Goal: Task Accomplishment & Management: Manage account settings

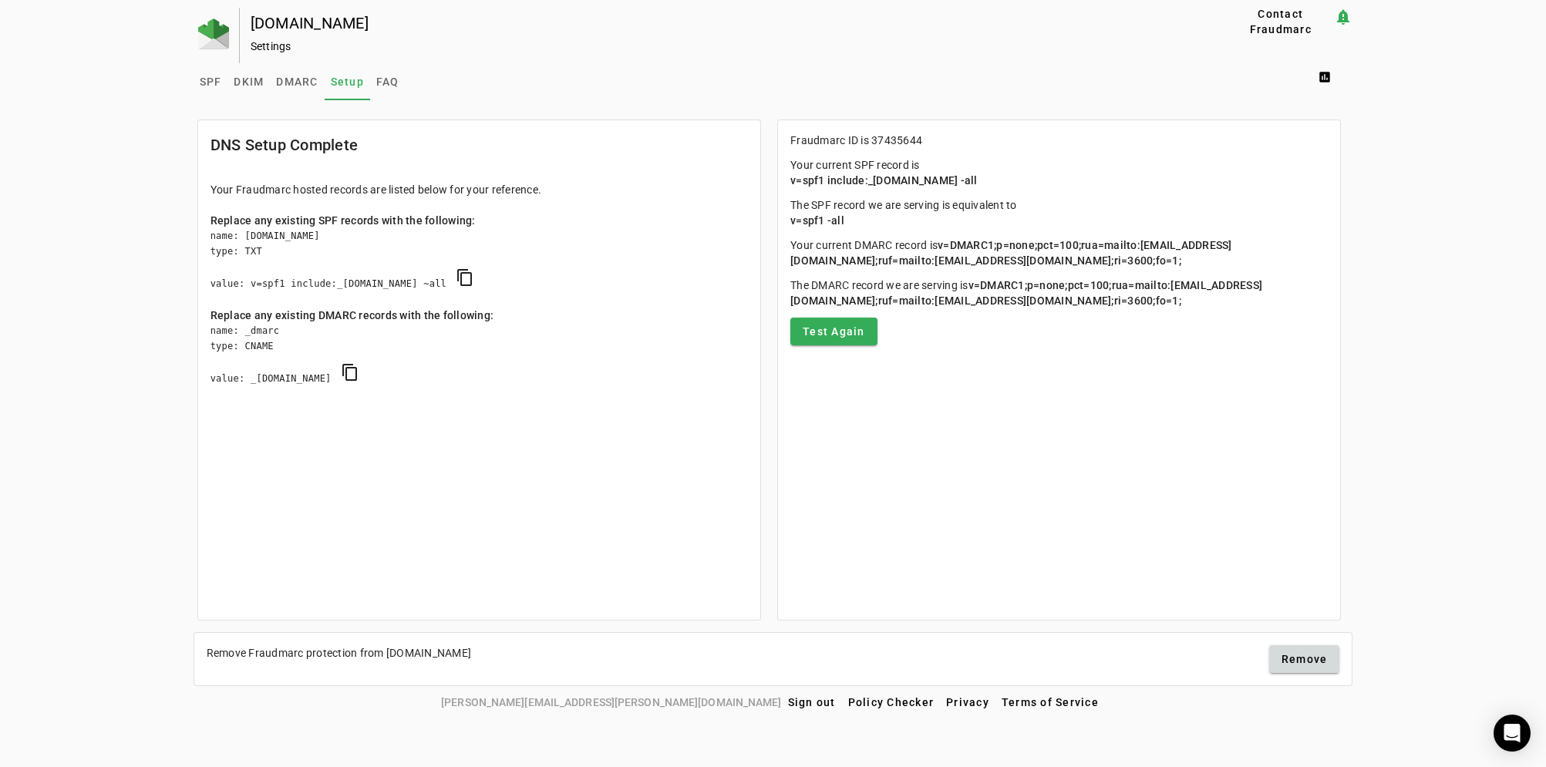
drag, startPoint x: 1020, startPoint y: 181, endPoint x: 776, endPoint y: 182, distance: 244.4
click at [776, 182] on div "Fraudmarc ID is 37435644 Your current SPF record is v=spf1 include:_[DOMAIN_NAM…" at bounding box center [1062, 374] width 579 height 517
click at [209, 42] on img at bounding box center [213, 34] width 31 height 31
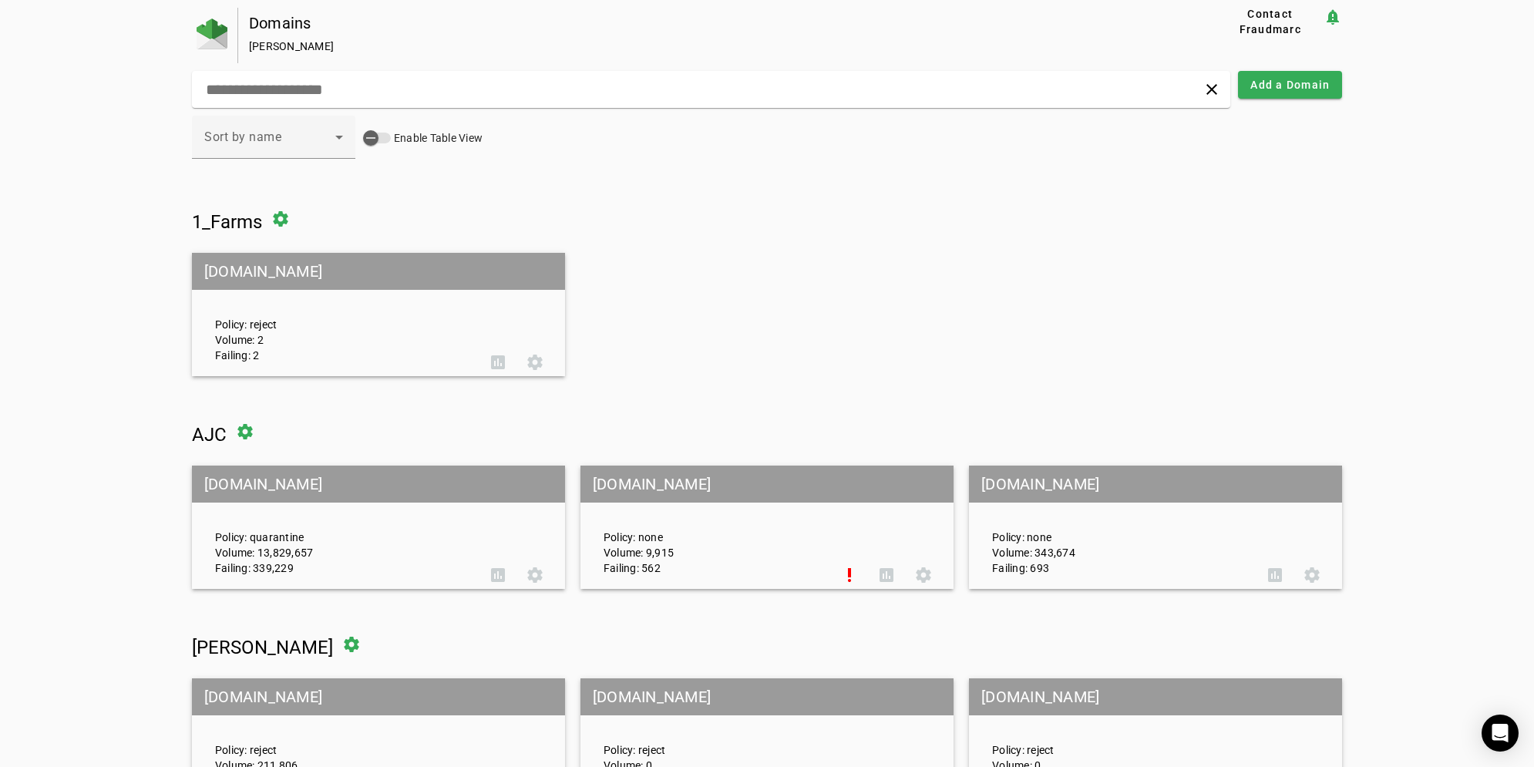
click at [1015, 483] on mat-grid-tile-header "[DOMAIN_NAME]" at bounding box center [1155, 484] width 373 height 37
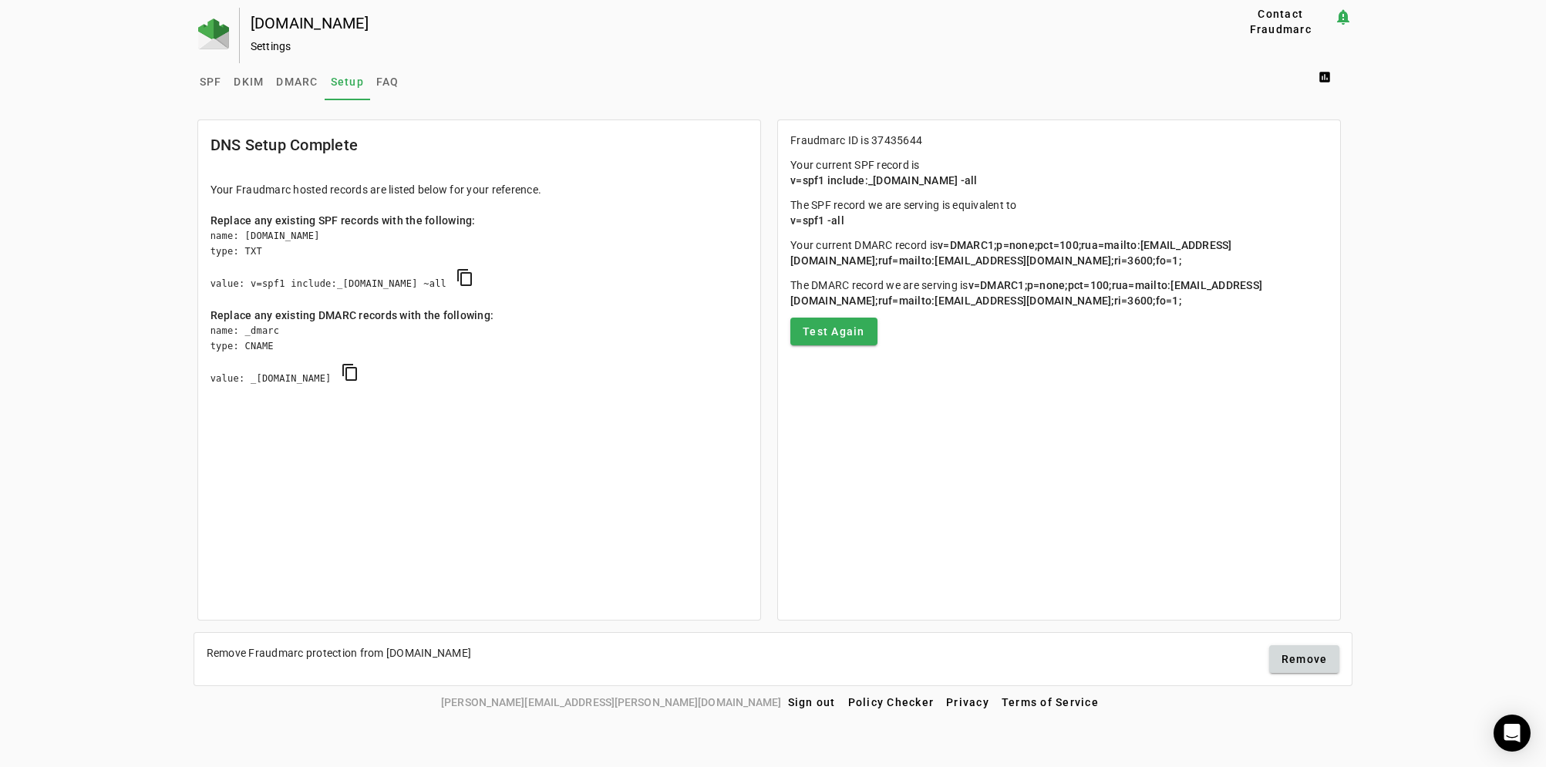
click at [740, 62] on div "uatl.com Settings" at bounding box center [710, 36] width 941 height 56
click at [773, 494] on div "Fraudmarc ID is 37435644 Your current SPF record is v=spf1 include:_s37435644.f…" at bounding box center [1062, 374] width 579 height 517
drag, startPoint x: 758, startPoint y: 32, endPoint x: 768, endPoint y: 22, distance: 14.2
click at [768, 22] on div "[DOMAIN_NAME] Settings" at bounding box center [710, 36] width 941 height 56
click at [768, 22] on div "[DOMAIN_NAME]" at bounding box center [714, 22] width 927 height 15
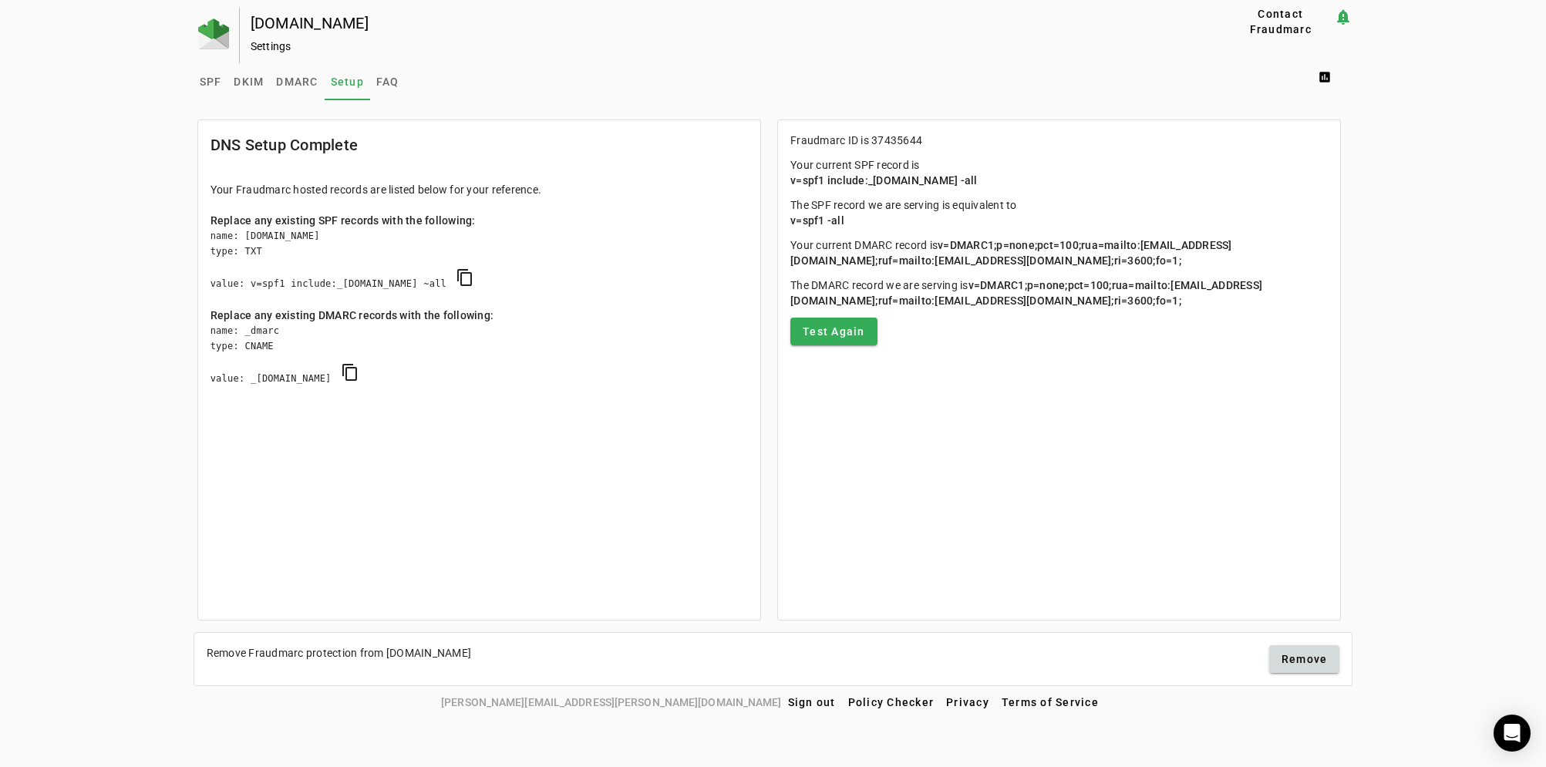
click at [675, 500] on mat-card "DNS Setup Complete Your Fraudmarc hosted records are listed below for your refe…" at bounding box center [479, 370] width 564 height 501
drag, startPoint x: 656, startPoint y: 62, endPoint x: 626, endPoint y: 76, distance: 32.8
click at [653, 65] on fm-inspector "uatl.com Settings Contact Fraudmarc notification_important Settings SPF DKIM DM…" at bounding box center [774, 347] width 1160 height 678
click at [218, 81] on span "SPF" at bounding box center [211, 81] width 22 height 11
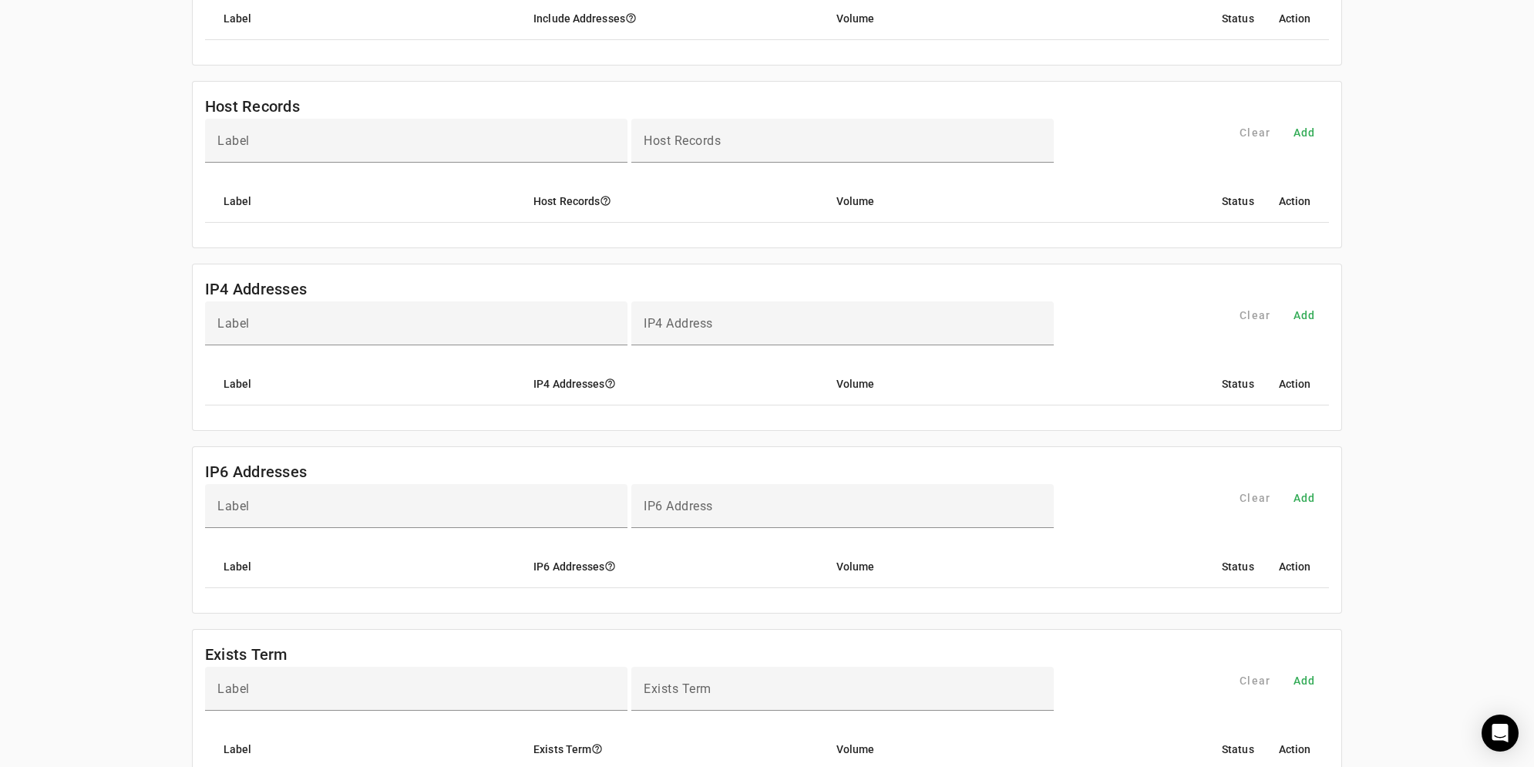
scroll to position [206, 0]
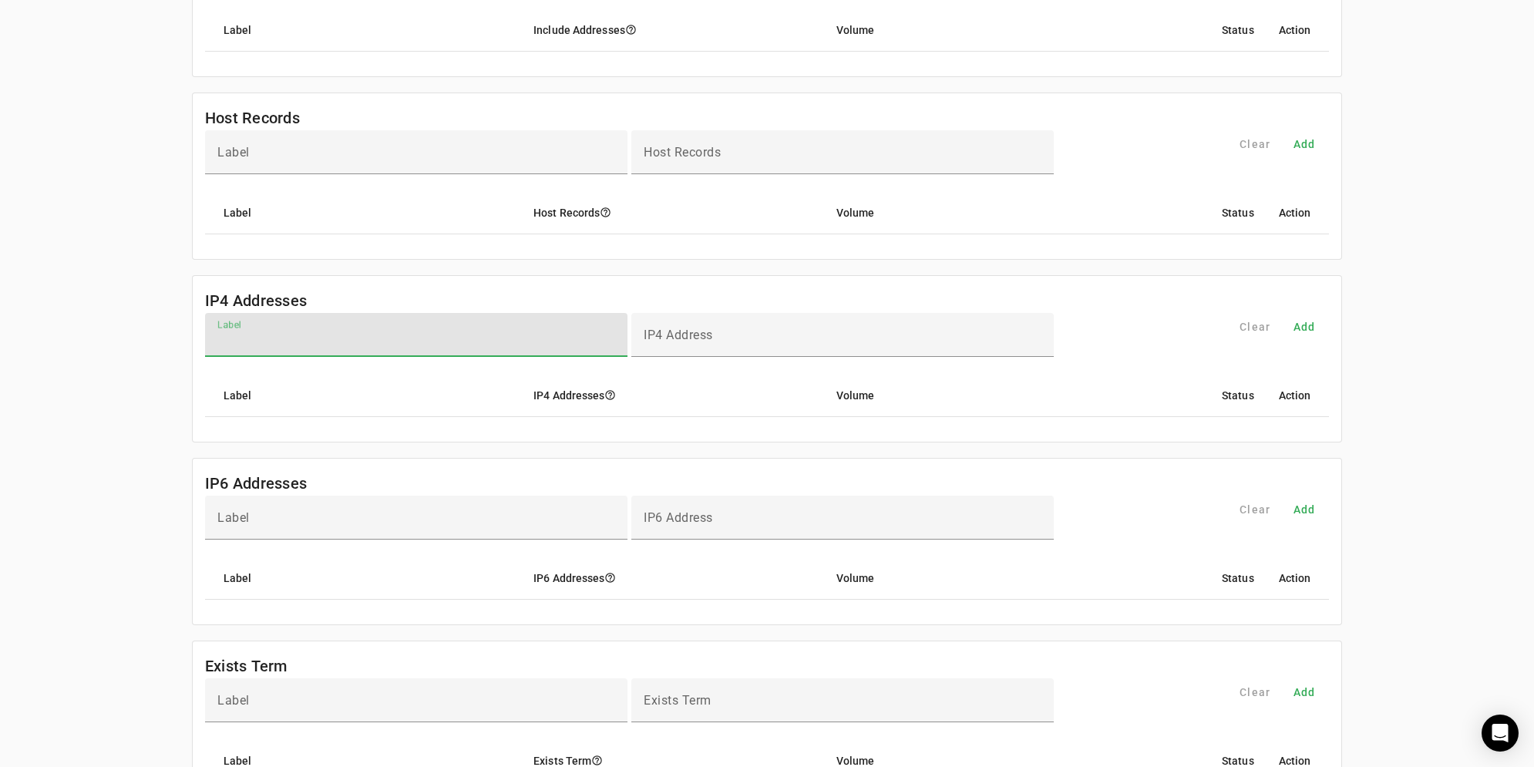
click at [264, 332] on input "Label" at bounding box center [416, 341] width 398 height 19
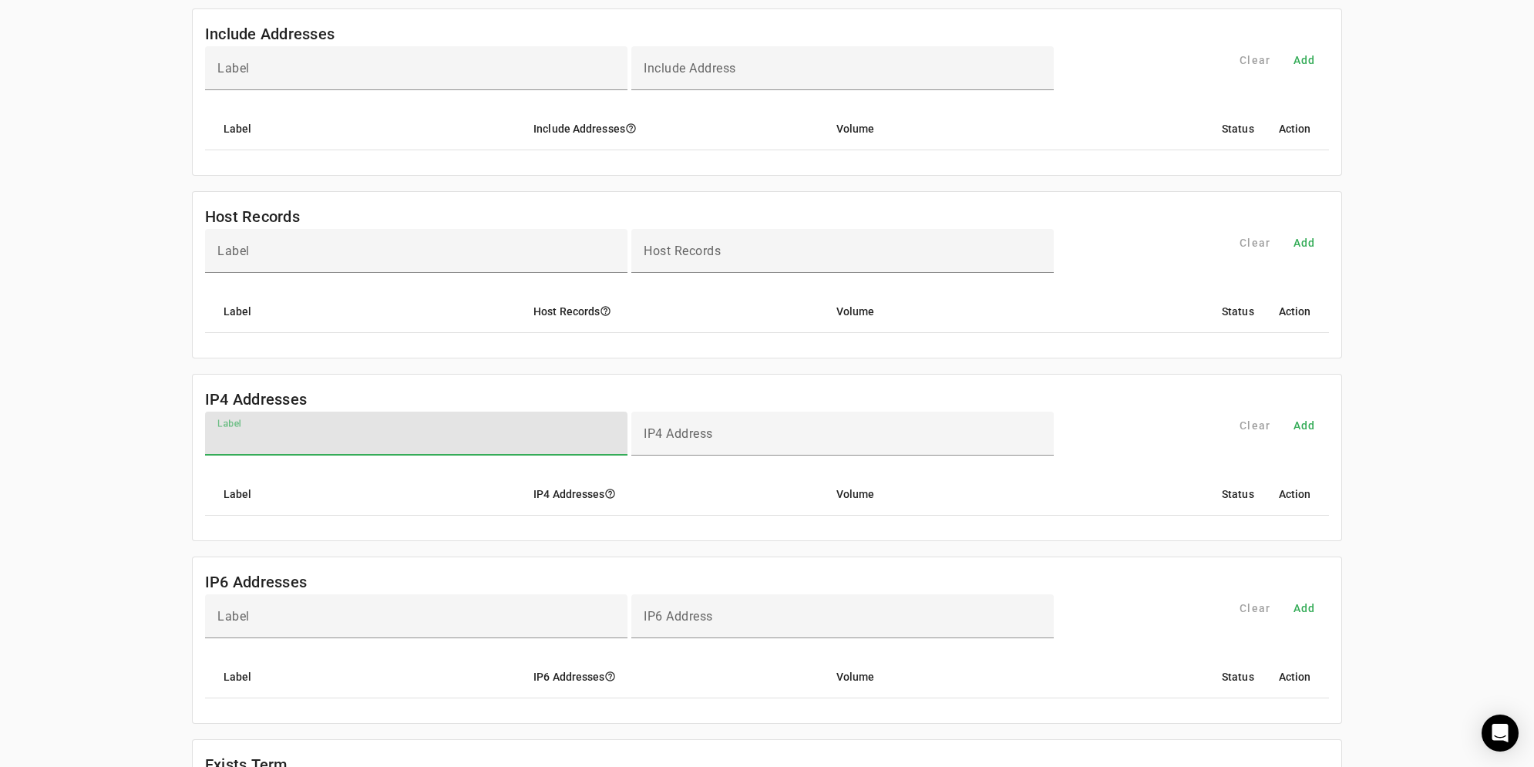
scroll to position [0, 0]
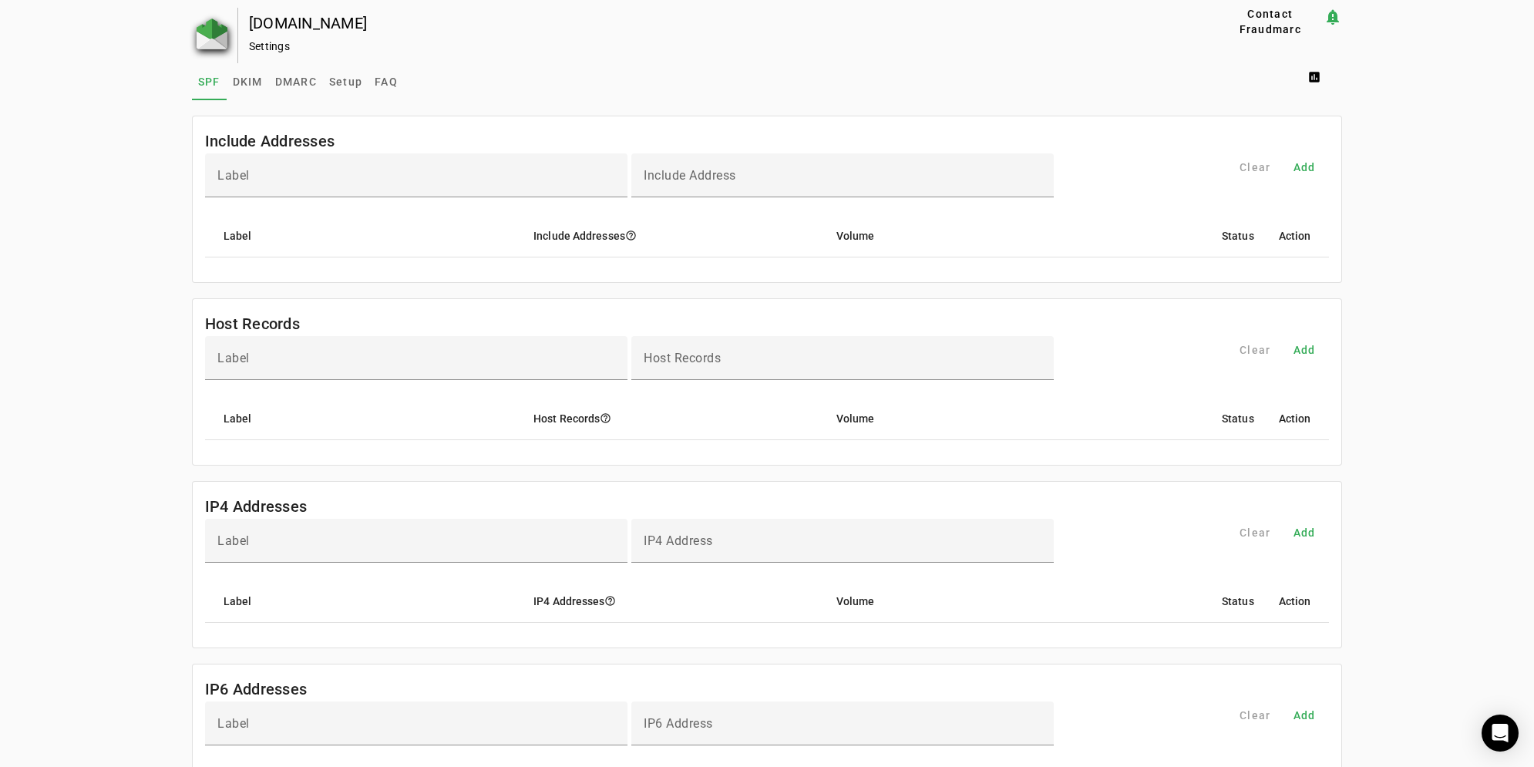
click at [214, 24] on img at bounding box center [212, 34] width 31 height 31
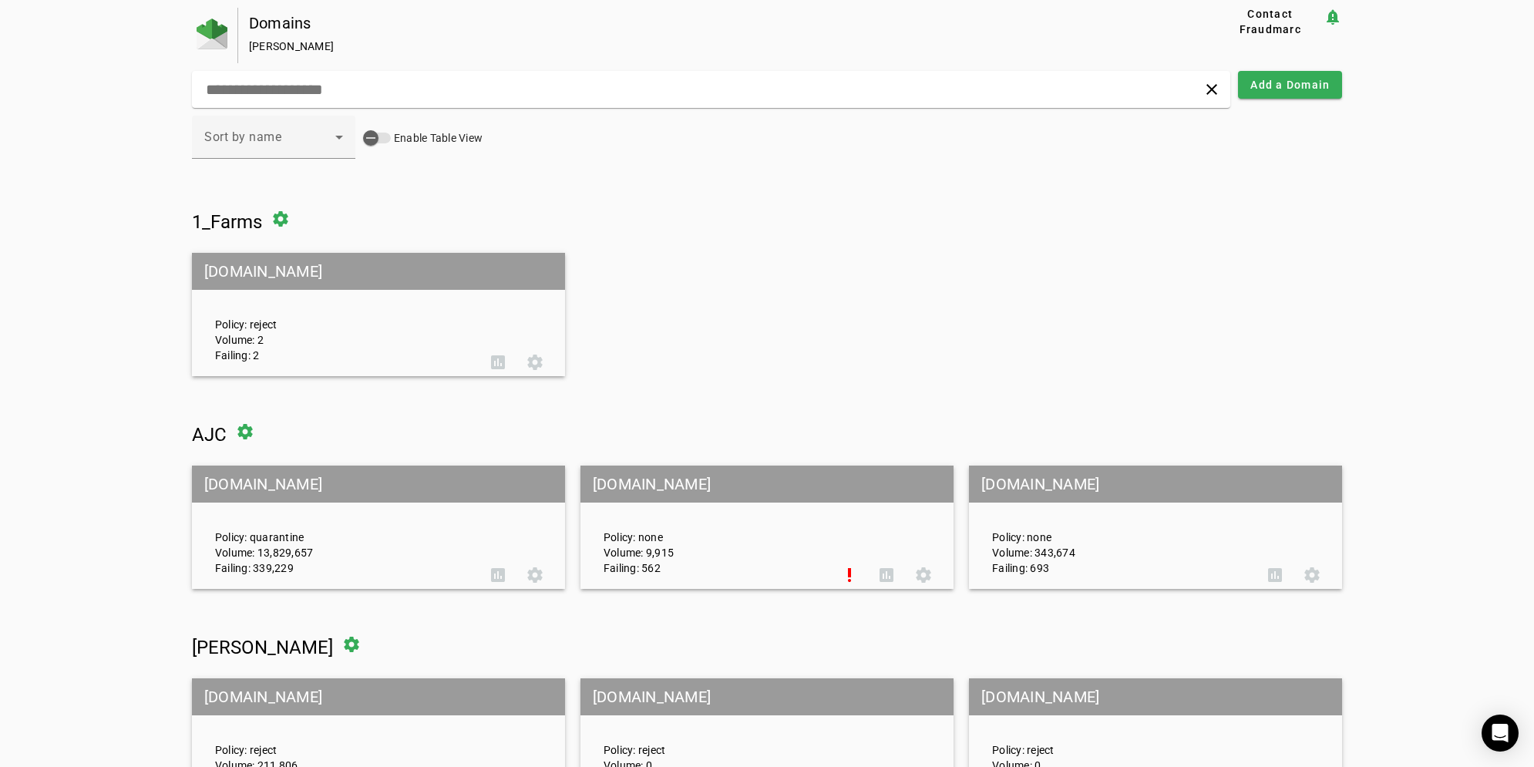
click at [634, 478] on mat-grid-tile-header "[DOMAIN_NAME]" at bounding box center [767, 484] width 373 height 37
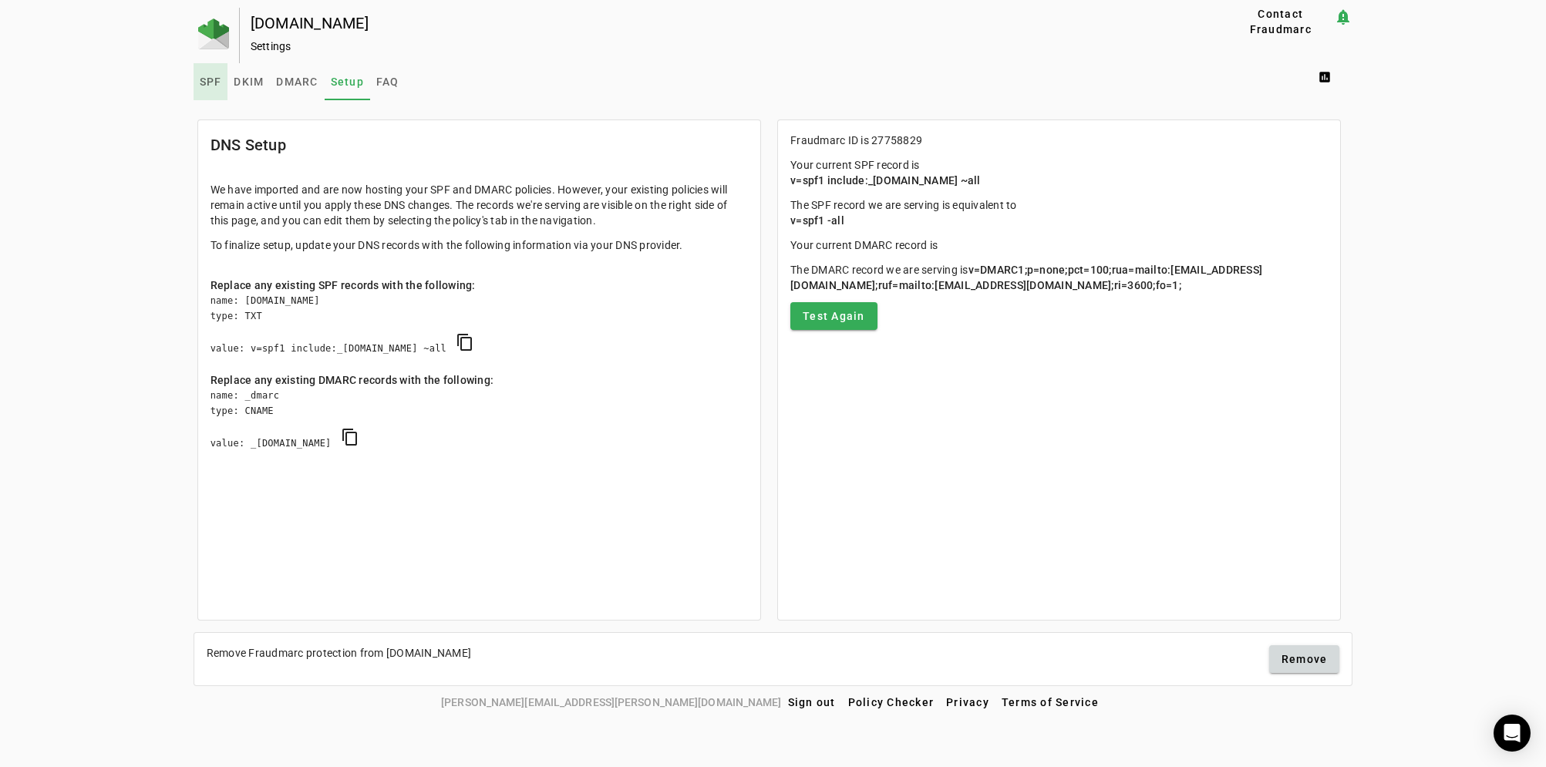
click at [214, 76] on span "SPF" at bounding box center [211, 81] width 22 height 11
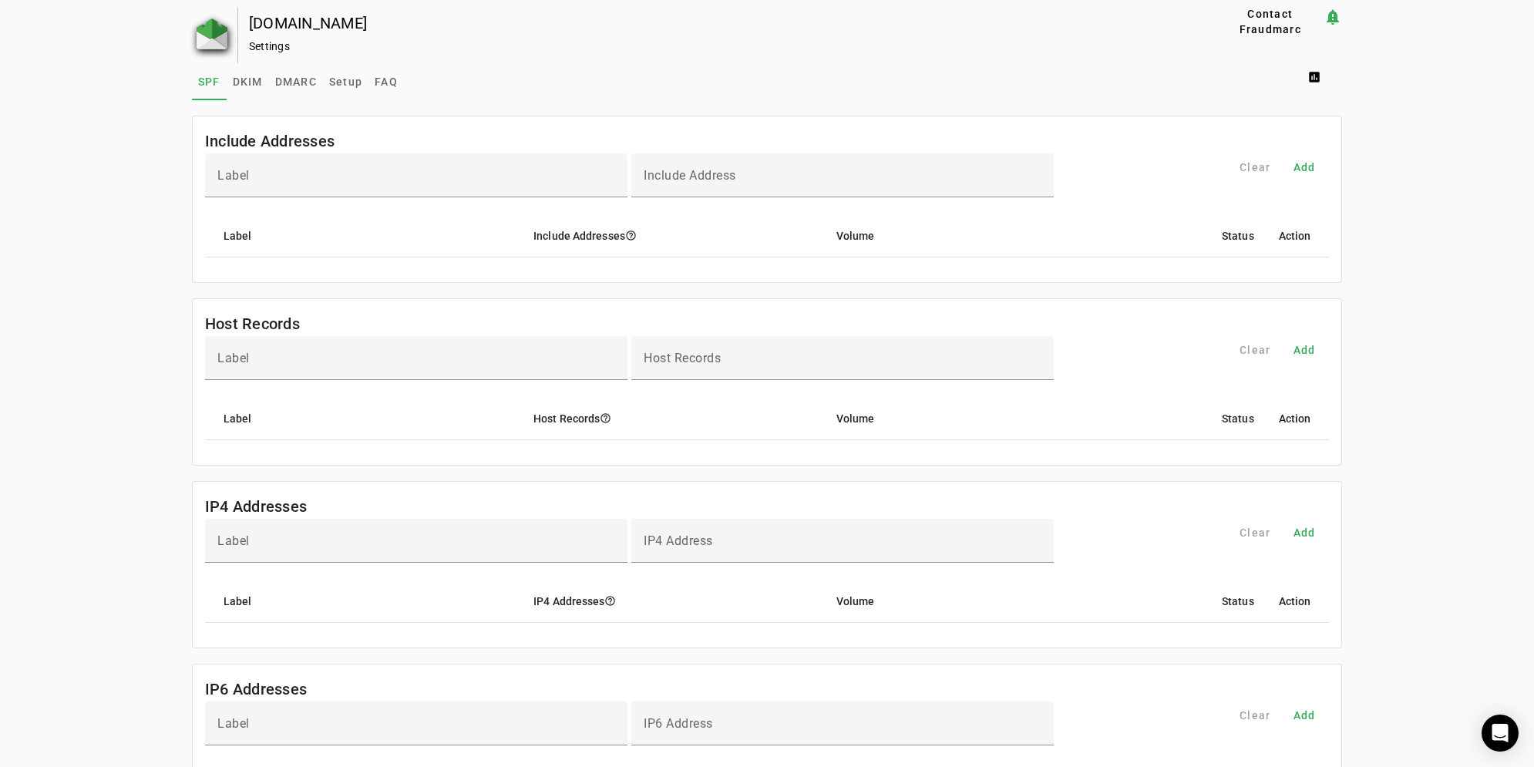
click at [202, 42] on img at bounding box center [212, 34] width 31 height 31
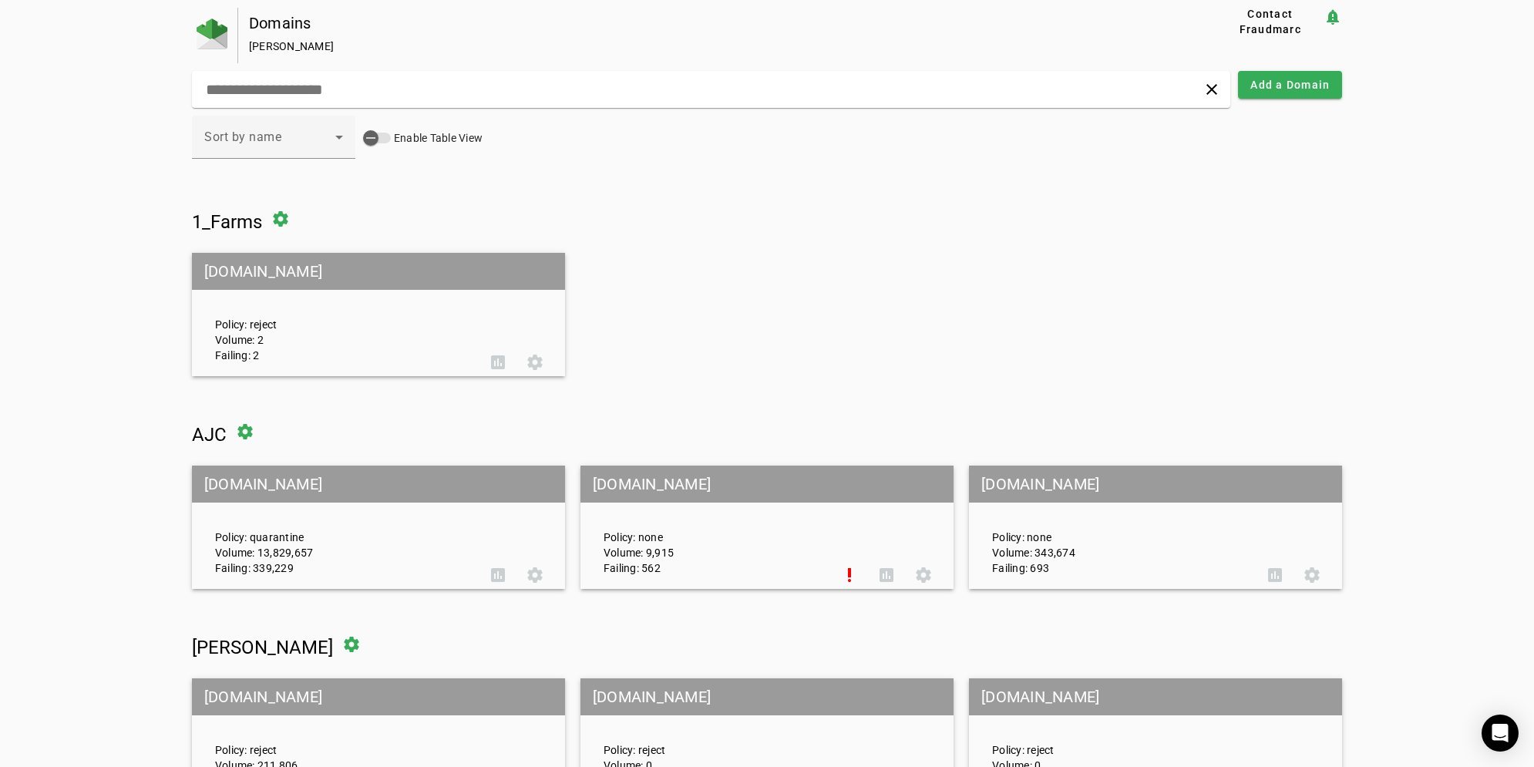
click at [266, 268] on mat-grid-tile-header "[DOMAIN_NAME]" at bounding box center [378, 271] width 373 height 37
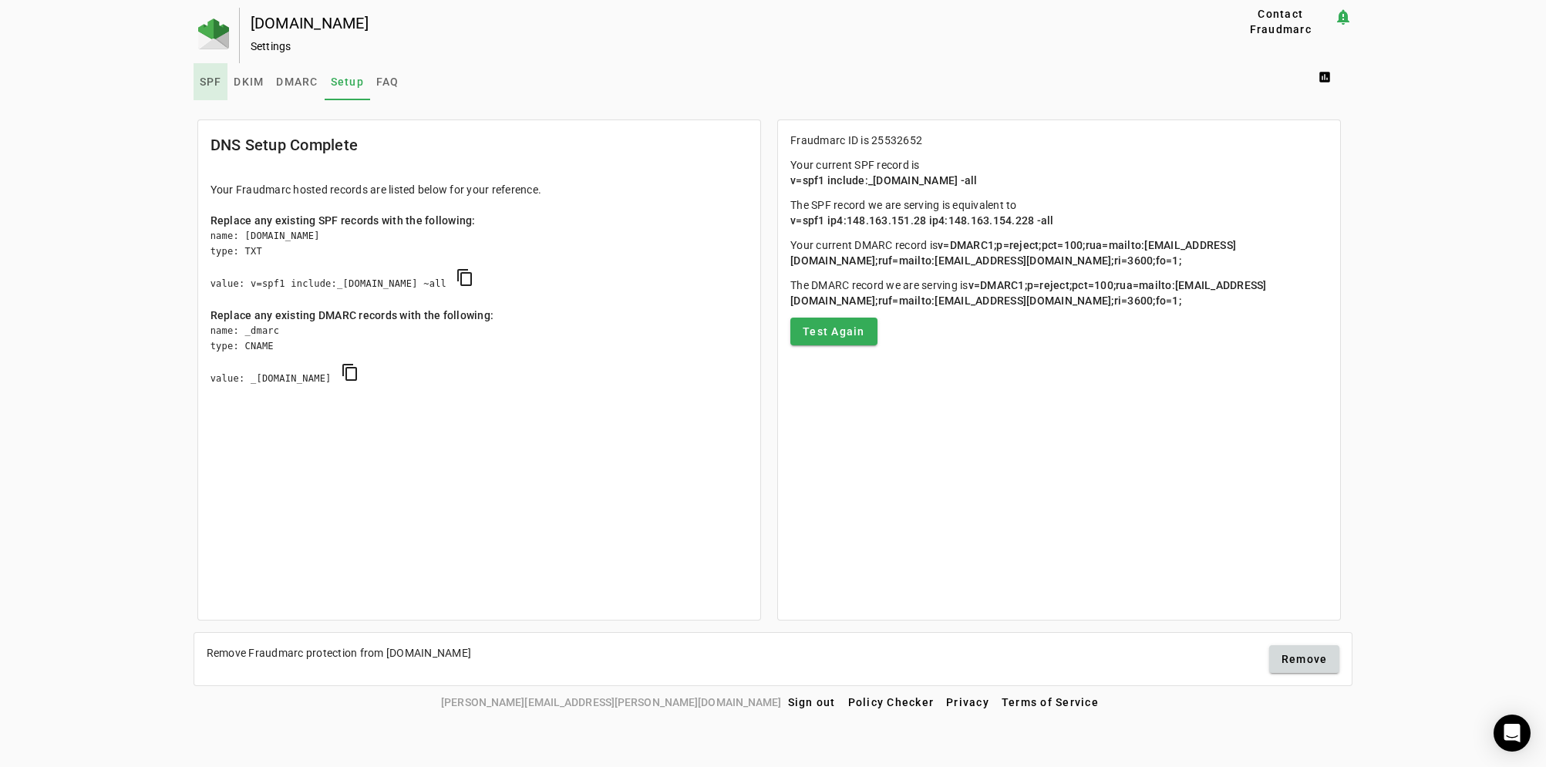
click at [216, 79] on span "SPF" at bounding box center [211, 81] width 22 height 11
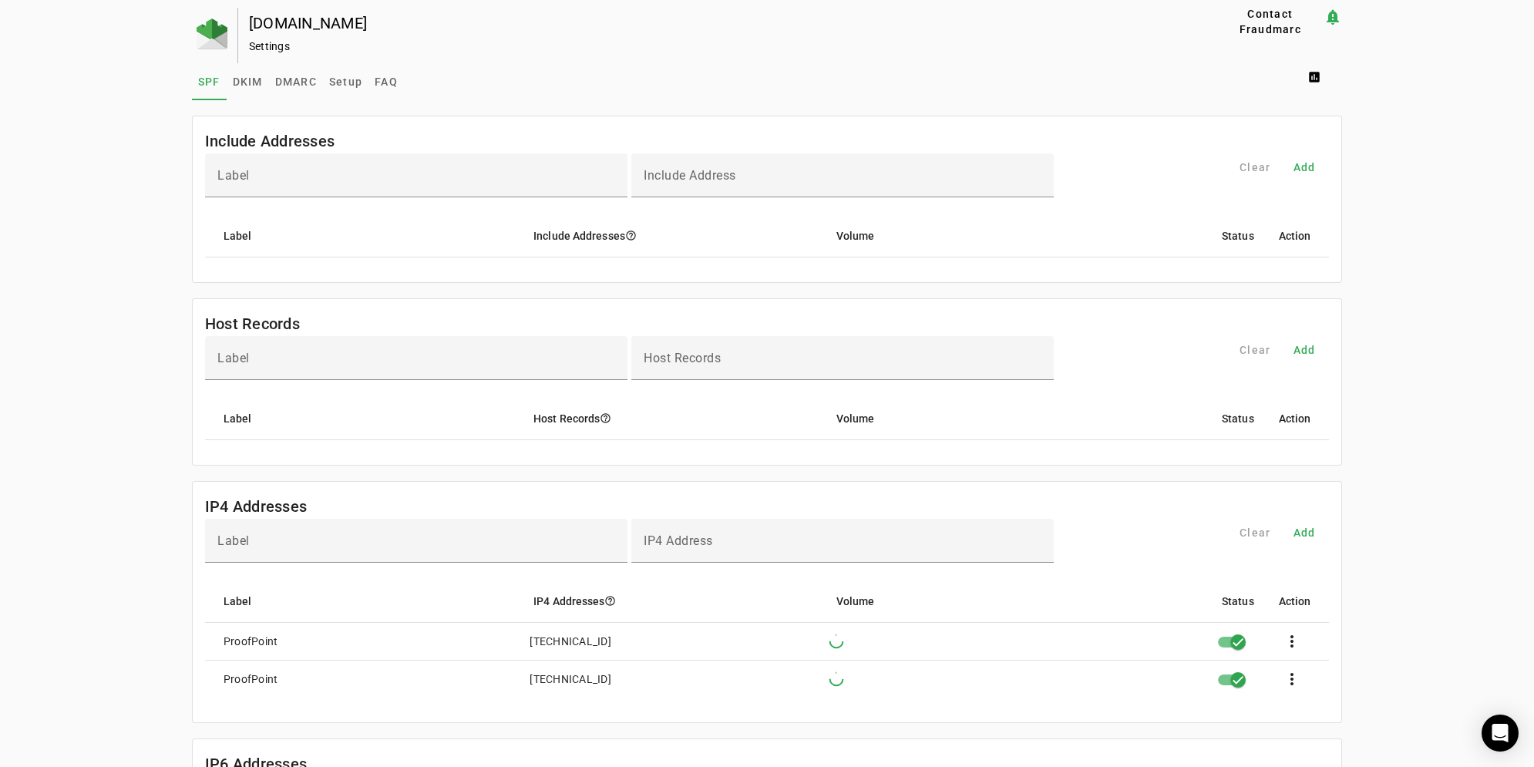
click at [50, 496] on div "coxfarms.com Settings Contact Fraudmarc notification_important Settings SPF DKI…" at bounding box center [767, 668] width 1534 height 1320
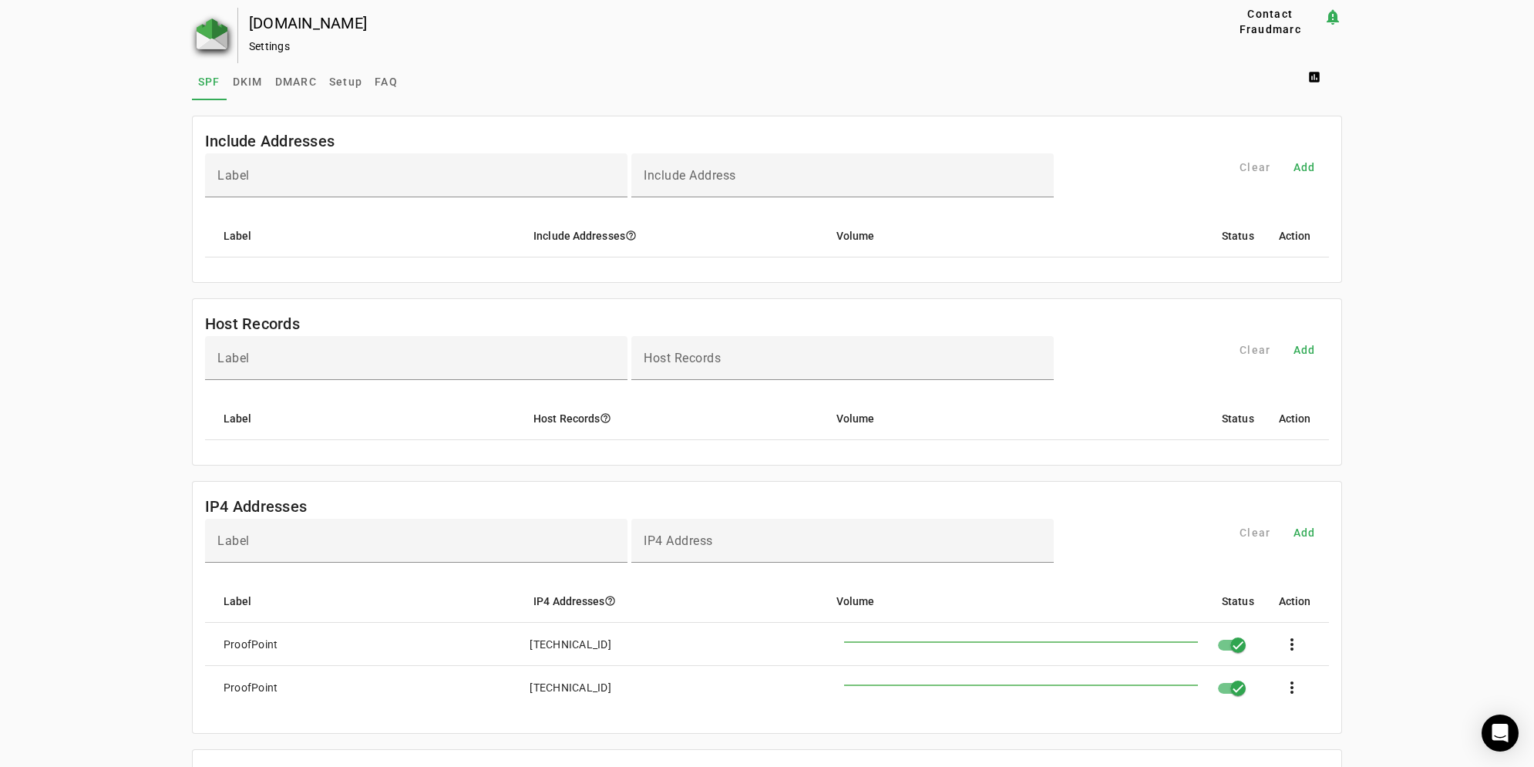
click at [203, 36] on img at bounding box center [212, 34] width 31 height 31
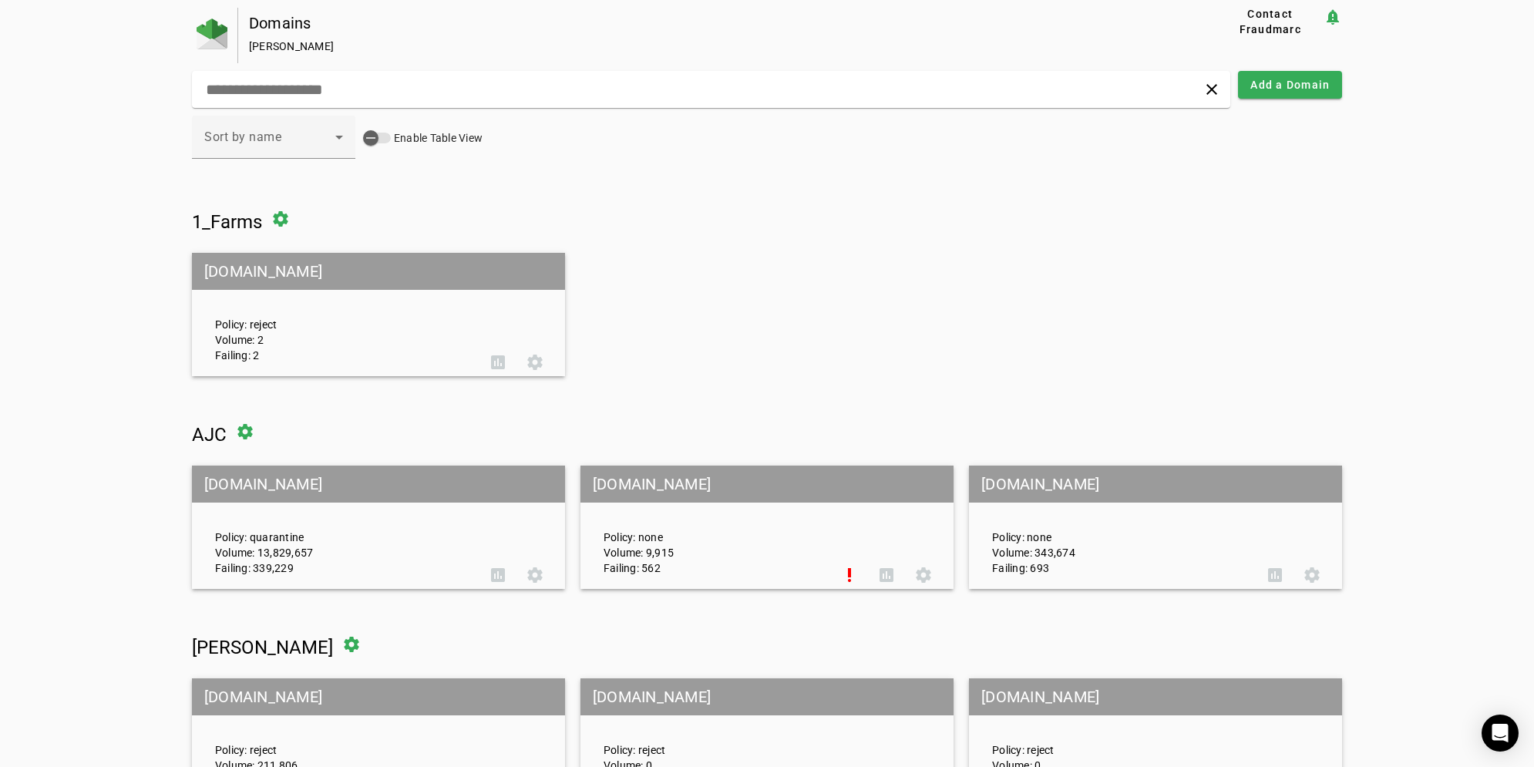
click at [1016, 487] on mat-grid-tile-header "[DOMAIN_NAME]" at bounding box center [1155, 484] width 373 height 37
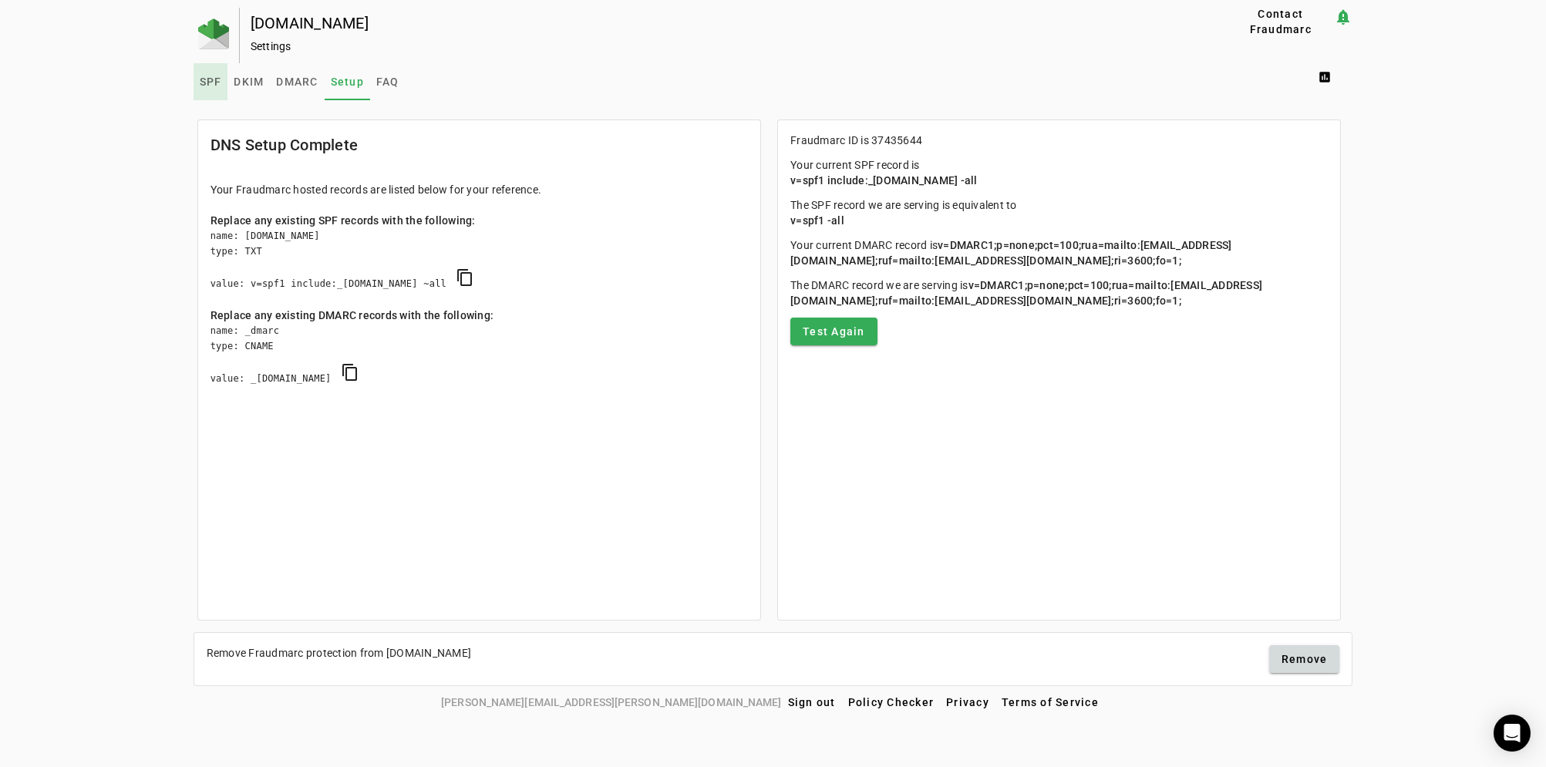
click at [209, 76] on span "SPF" at bounding box center [211, 81] width 22 height 11
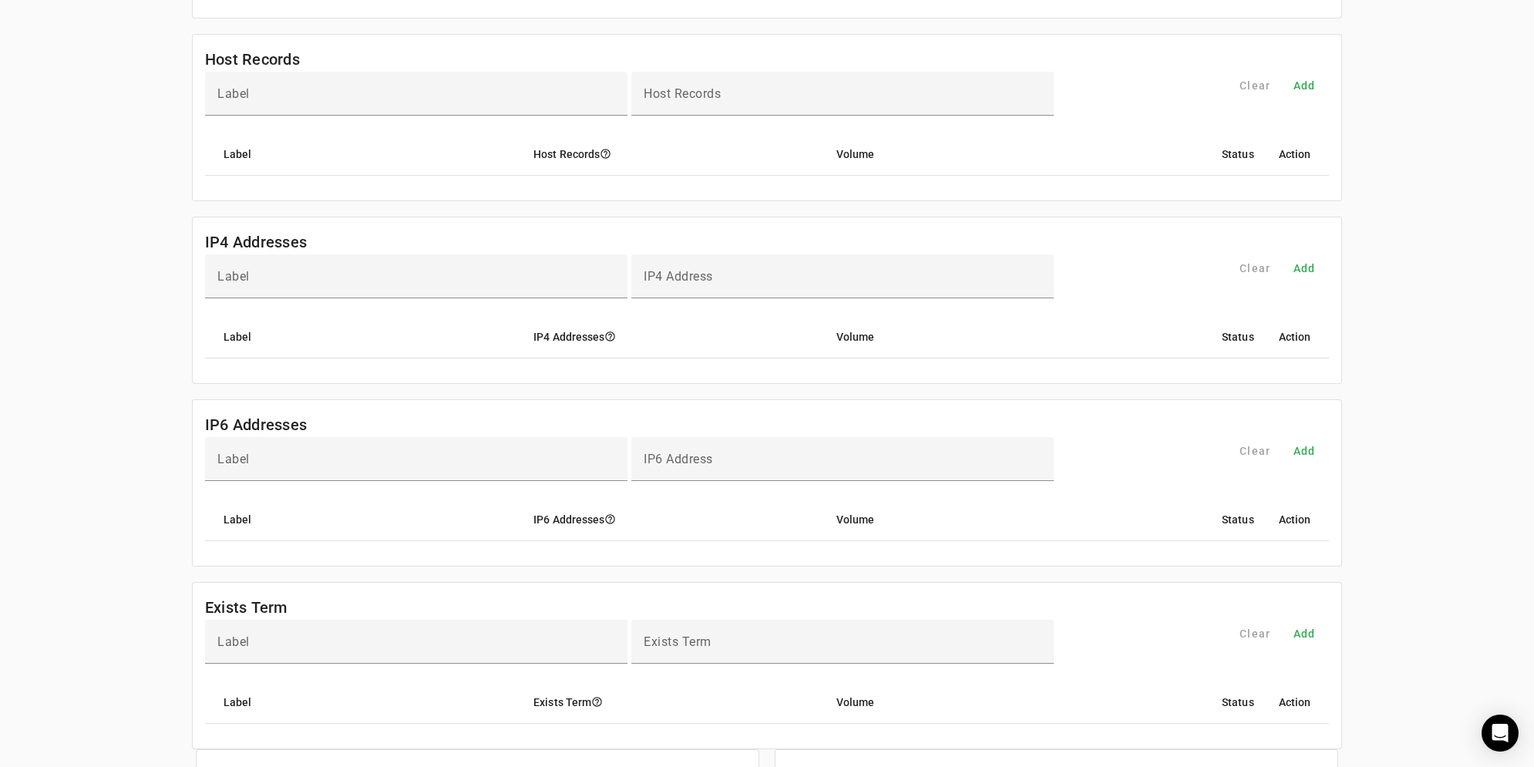
scroll to position [386, 0]
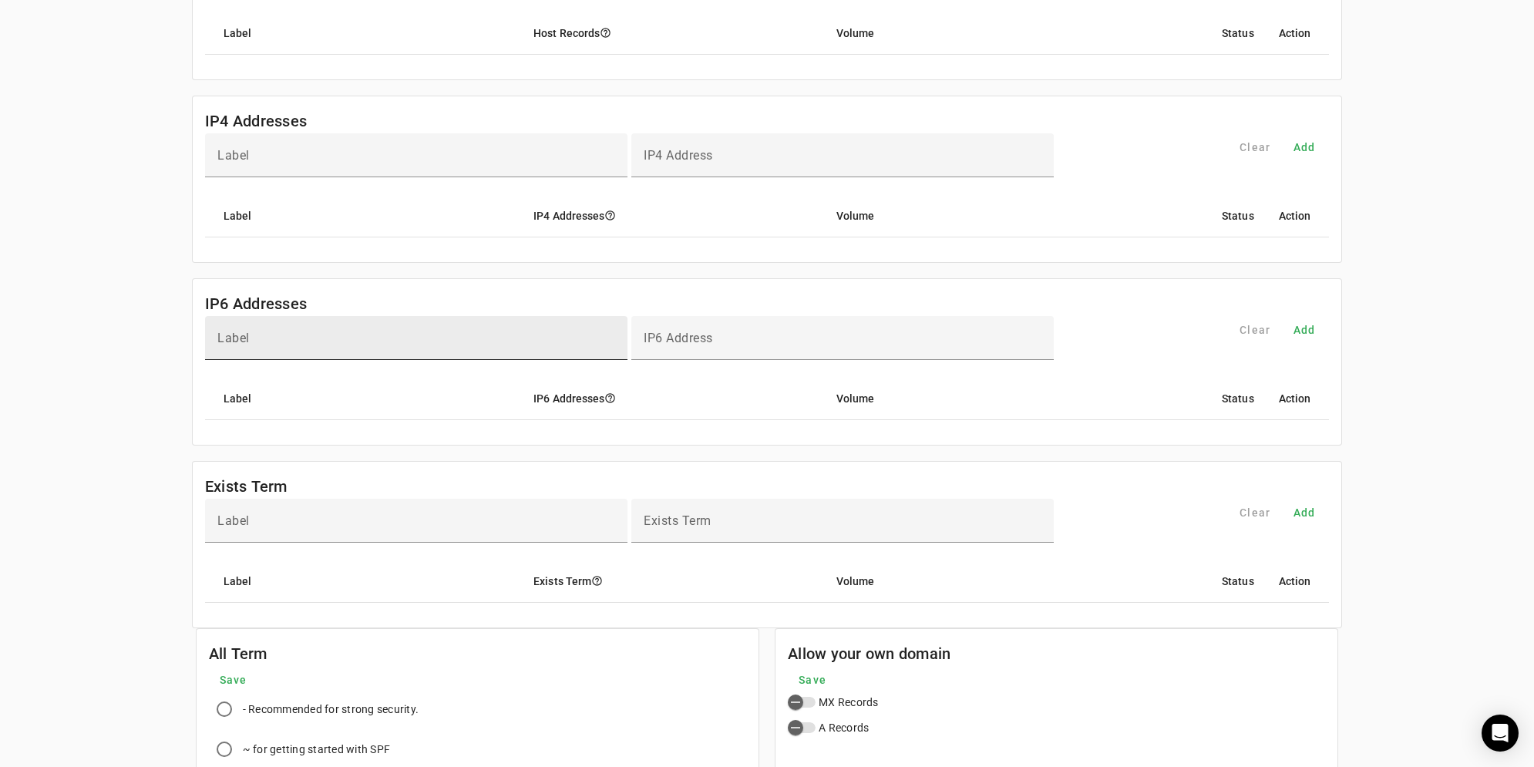
click at [230, 342] on mat-label "Label" at bounding box center [233, 338] width 32 height 15
click at [230, 342] on input "Label" at bounding box center [416, 344] width 398 height 19
type input "**********"
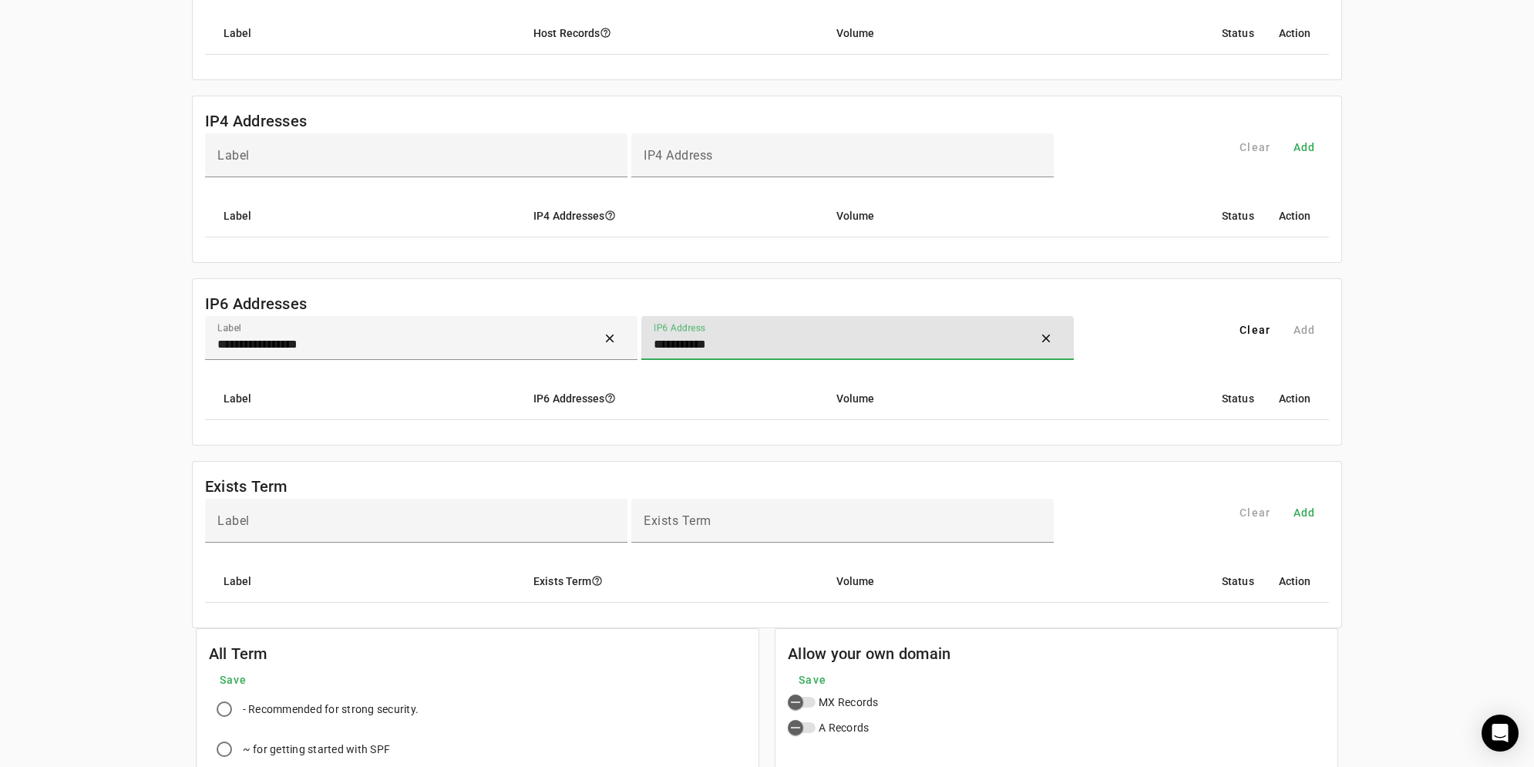
click at [786, 335] on input "**********" at bounding box center [838, 344] width 368 height 19
type input "**********"
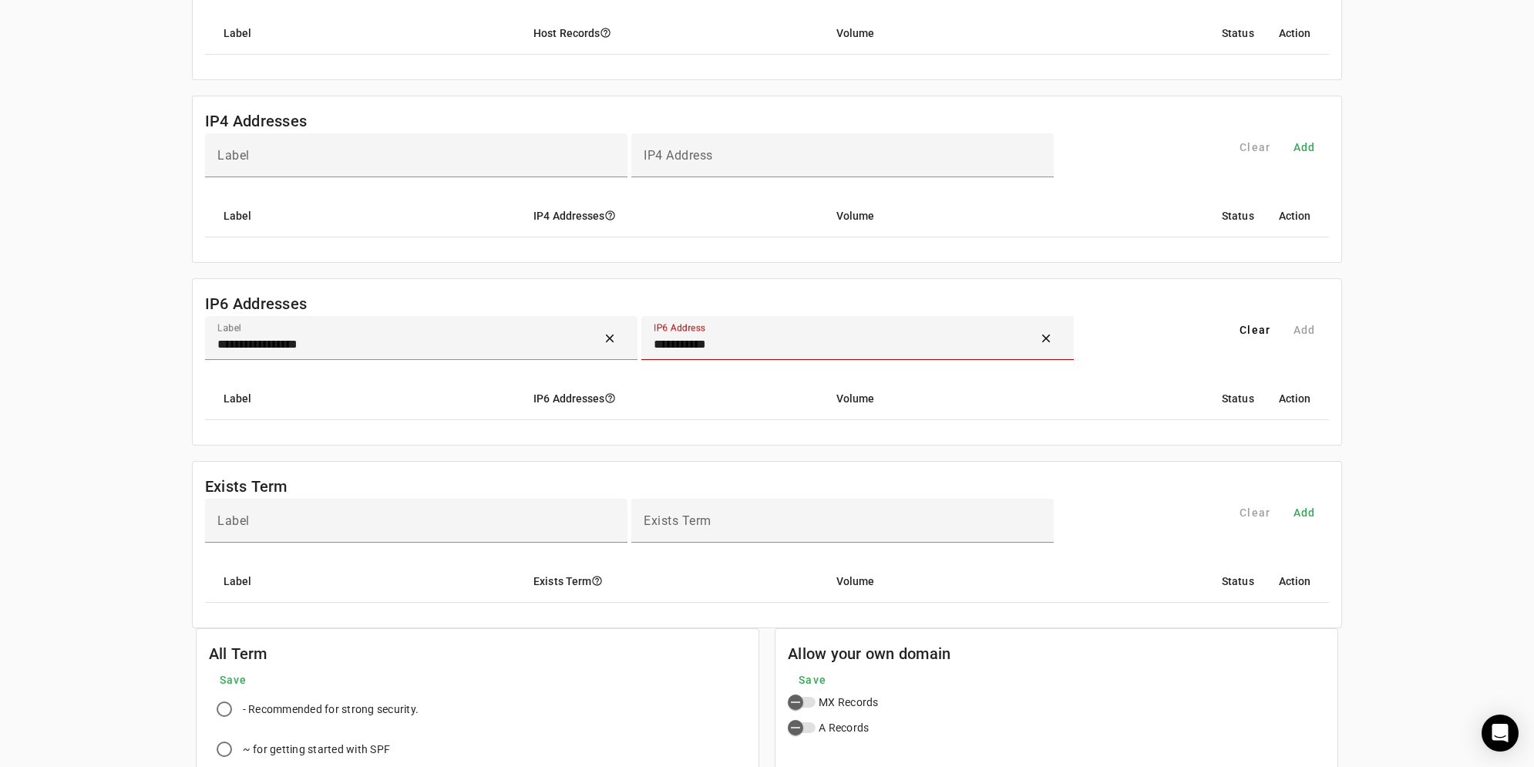
drag, startPoint x: 399, startPoint y: 330, endPoint x: 120, endPoint y: 347, distance: 278.9
click at [120, 347] on div "**********" at bounding box center [767, 244] width 1534 height 1245
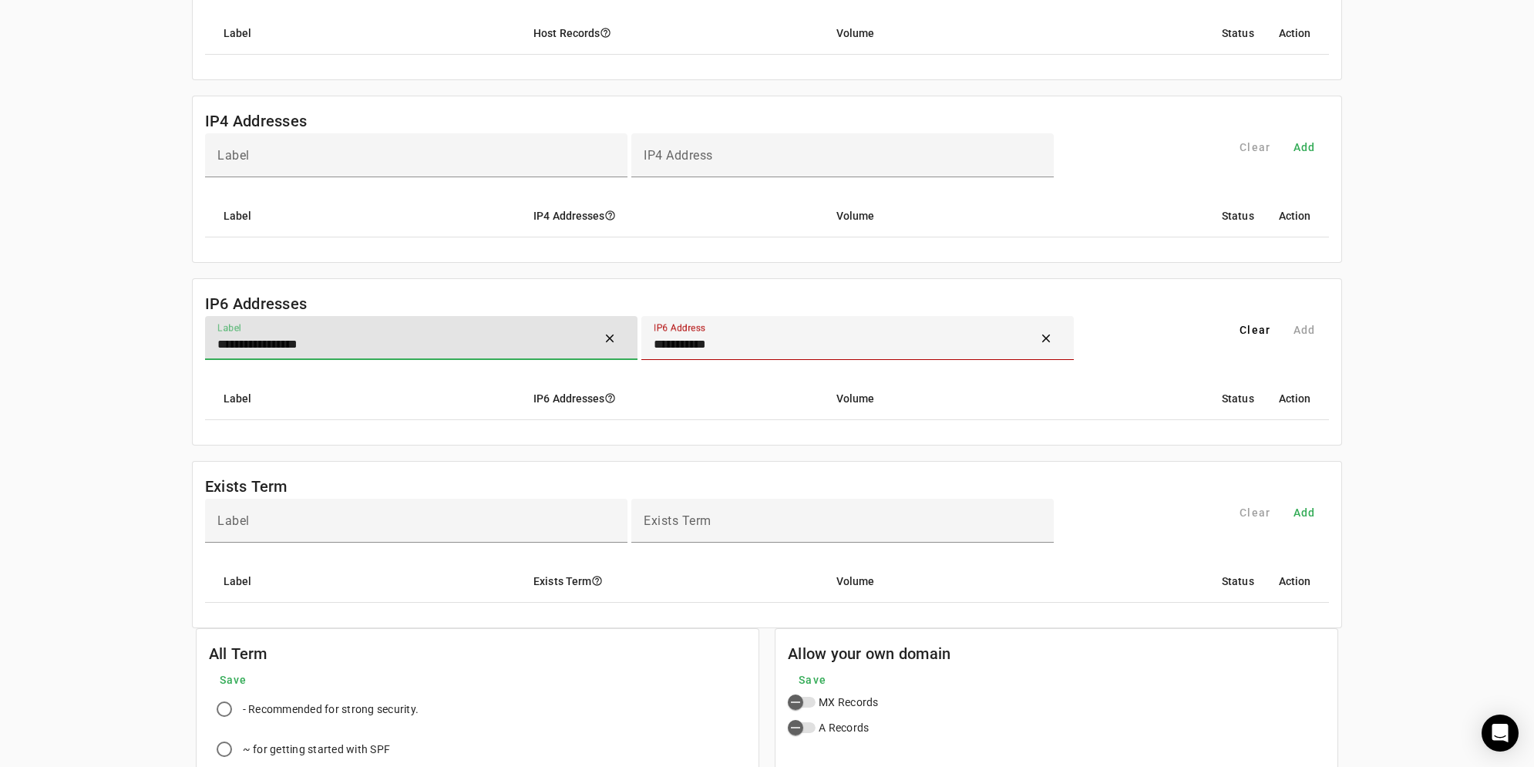
drag, startPoint x: 311, startPoint y: 338, endPoint x: 172, endPoint y: 346, distance: 139.0
click at [172, 346] on div "**********" at bounding box center [767, 244] width 1534 height 1245
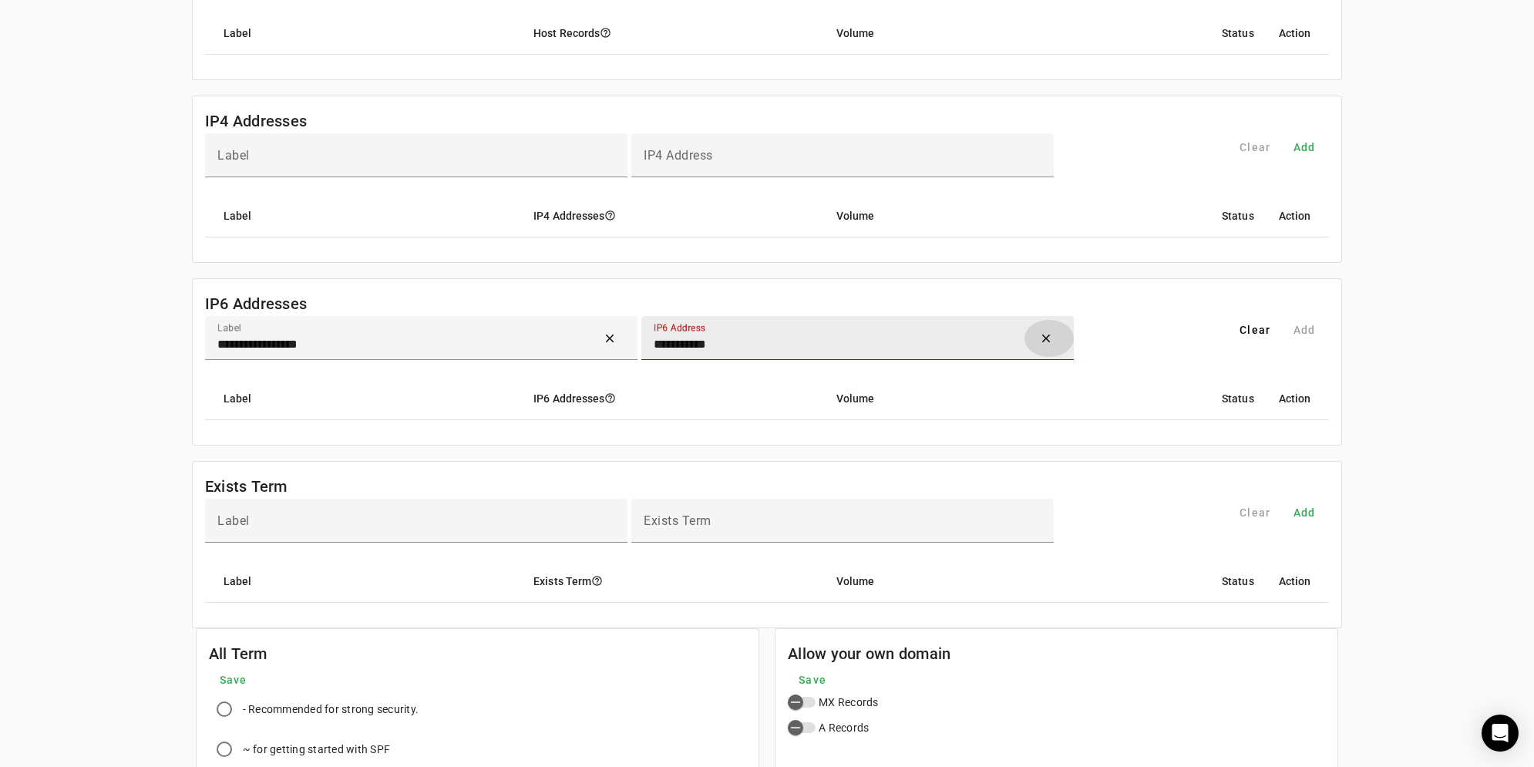
click at [1044, 325] on span "Clear" at bounding box center [1049, 338] width 37 height 37
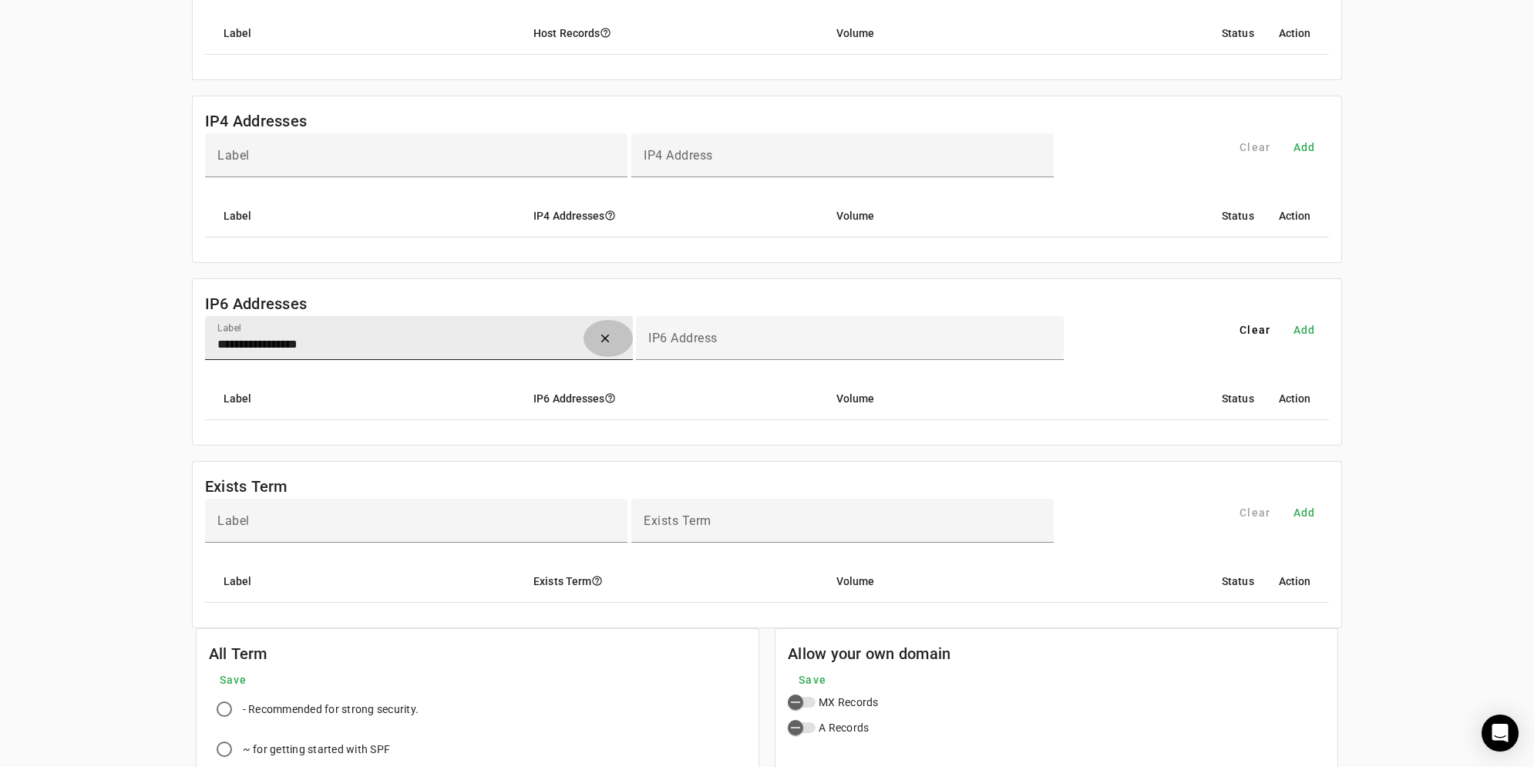
click at [607, 335] on span "Clear" at bounding box center [607, 338] width 37 height 37
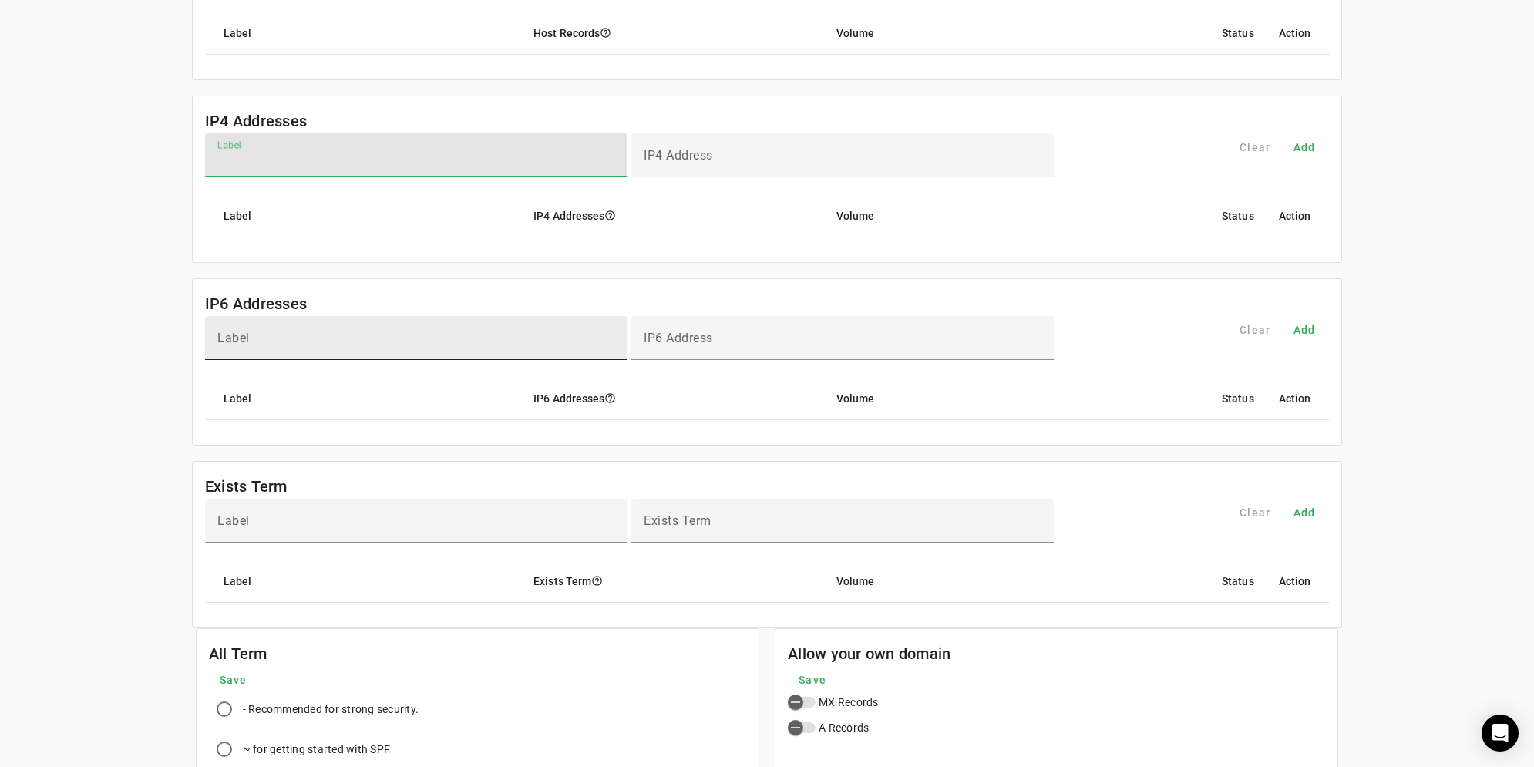
click at [274, 157] on input "Label" at bounding box center [416, 162] width 398 height 19
paste input "**********"
type input "**********"
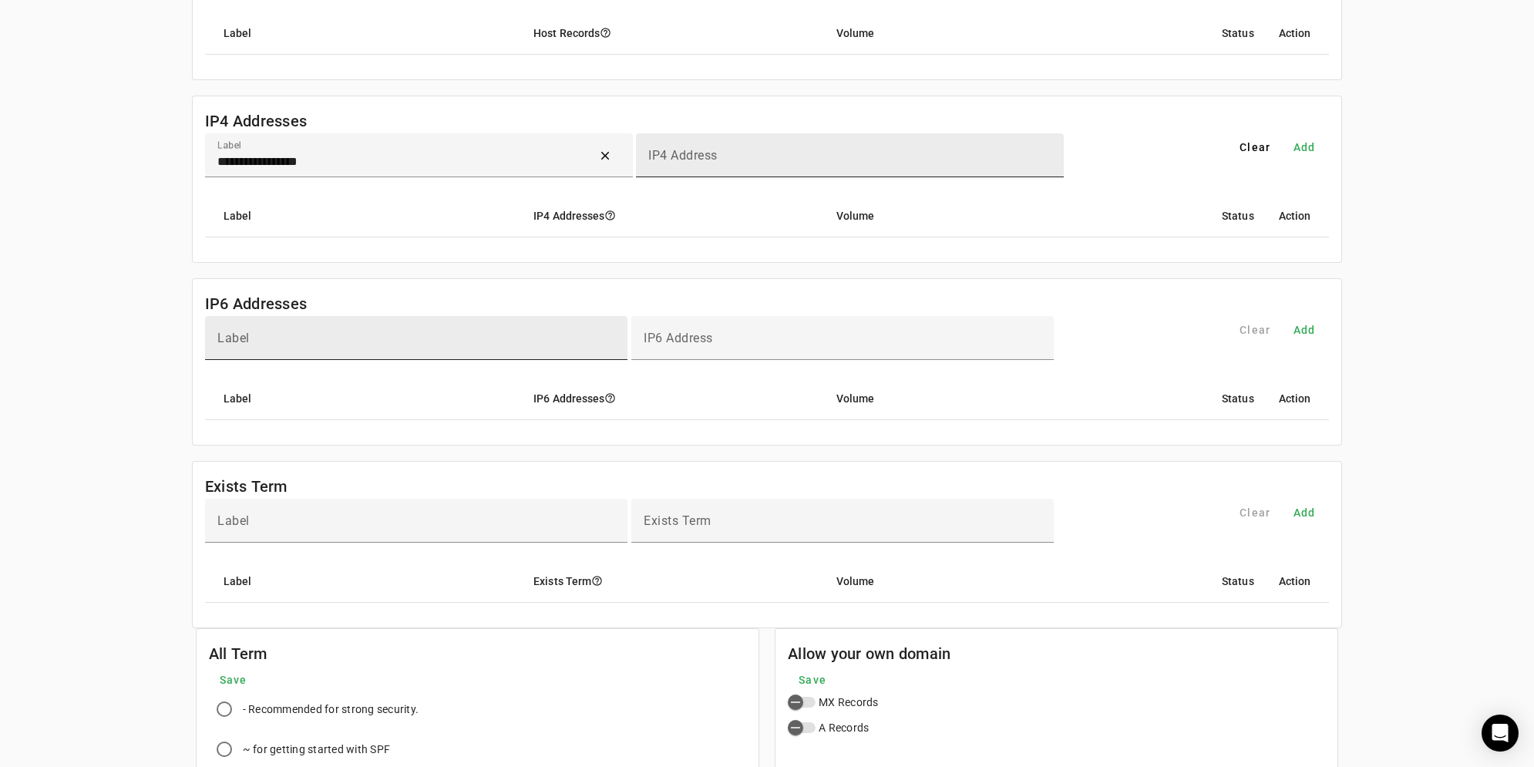
click at [783, 148] on div "IP4 Address" at bounding box center [849, 155] width 403 height 44
type input "**********"
click at [1311, 143] on span "Add" at bounding box center [1305, 147] width 22 height 15
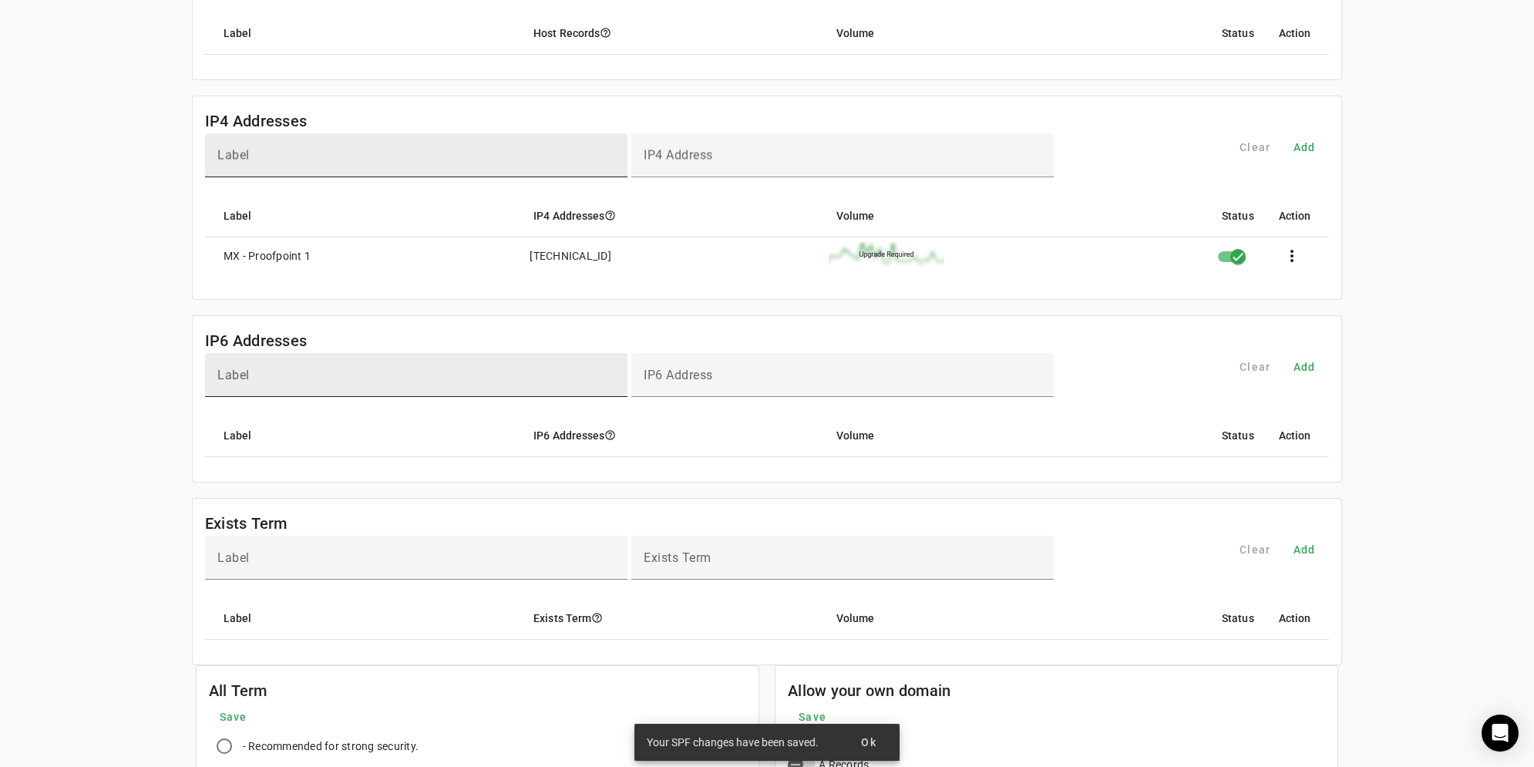
click at [328, 160] on input "Label" at bounding box center [416, 162] width 398 height 19
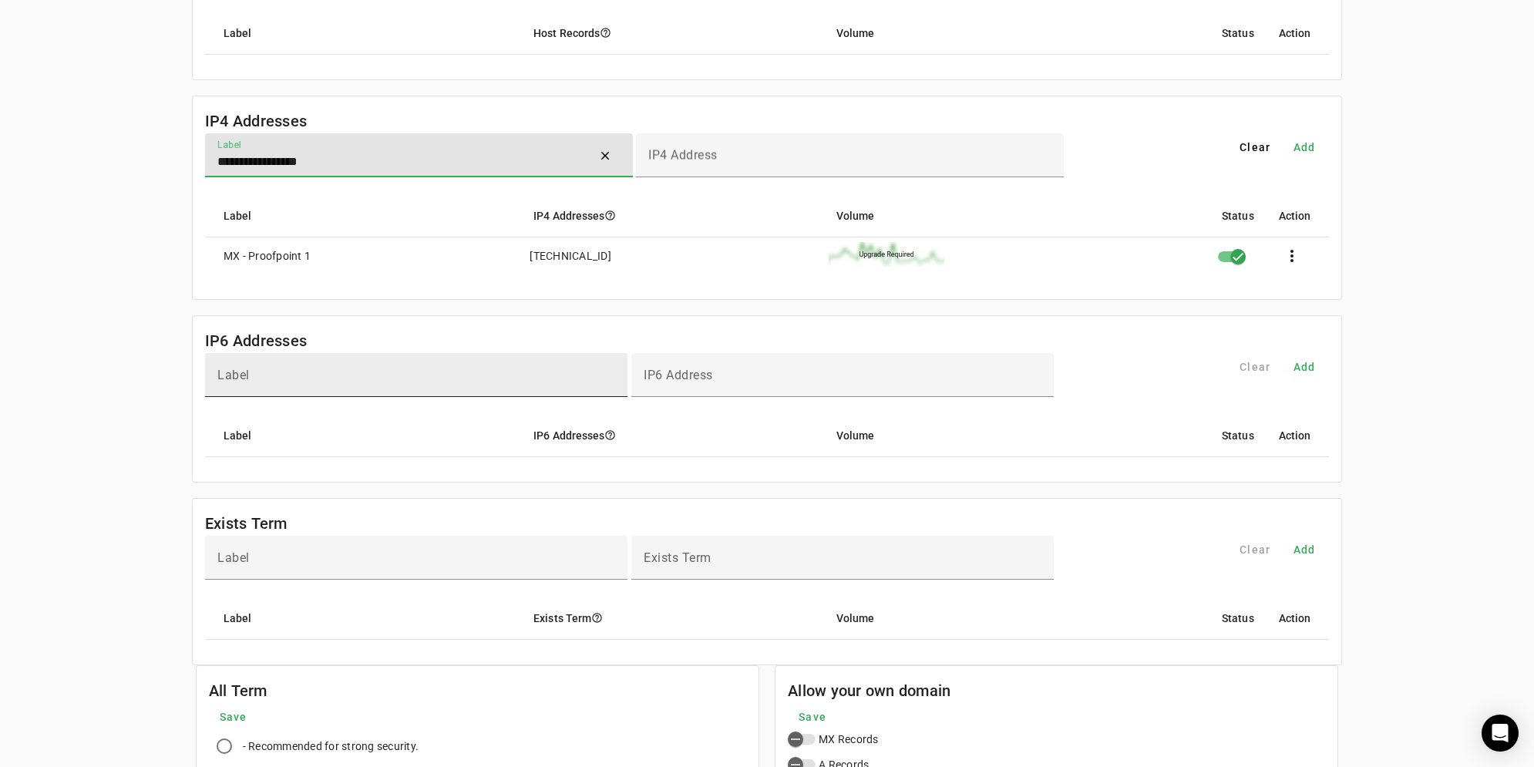
type input "**********"
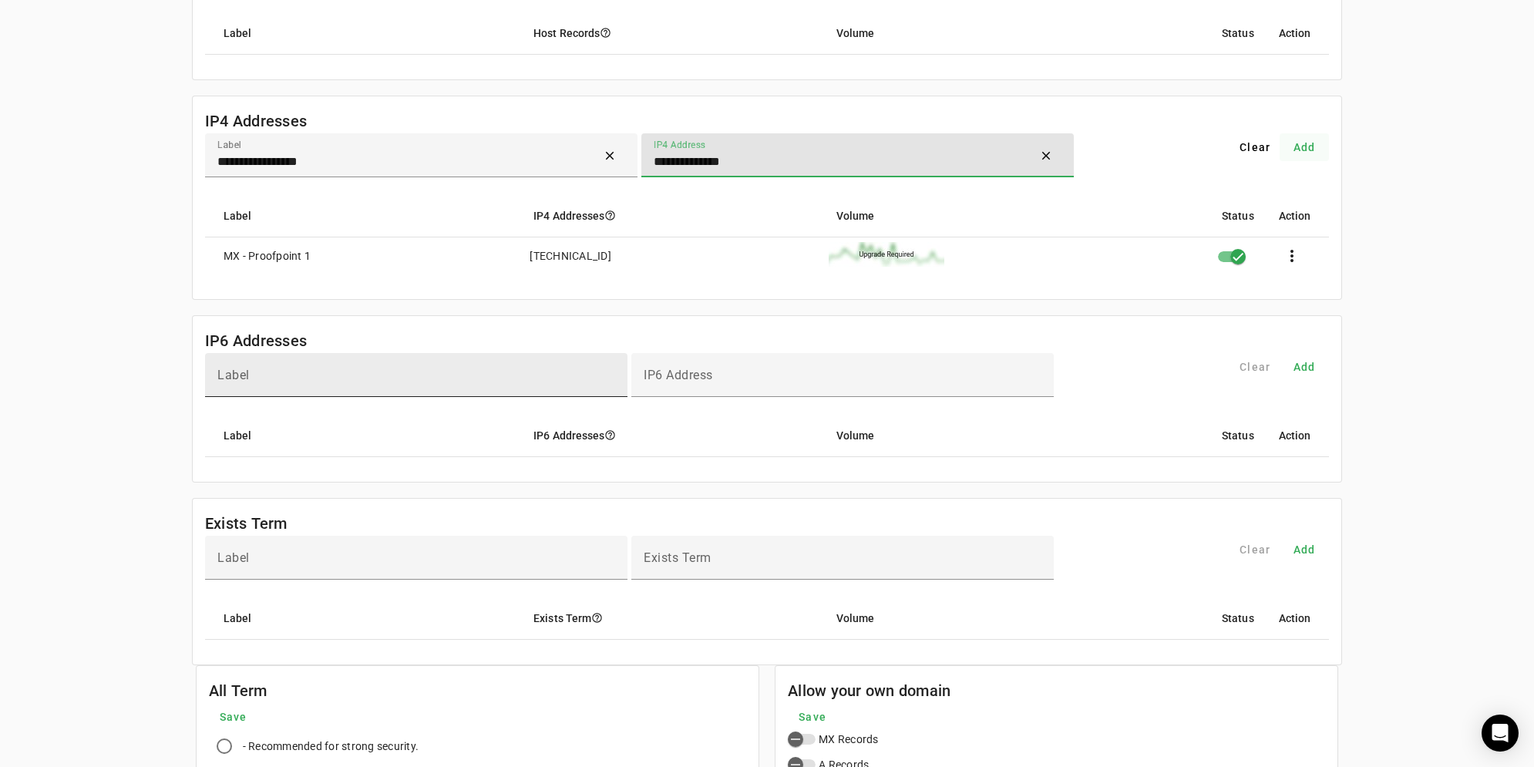
type input "**********"
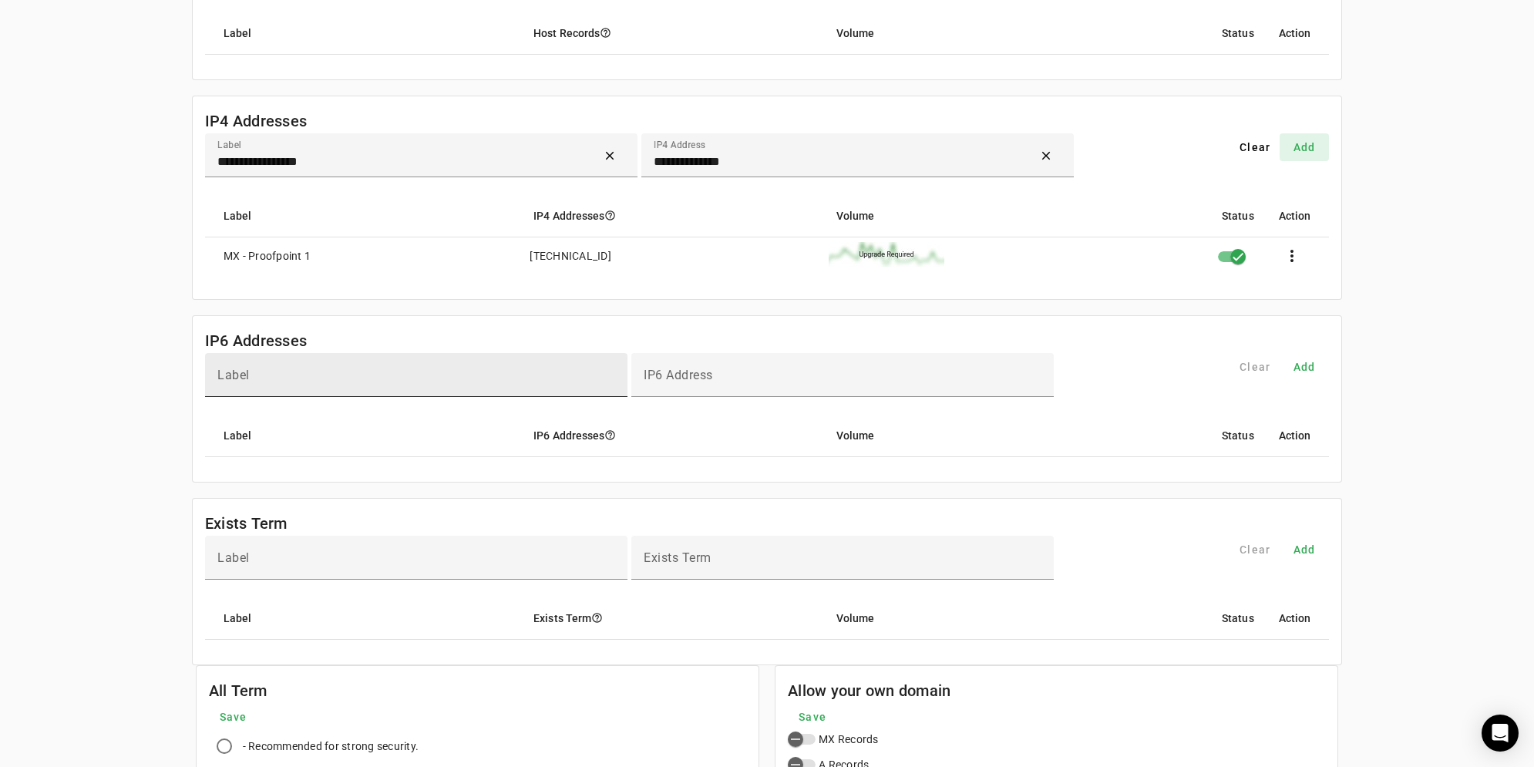
click at [1312, 143] on span "Add" at bounding box center [1305, 147] width 22 height 15
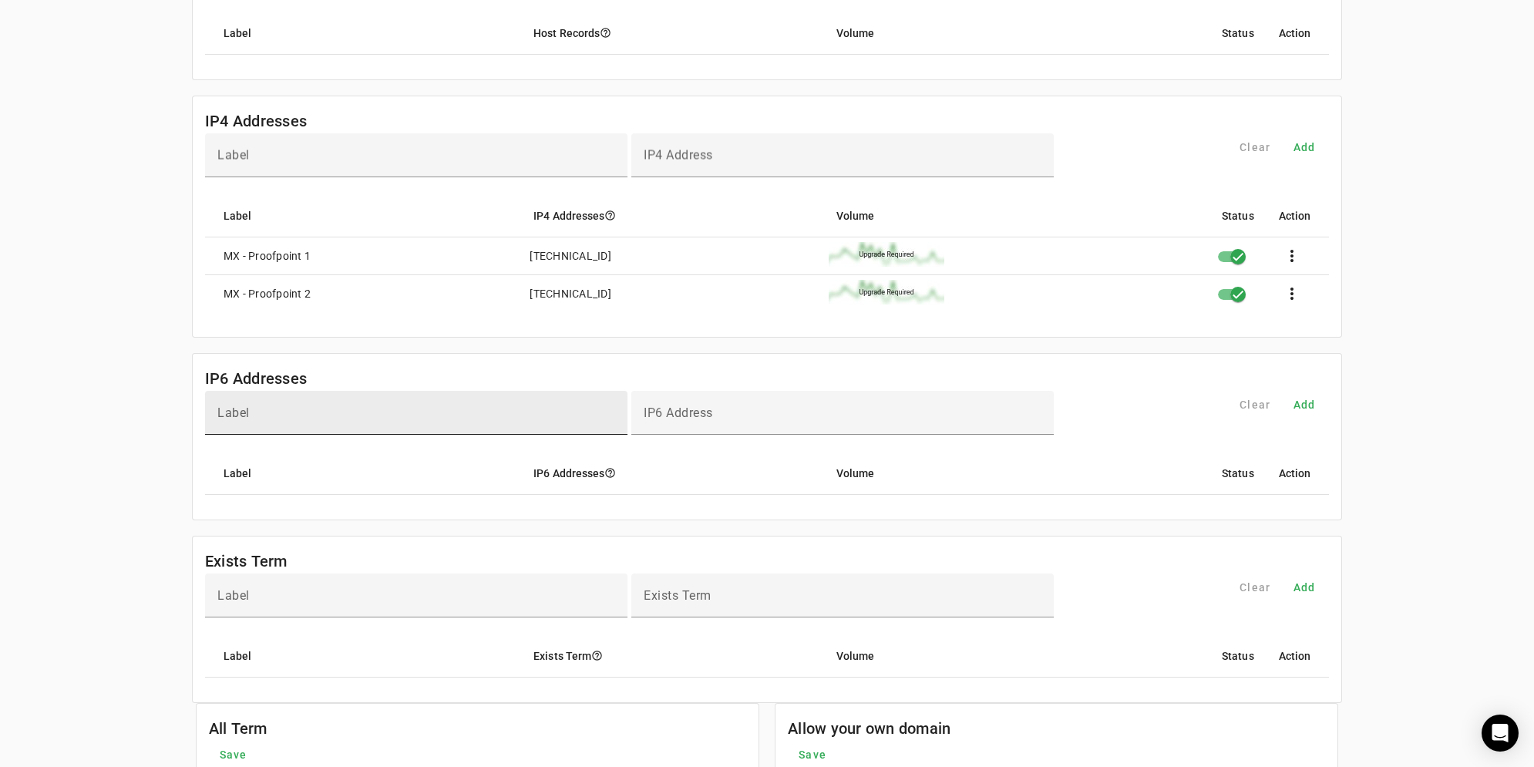
drag, startPoint x: 399, startPoint y: 254, endPoint x: 396, endPoint y: 312, distance: 58.6
click at [396, 312] on mat-card-content "Label IP4 Address Clear Add Label IP4 Addresses help_outline Volume Status Acti…" at bounding box center [768, 235] width 1150 height 204
click at [431, 248] on mat-cell "MX - Proofpoint 1" at bounding box center [361, 256] width 313 height 38
click at [1295, 252] on span at bounding box center [1292, 255] width 37 height 37
click at [1295, 252] on div at bounding box center [767, 383] width 1534 height 767
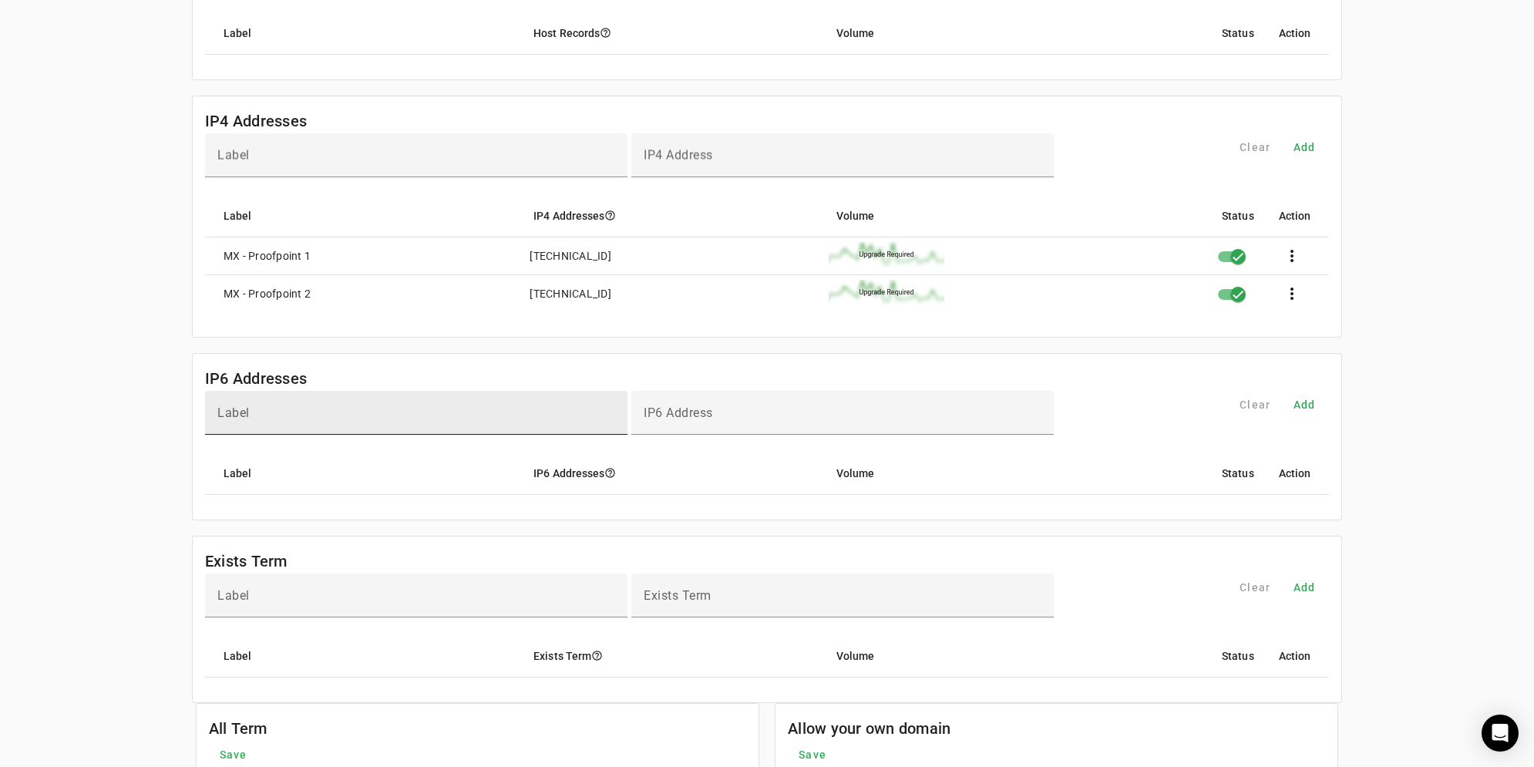
click at [82, 277] on div "uatl.com Settings Contact Fraudmarc notification_important Settings SPF DKIM DM…" at bounding box center [767, 282] width 1534 height 1320
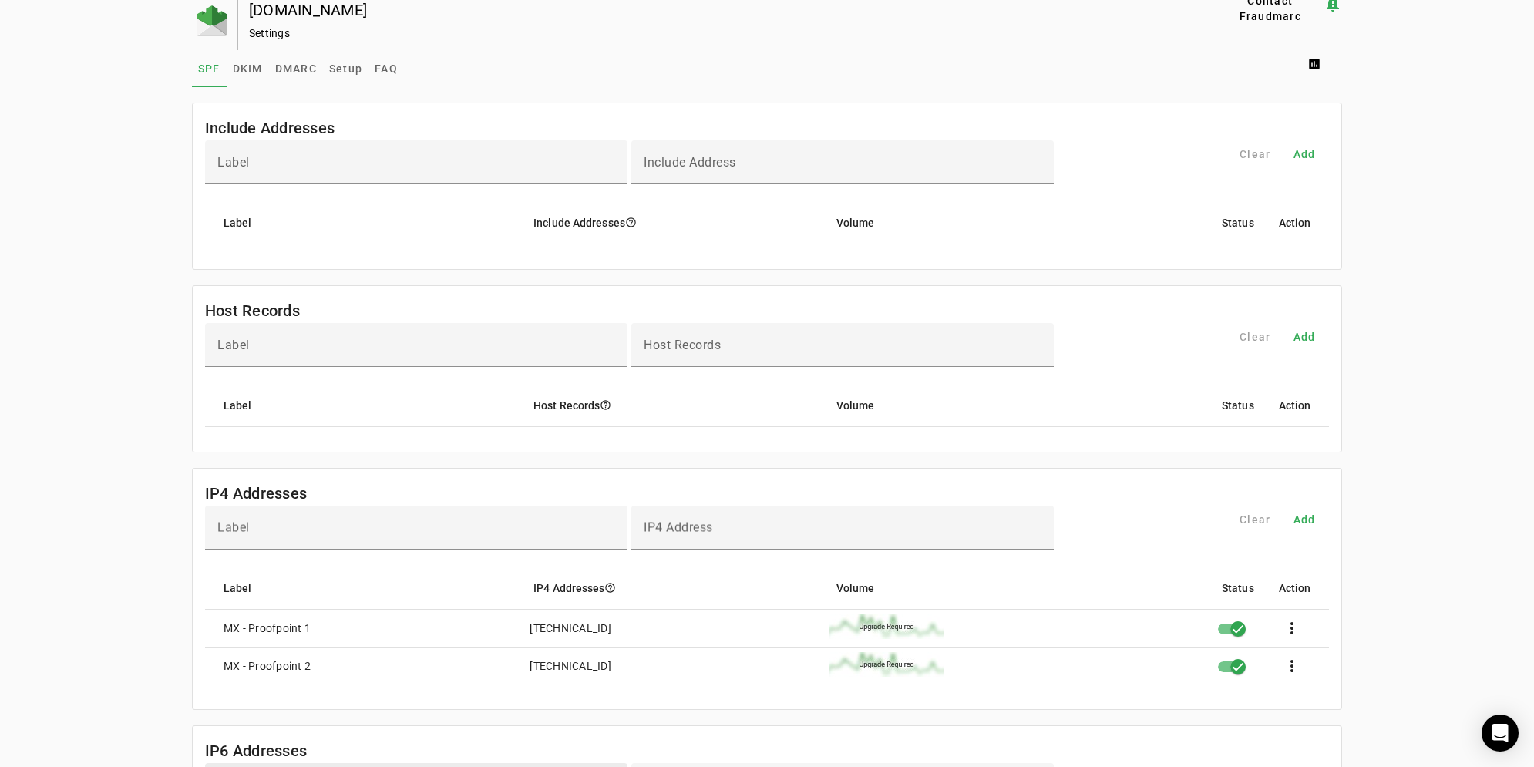
scroll to position [0, 0]
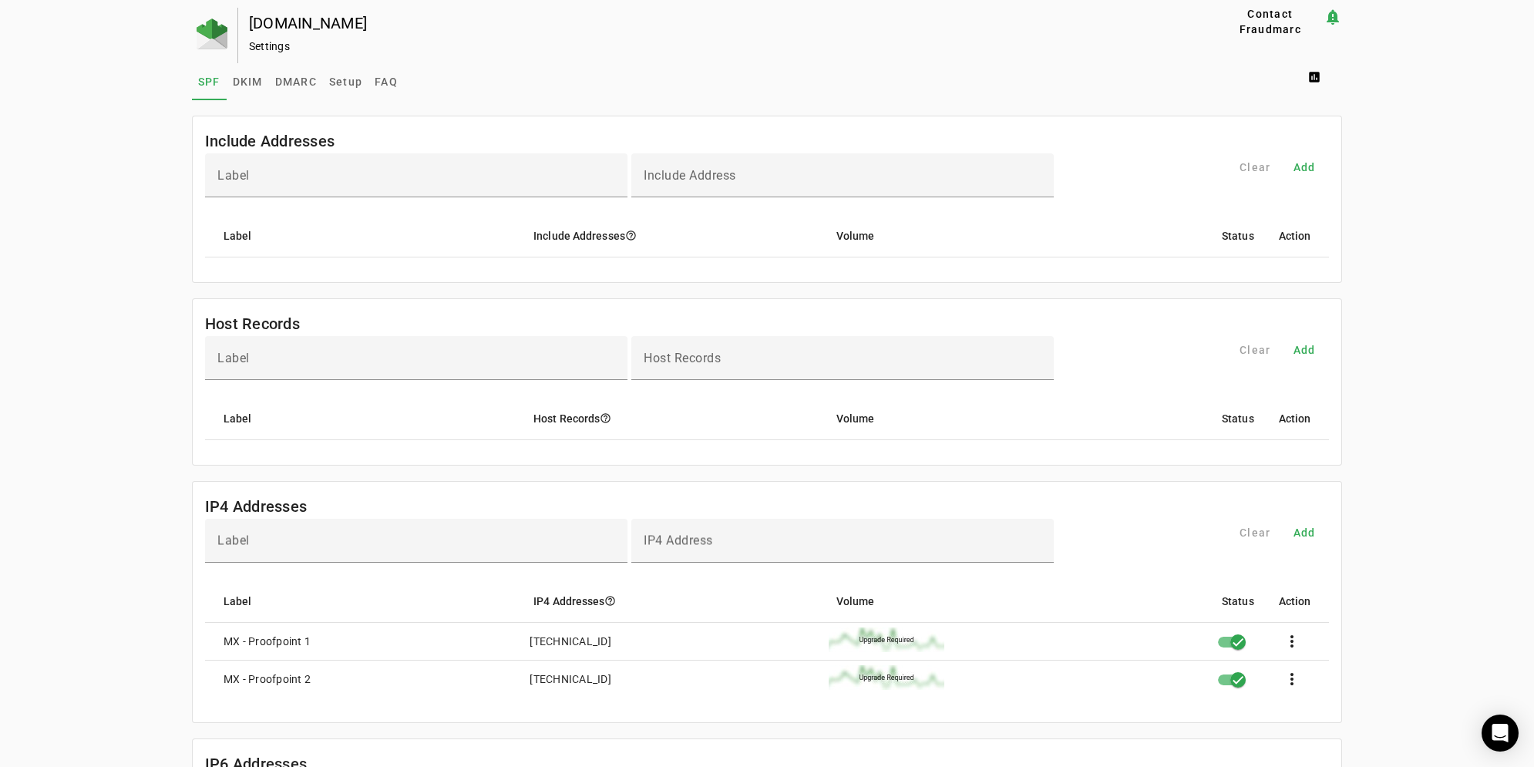
click at [607, 49] on div "Settings" at bounding box center [708, 46] width 918 height 15
click at [56, 295] on div "uatl.com Settings Contact Fraudmarc notification_important Settings SPF DKIM DM…" at bounding box center [767, 668] width 1534 height 1320
click at [133, 330] on div "uatl.com Settings Contact Fraudmarc notification_important Settings SPF DKIM DM…" at bounding box center [767, 668] width 1534 height 1320
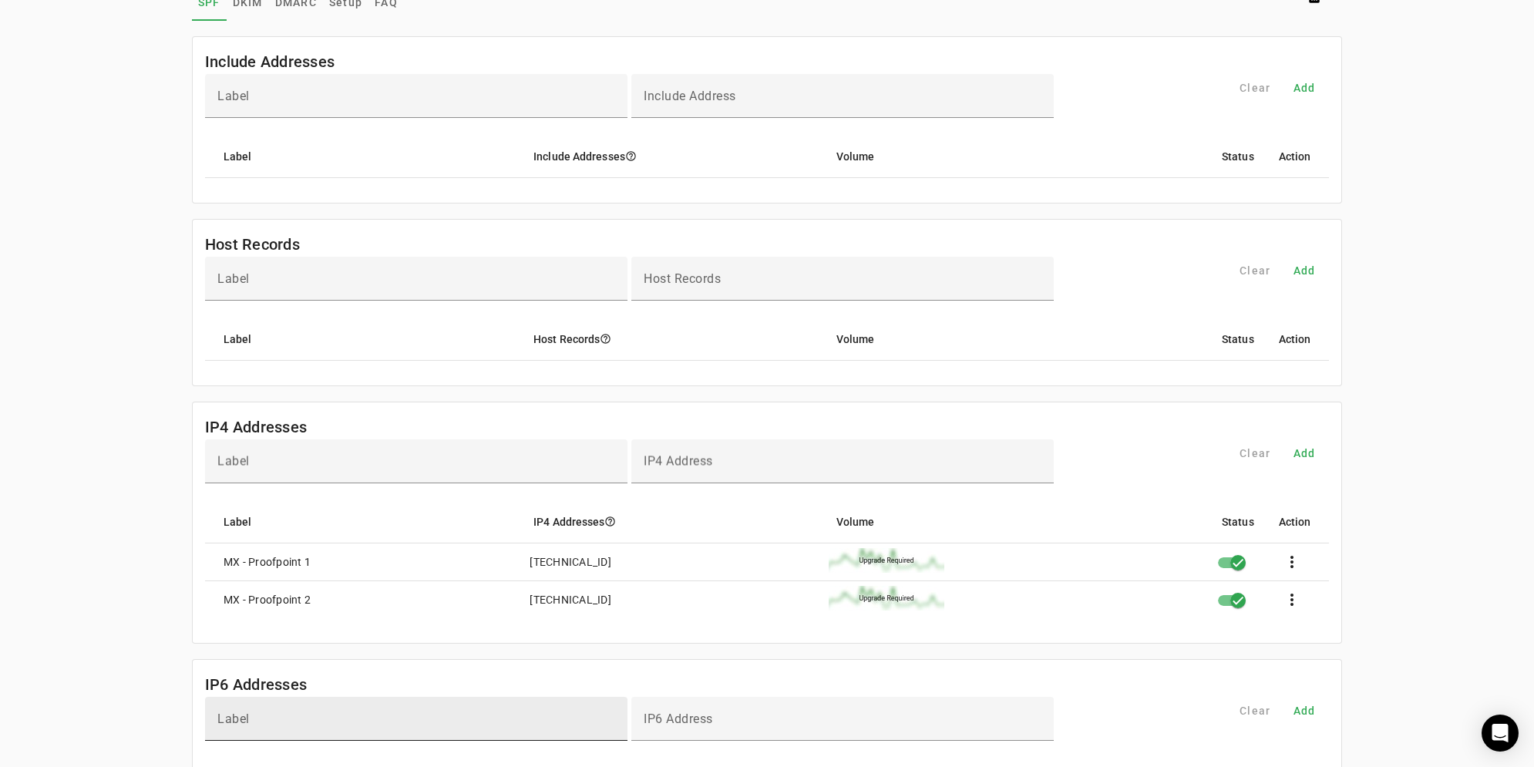
scroll to position [49, 0]
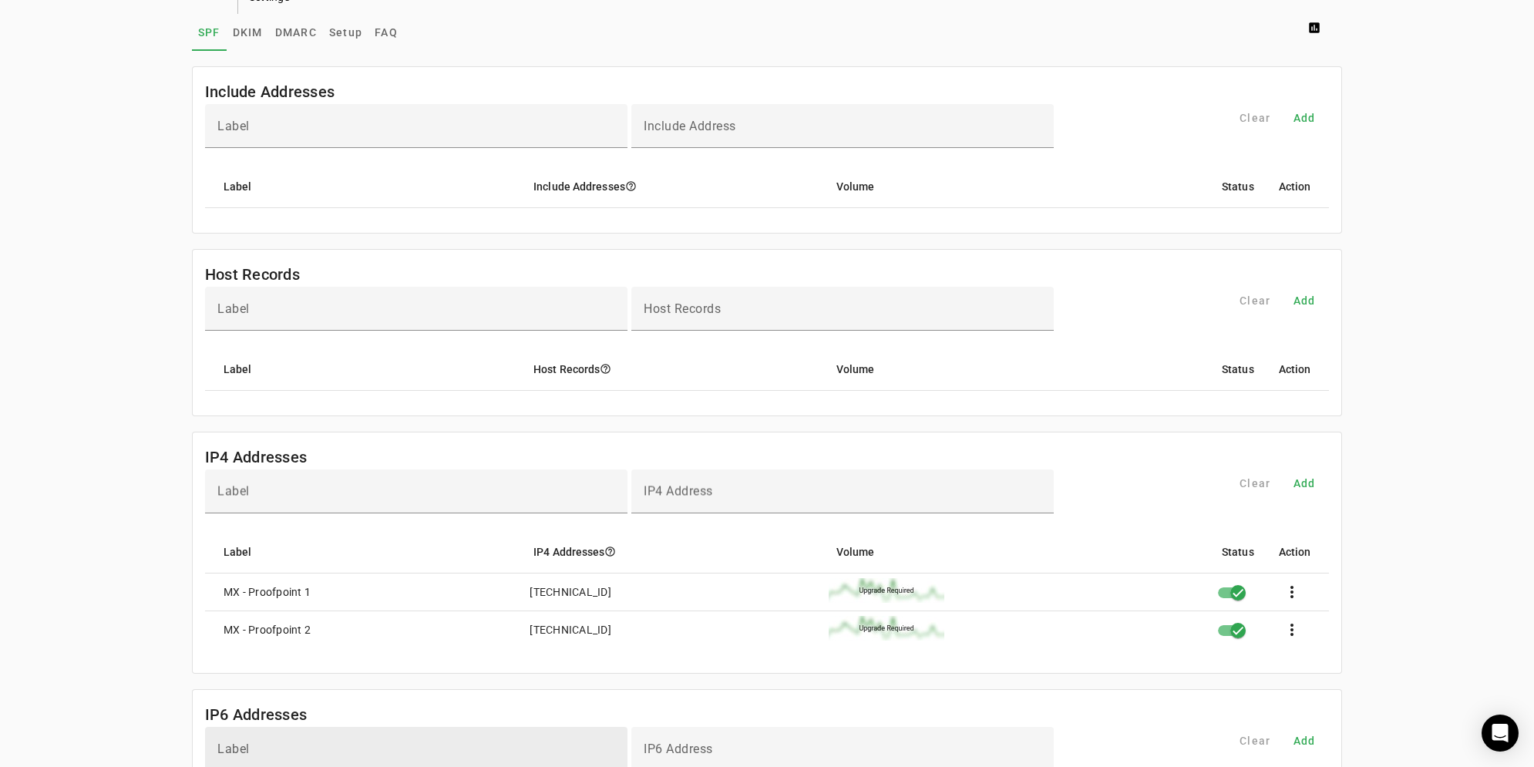
click at [83, 365] on div "uatl.com Settings Contact Fraudmarc notification_important Settings SPF DKIM DM…" at bounding box center [767, 618] width 1534 height 1320
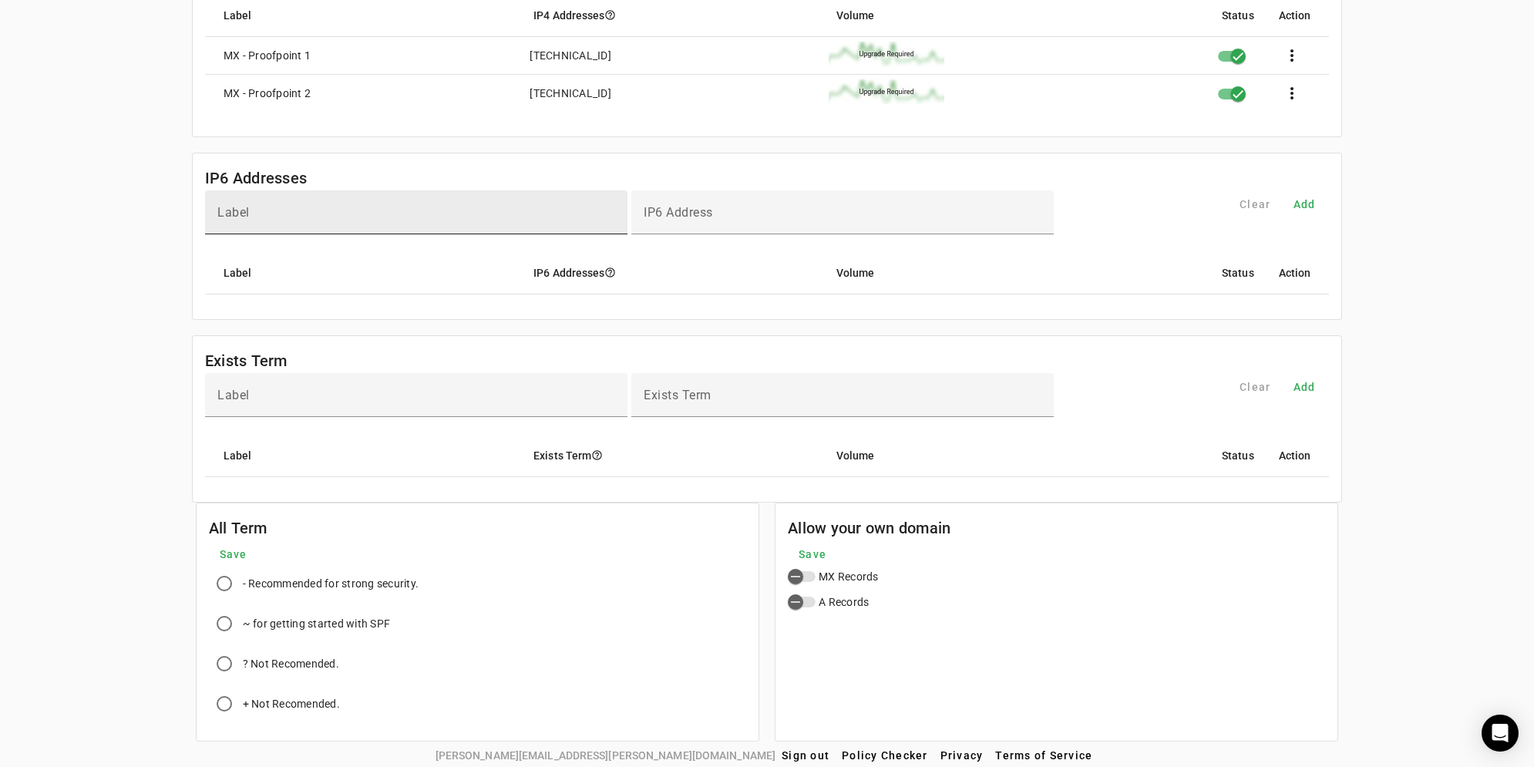
scroll to position [589, 0]
click at [448, 171] on mat-card-header "IP6 Addresses" at bounding box center [768, 168] width 1150 height 37
click at [79, 225] on div "uatl.com Settings Contact Fraudmarc notification_important Settings SPF DKIM DM…" at bounding box center [767, 79] width 1534 height 1320
click at [74, 370] on div "uatl.com Settings Contact Fraudmarc notification_important Settings SPF DKIM DM…" at bounding box center [767, 79] width 1534 height 1320
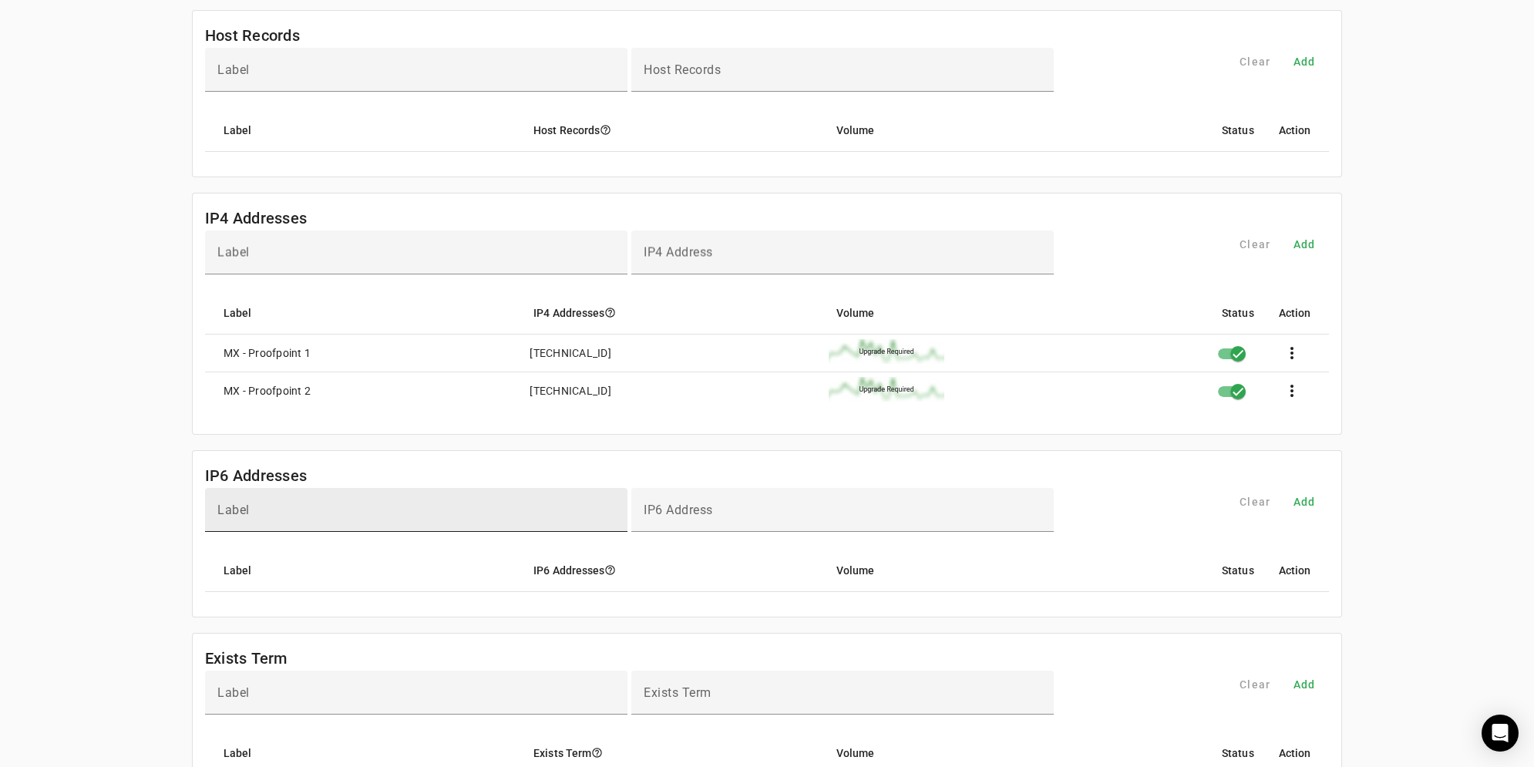
scroll to position [281, 0]
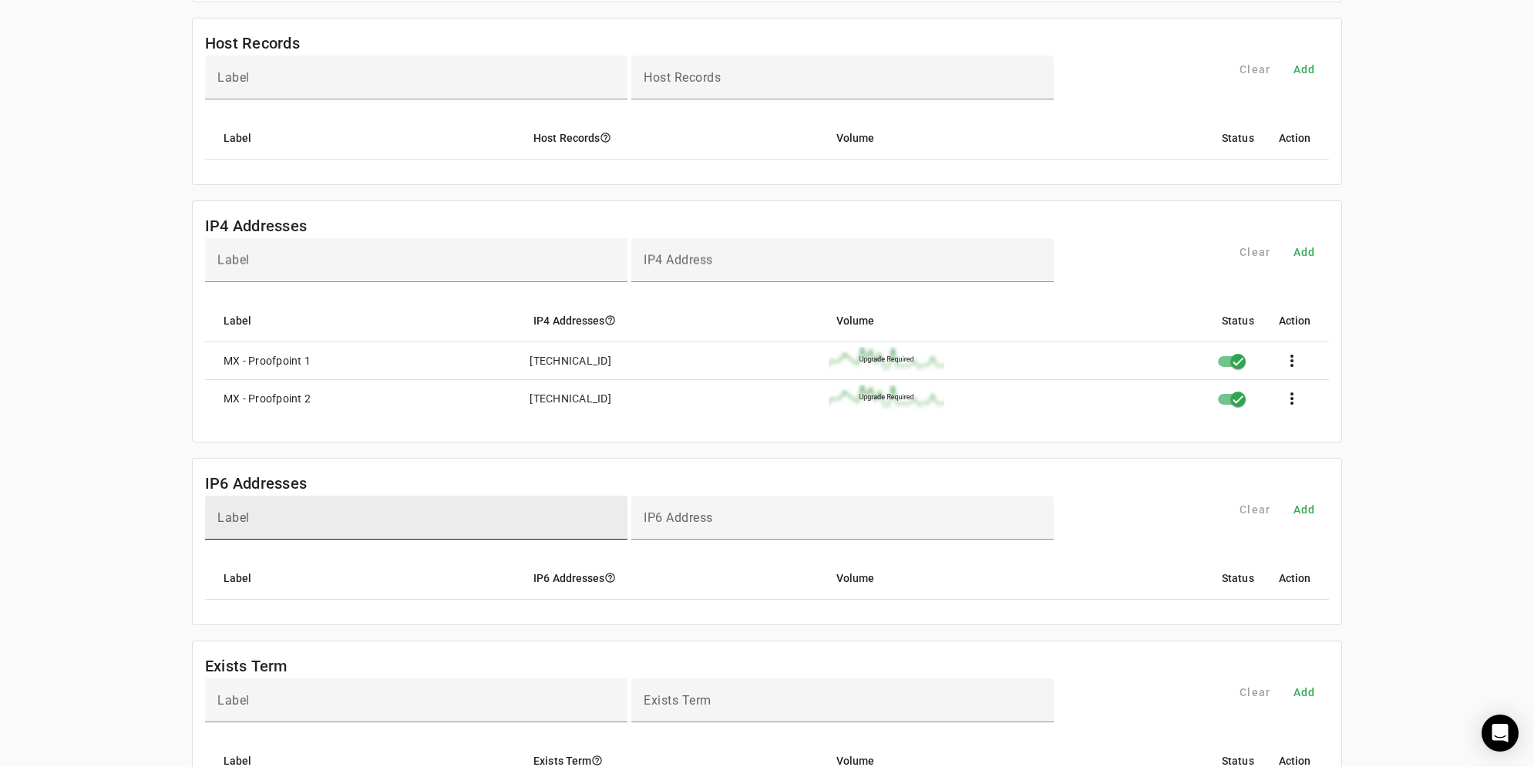
click at [73, 375] on div "uatl.com Settings Contact Fraudmarc notification_important Settings SPF DKIM DM…" at bounding box center [767, 387] width 1534 height 1320
click at [1402, 220] on div "uatl.com Settings Contact Fraudmarc notification_important Settings SPF DKIM DM…" at bounding box center [767, 387] width 1534 height 1320
click at [84, 216] on div "uatl.com Settings Contact Fraudmarc notification_important Settings SPF DKIM DM…" at bounding box center [767, 387] width 1534 height 1320
click at [63, 235] on div "uatl.com Settings Contact Fraudmarc notification_important Settings SPF DKIM DM…" at bounding box center [767, 387] width 1534 height 1320
click at [518, 38] on mat-card-header "Host Records" at bounding box center [768, 37] width 1150 height 37
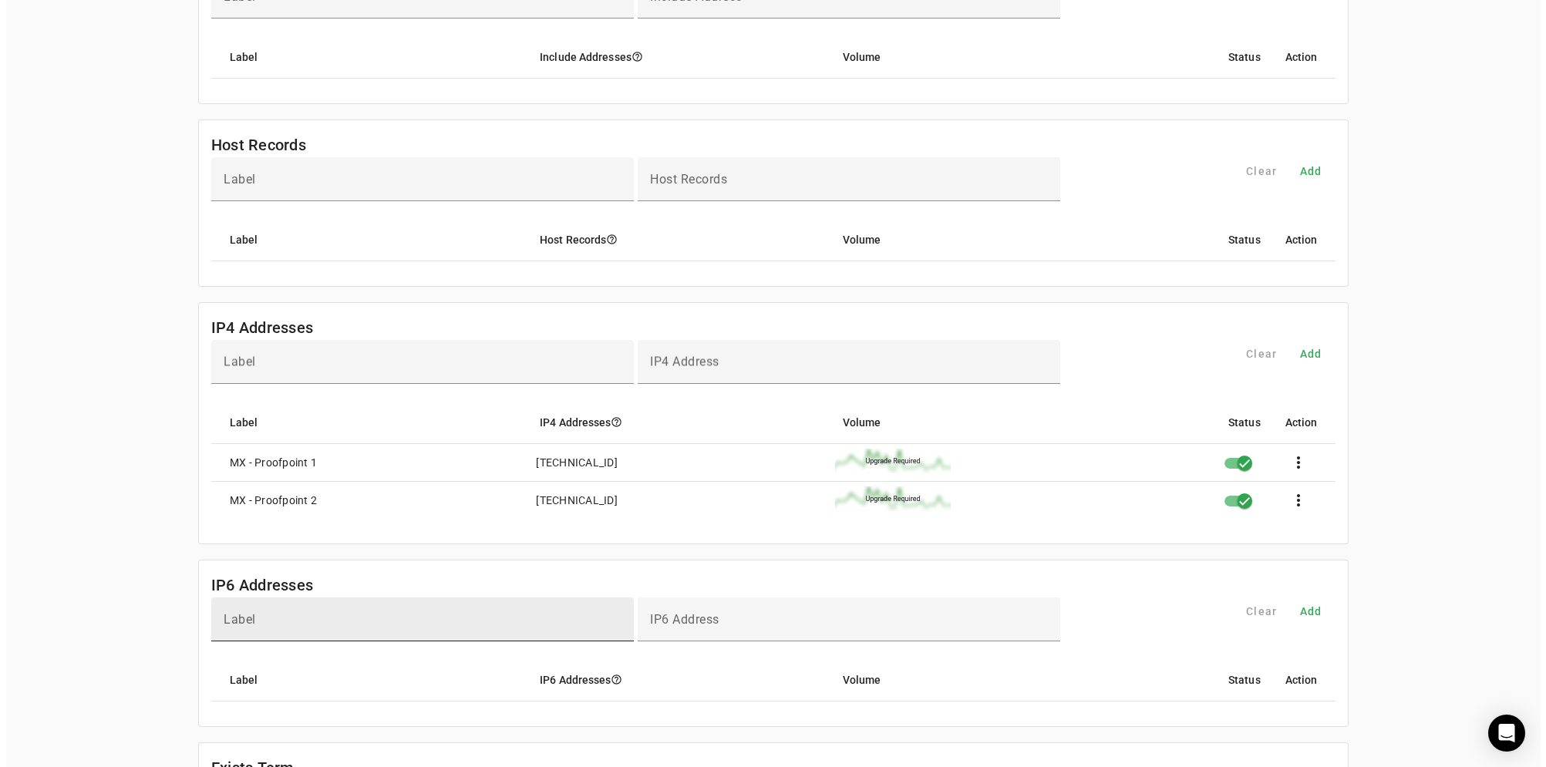
scroll to position [0, 0]
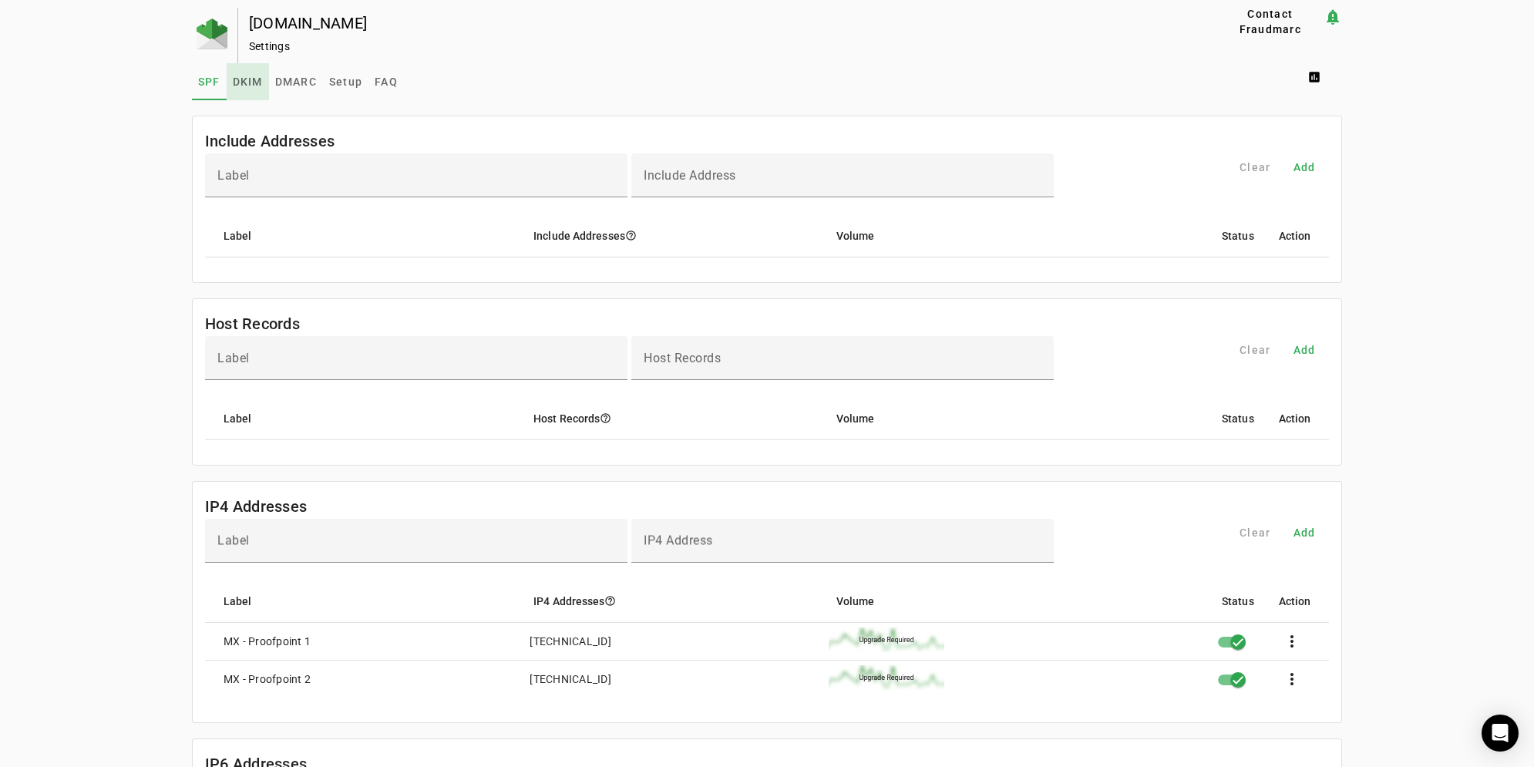
click at [248, 79] on span "DKIM" at bounding box center [248, 81] width 30 height 11
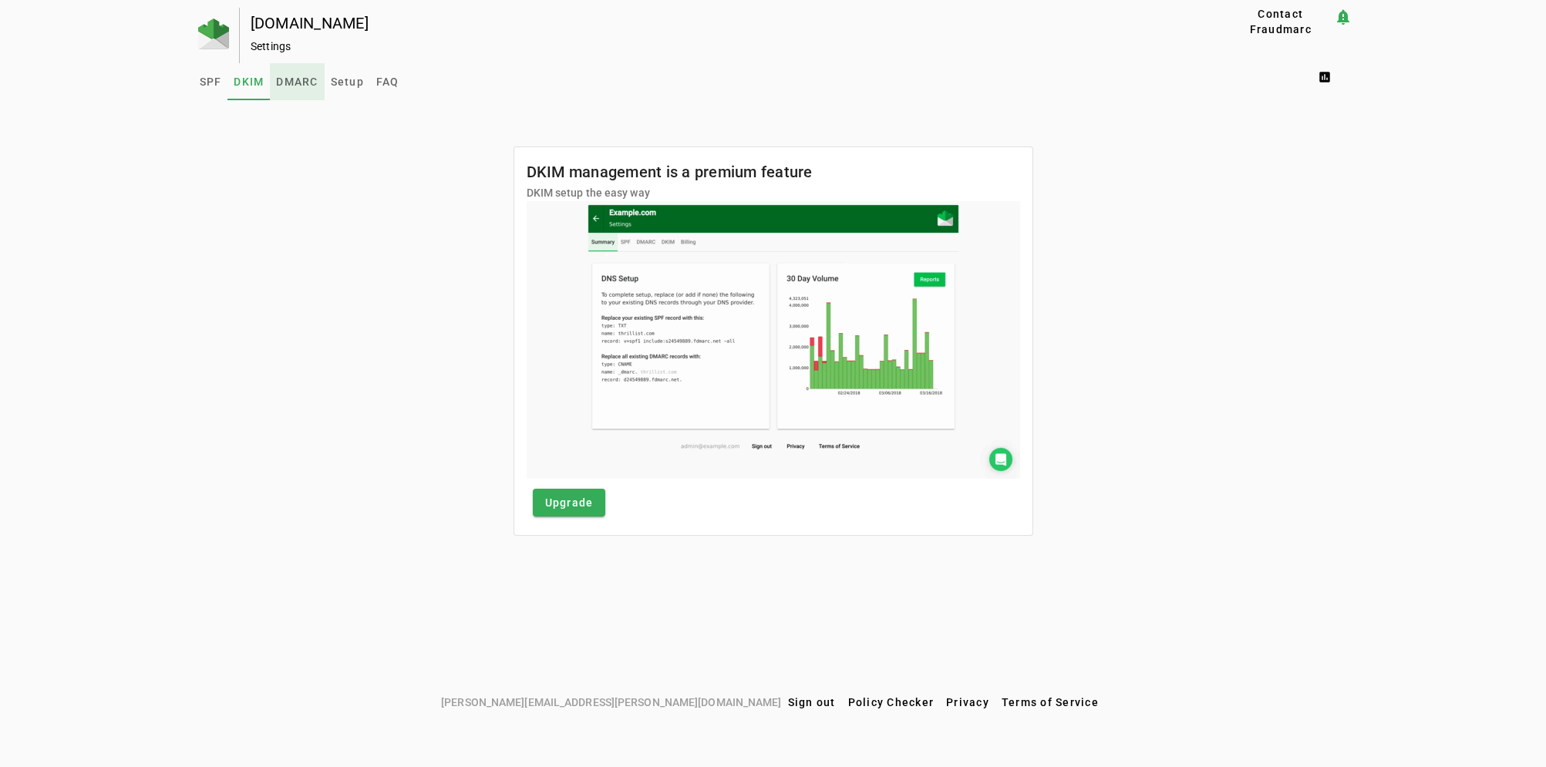
click at [299, 78] on span "DMARC" at bounding box center [297, 81] width 42 height 11
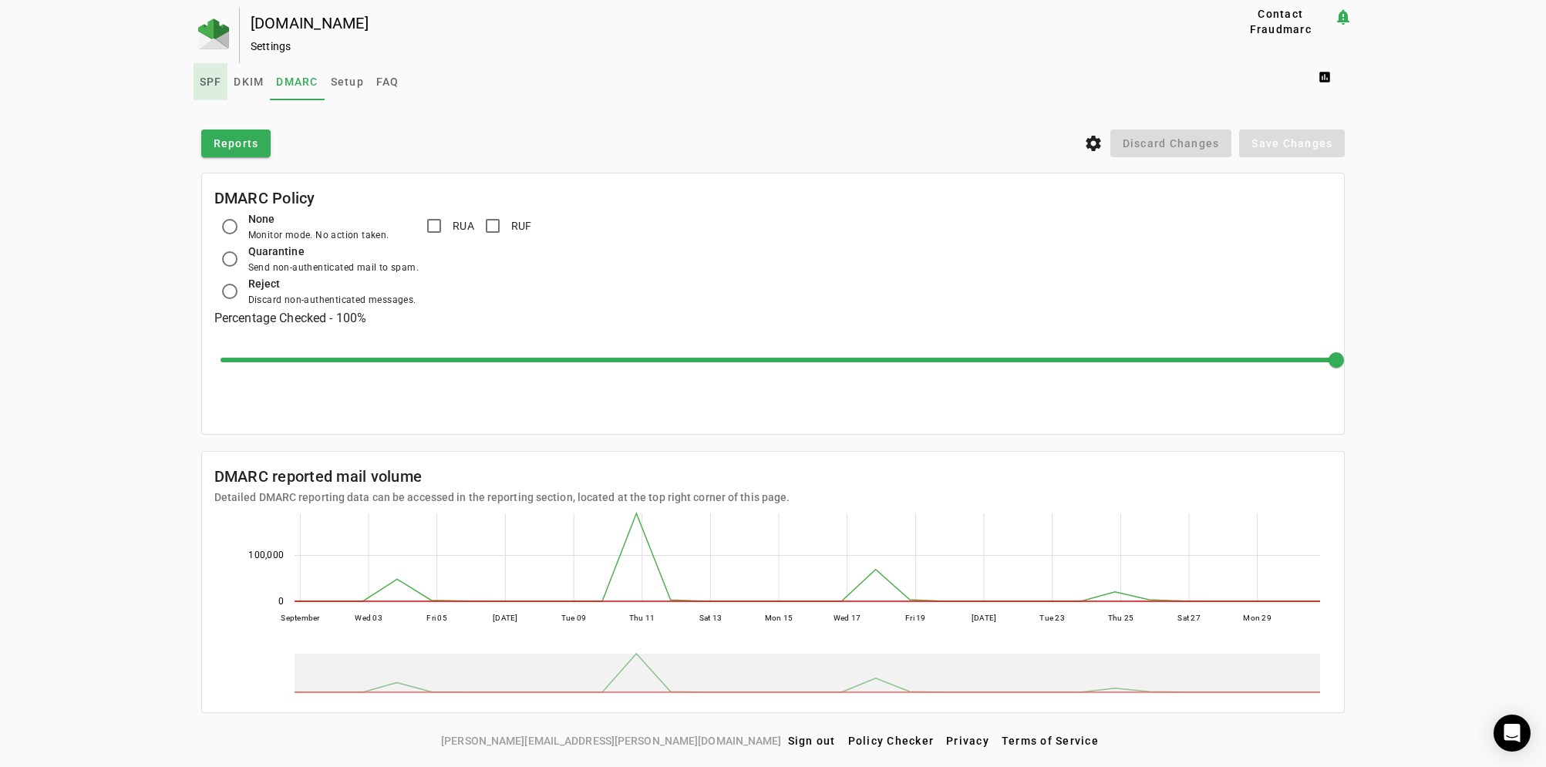
click at [209, 79] on span "SPF" at bounding box center [211, 81] width 22 height 11
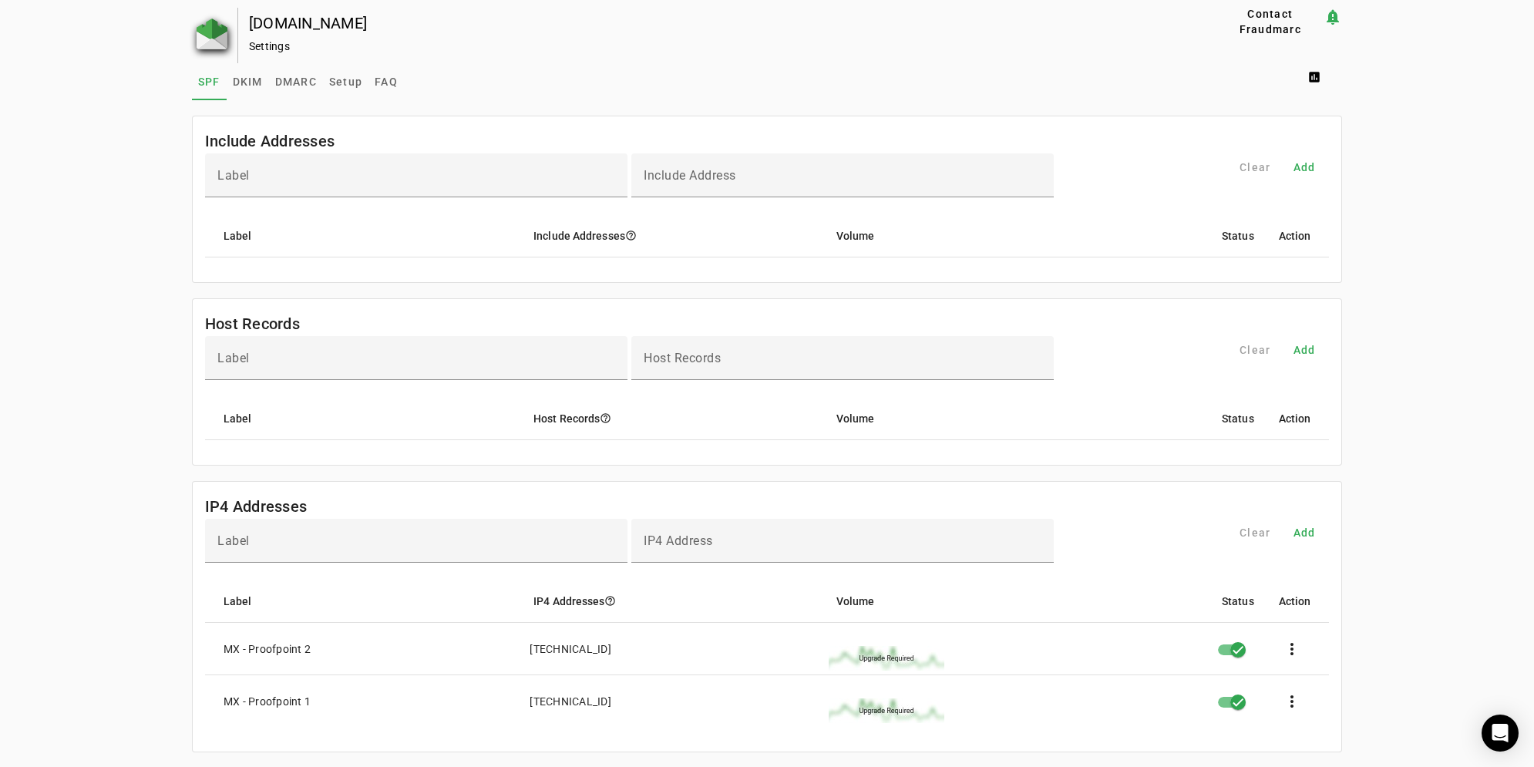
click at [209, 29] on img at bounding box center [212, 34] width 31 height 31
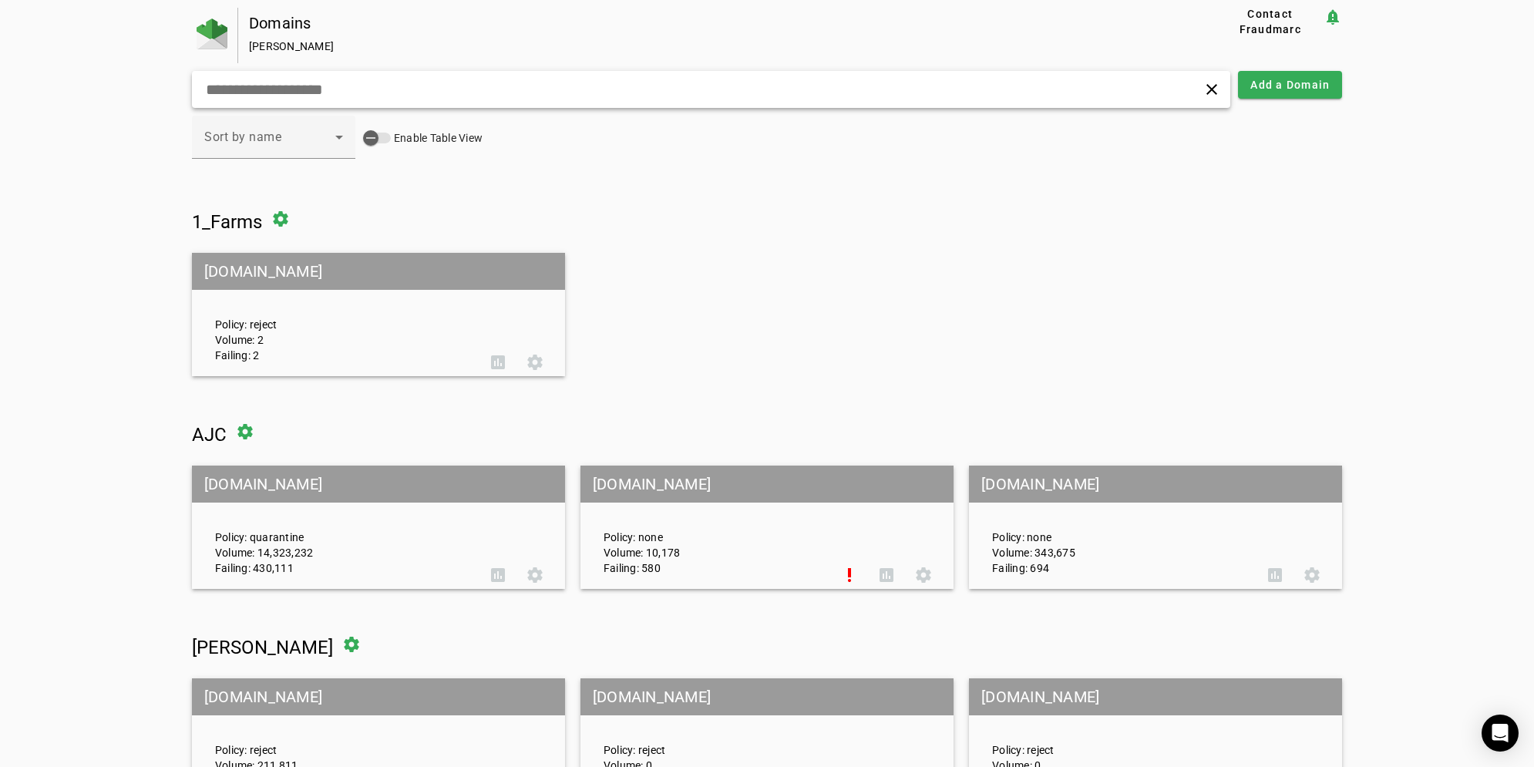
click at [431, 79] on div "clear" at bounding box center [711, 89] width 1039 height 37
click at [428, 82] on input "text" at bounding box center [489, 89] width 571 height 19
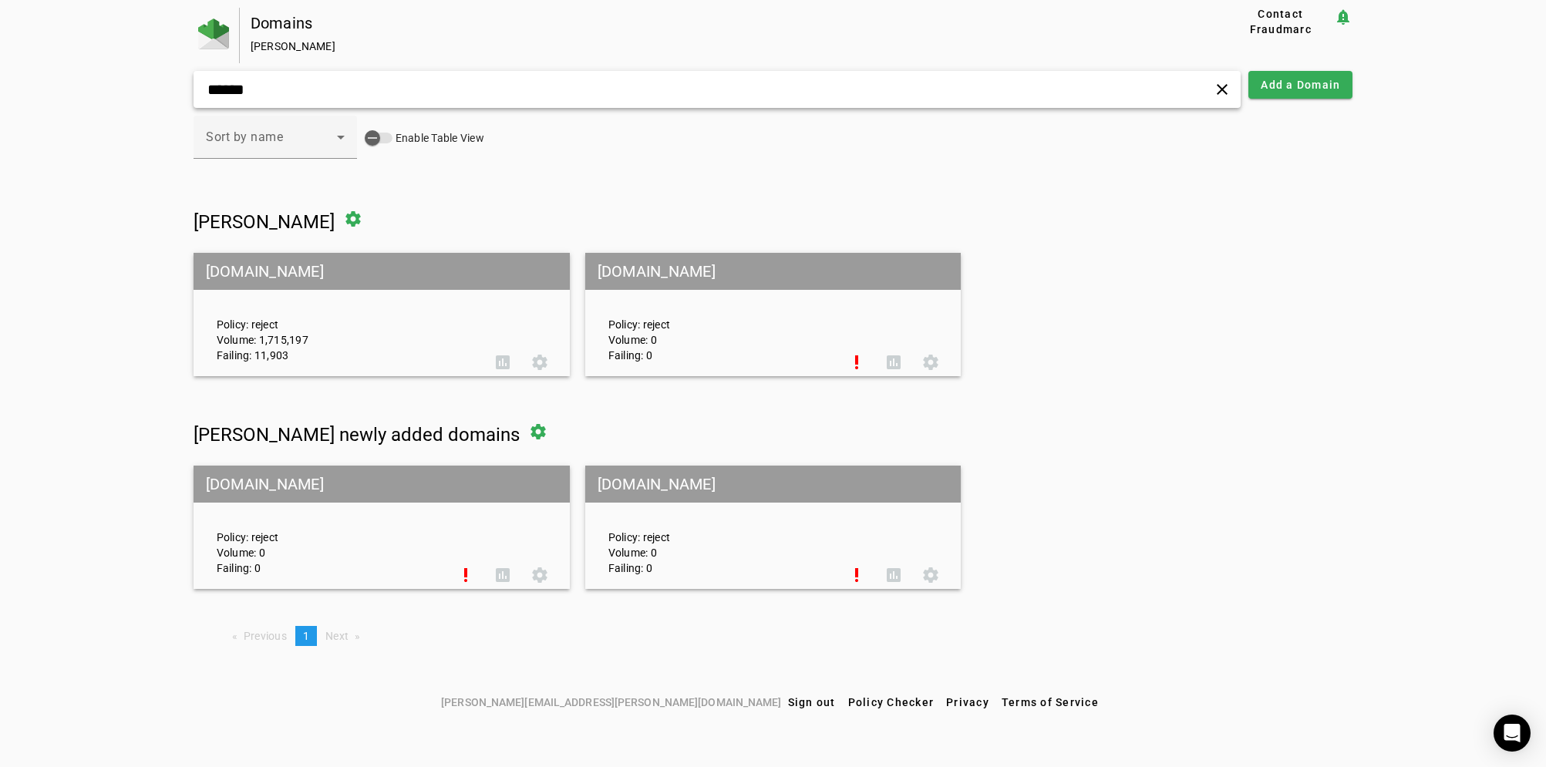
type input "******"
click at [244, 271] on mat-grid-tile-header "[DOMAIN_NAME]" at bounding box center [382, 271] width 376 height 37
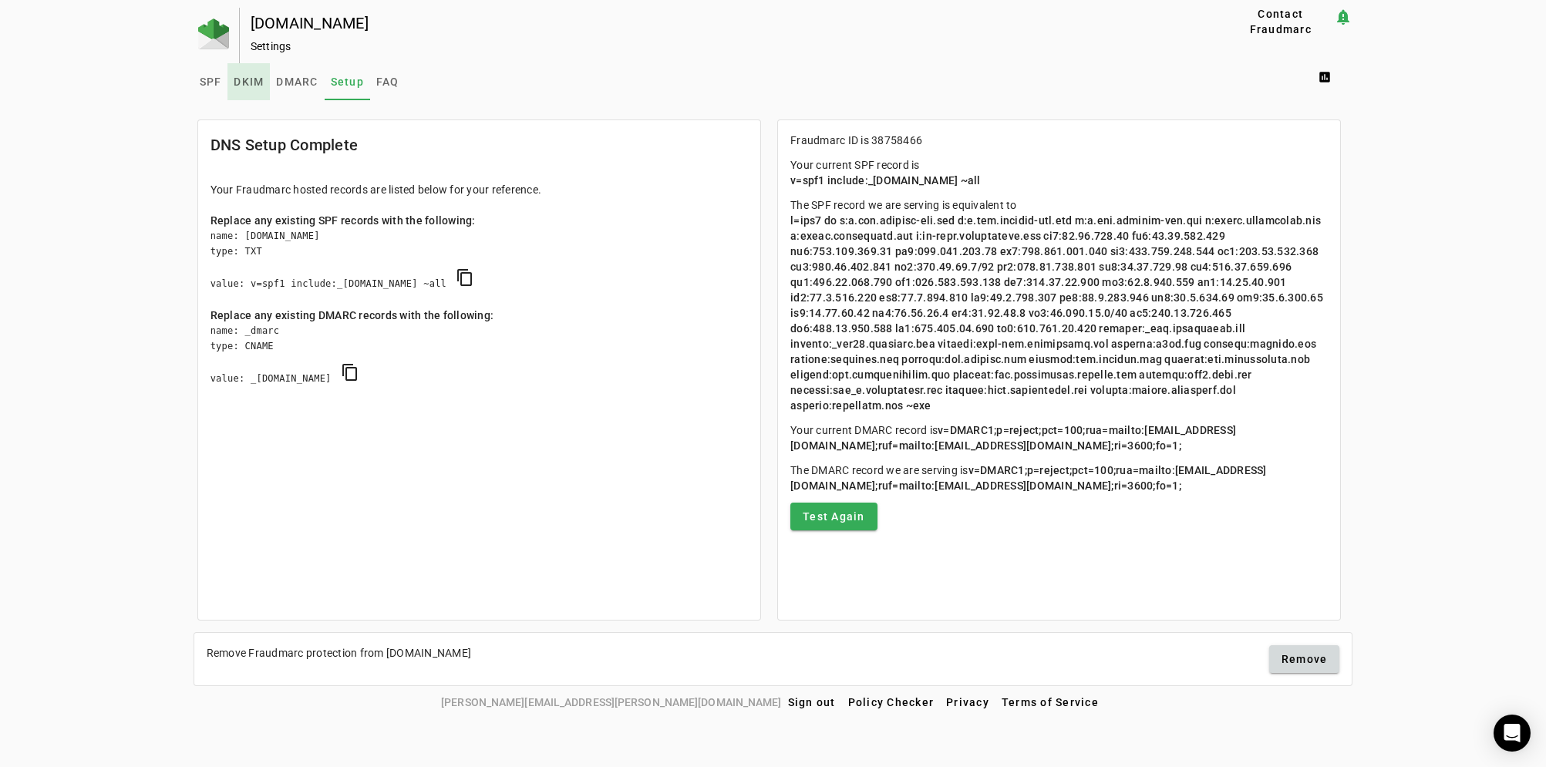
click at [241, 81] on span "DKIM" at bounding box center [249, 81] width 30 height 11
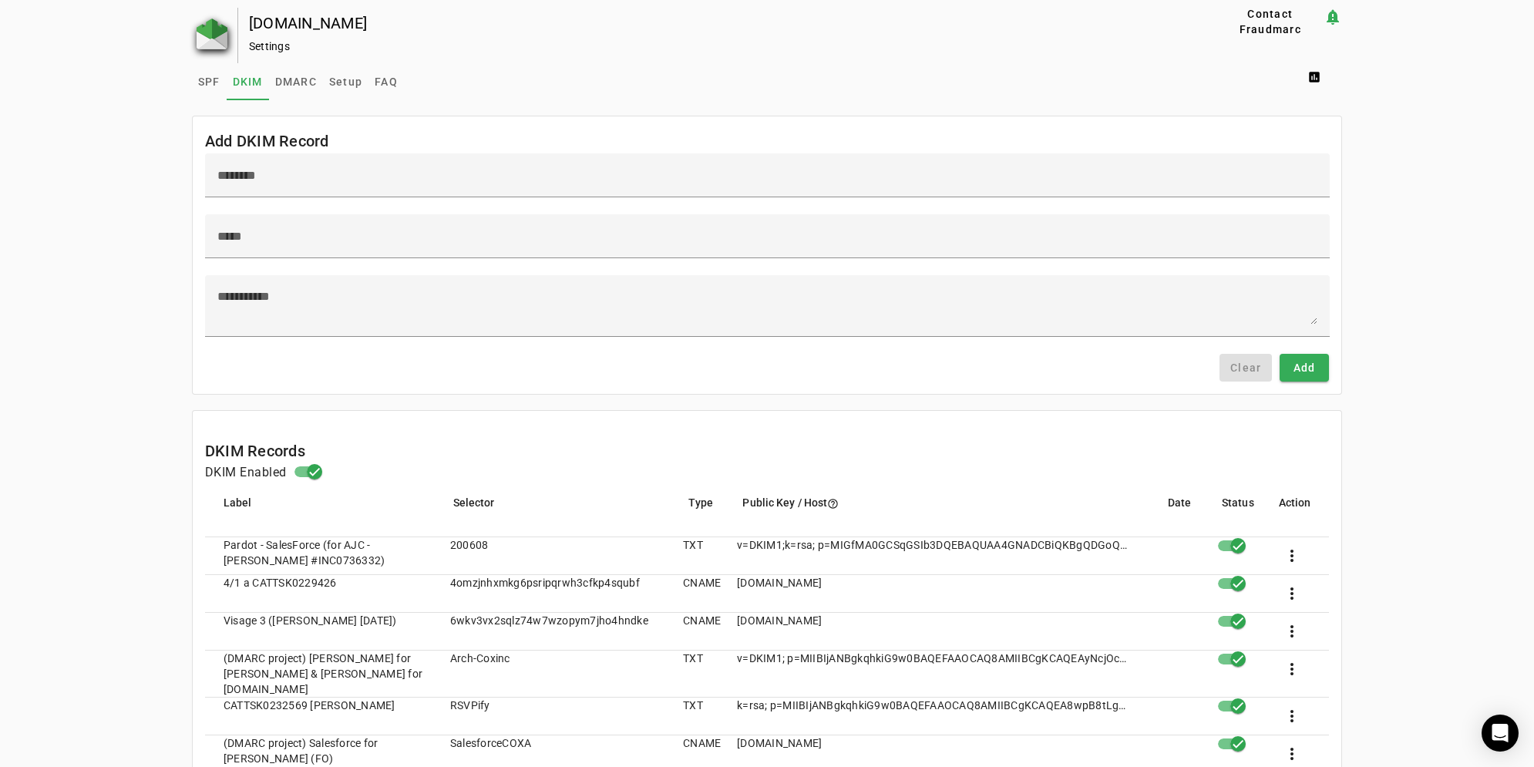
click at [212, 32] on img at bounding box center [212, 34] width 31 height 31
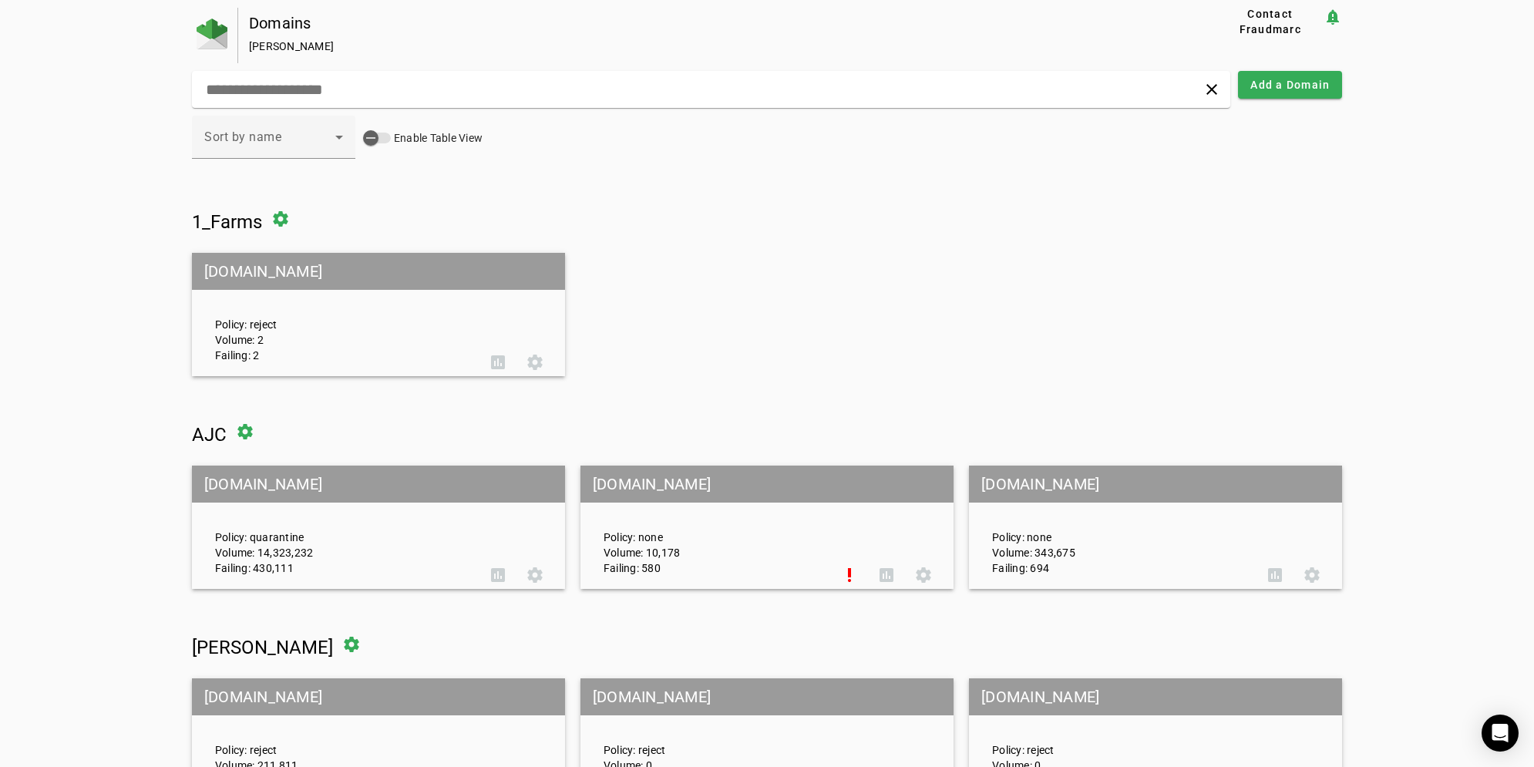
click at [1006, 485] on mat-grid-tile-header "[DOMAIN_NAME]" at bounding box center [1155, 484] width 373 height 37
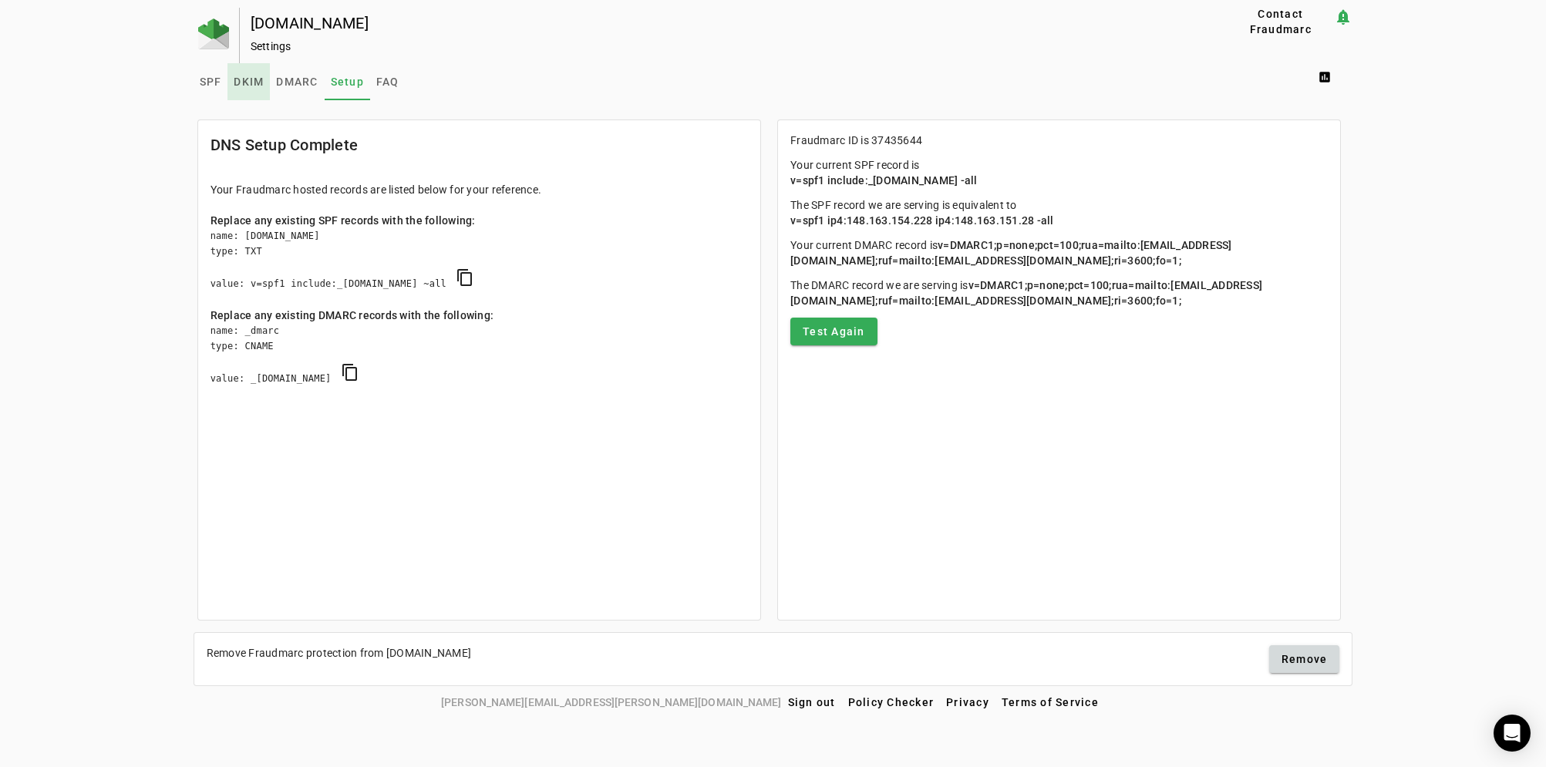
click at [245, 84] on span "DKIM" at bounding box center [249, 81] width 30 height 11
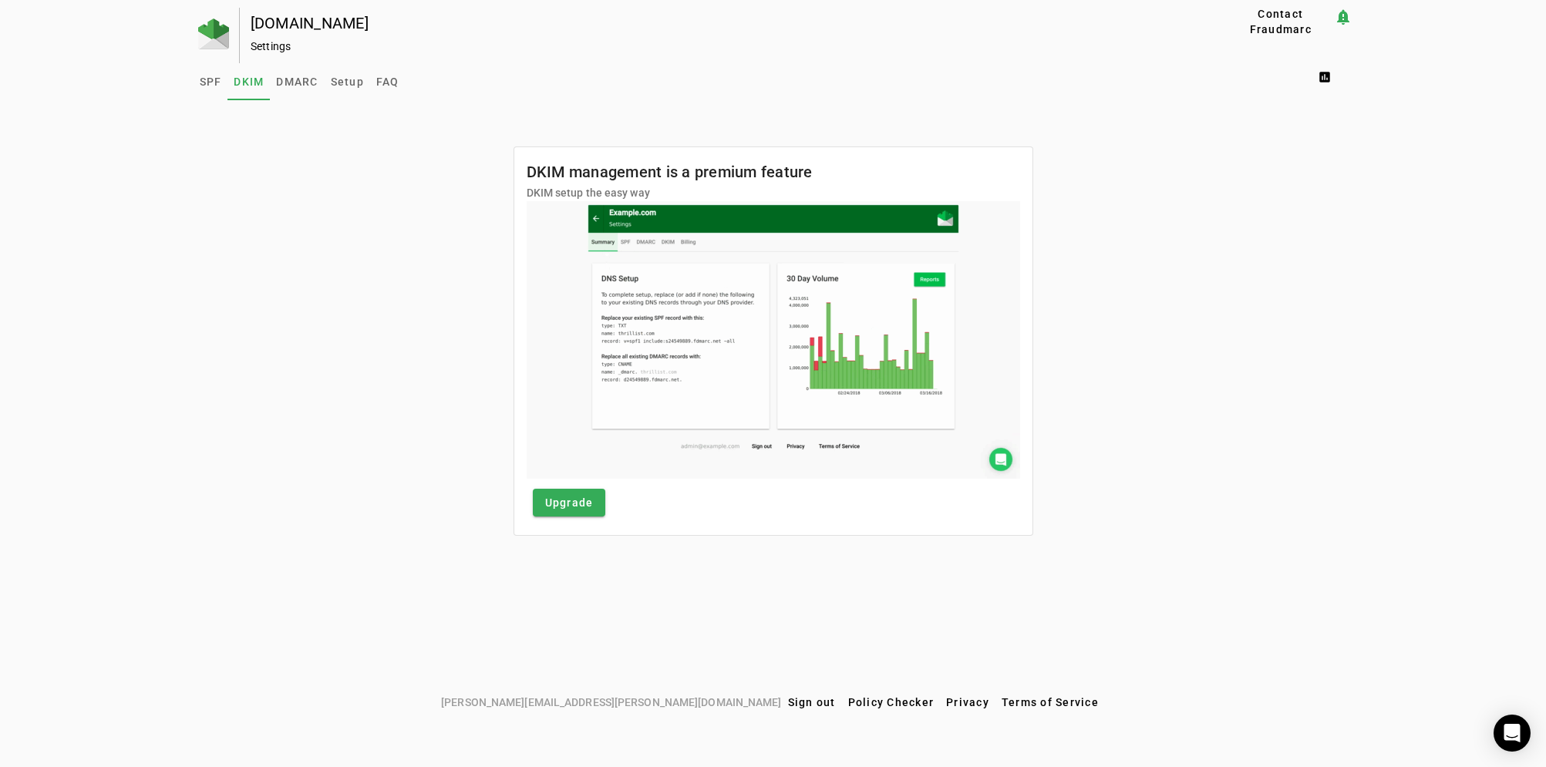
click at [748, 87] on div "SPF DKIM DMARC Setup FAQ assessment" at bounding box center [774, 81] width 1160 height 37
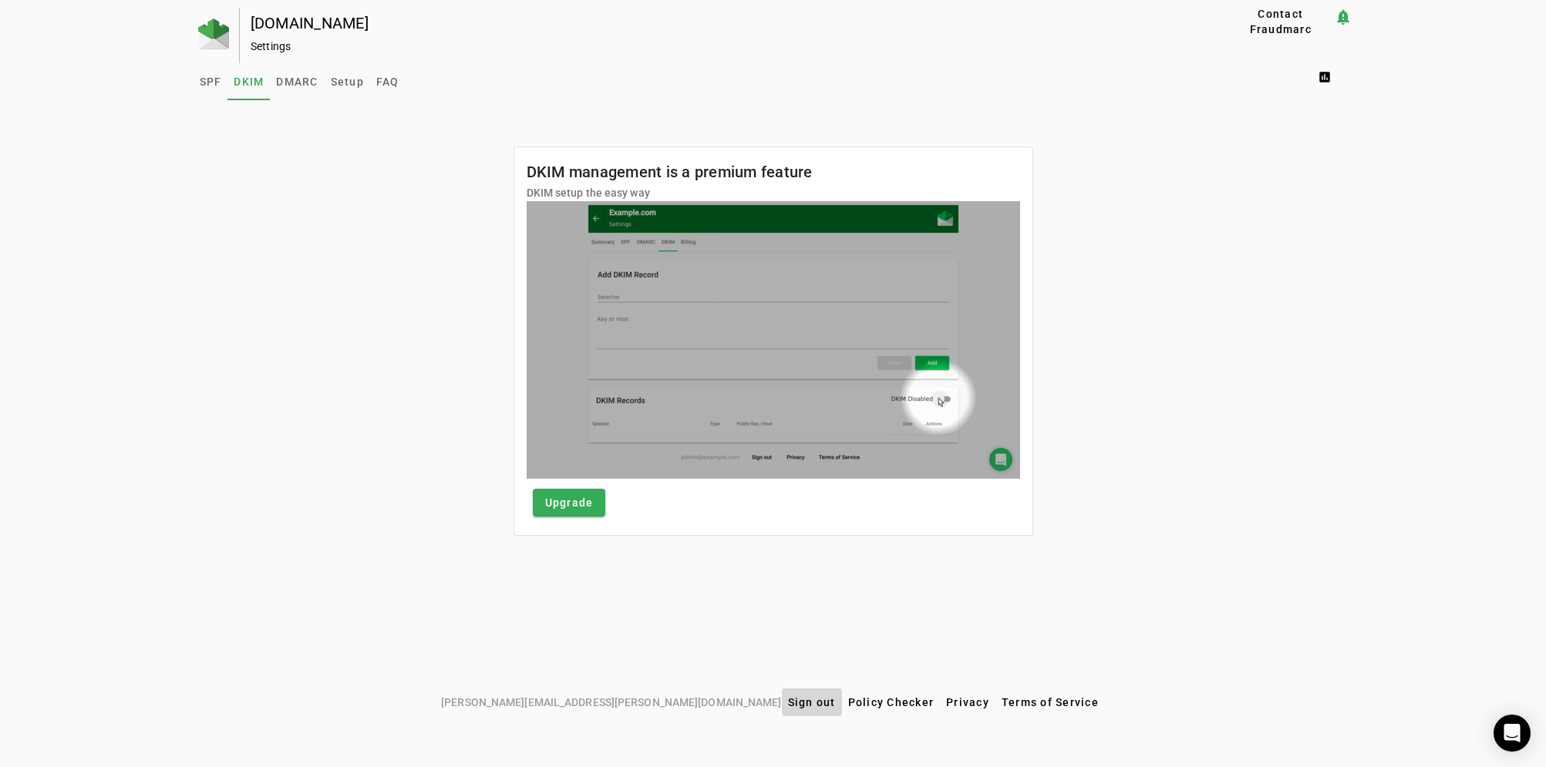
click at [788, 698] on span "Sign out" at bounding box center [812, 702] width 48 height 12
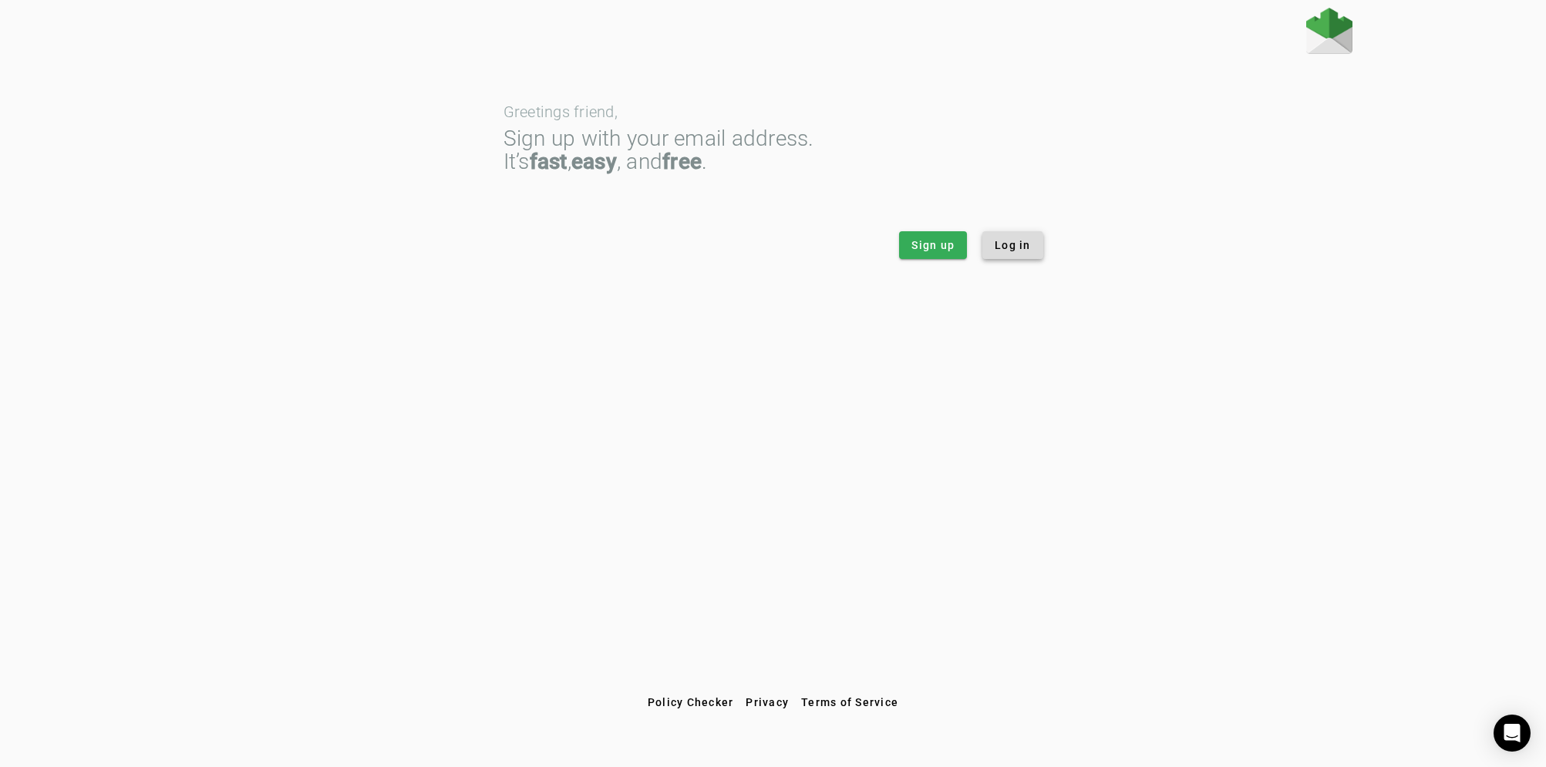
click at [1003, 254] on span at bounding box center [1012, 245] width 61 height 37
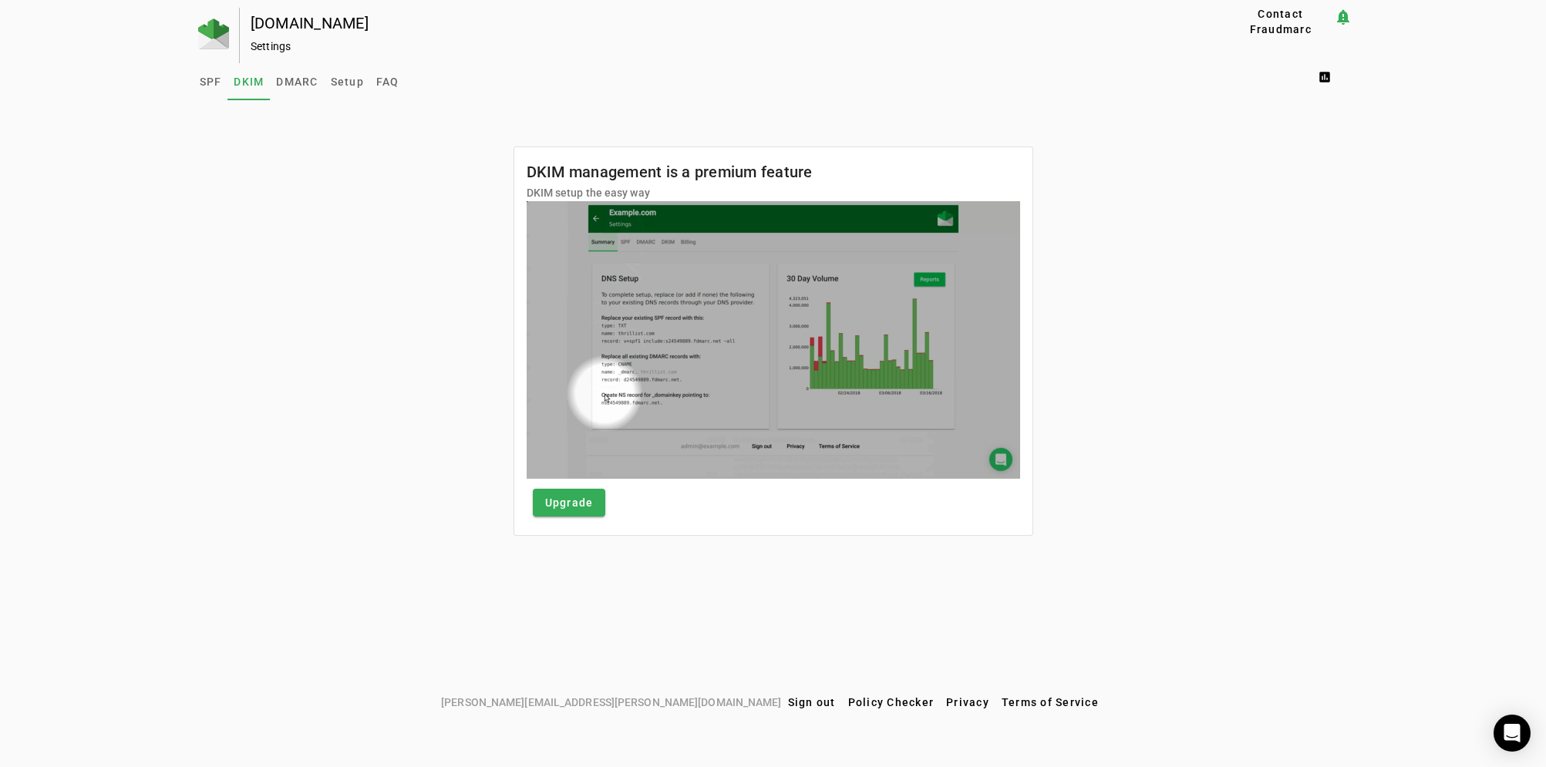
click at [695, 62] on div "[DOMAIN_NAME] Settings" at bounding box center [710, 36] width 941 height 56
click at [305, 82] on span "DMARC" at bounding box center [297, 81] width 42 height 11
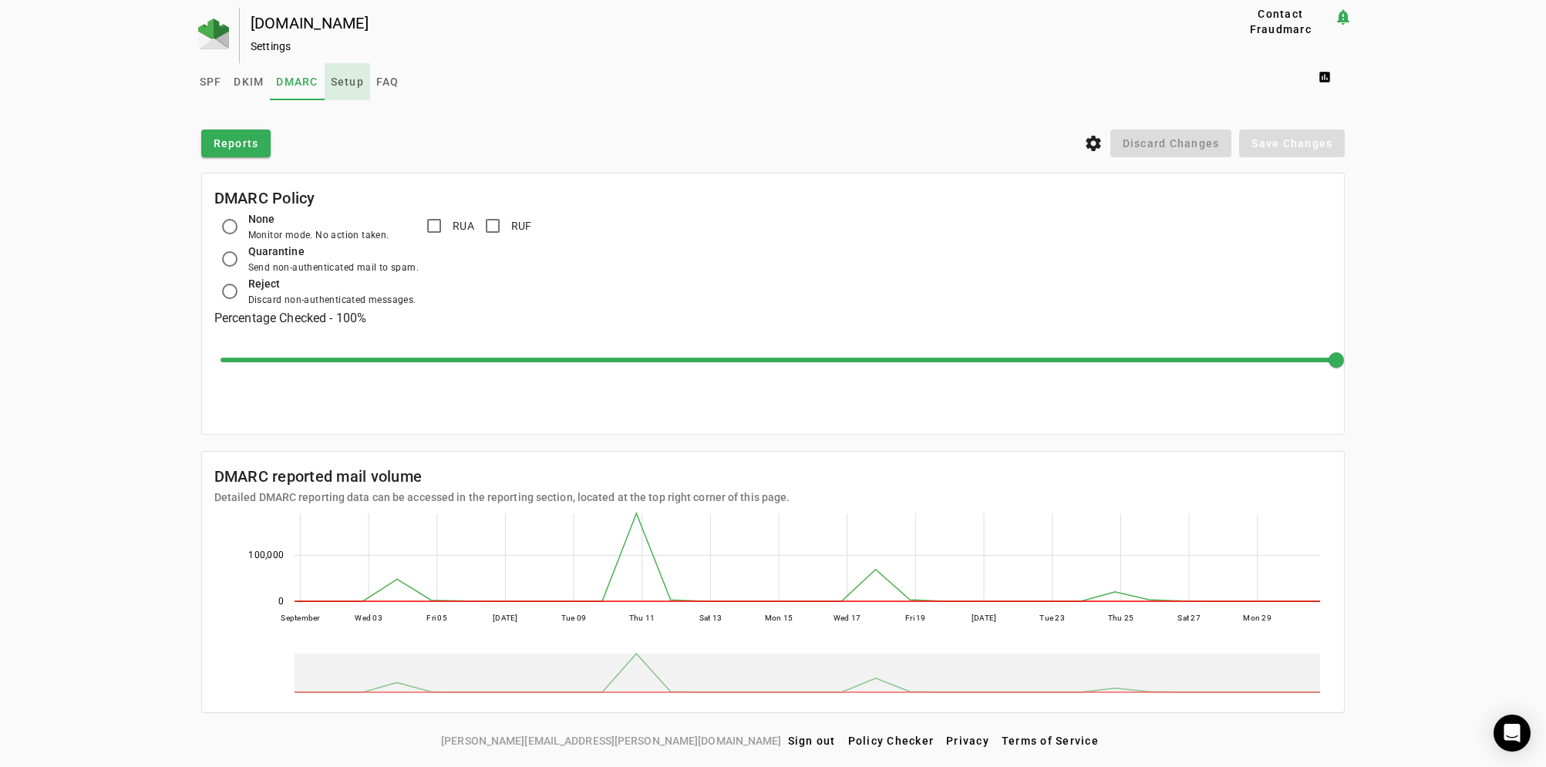
click at [358, 80] on span "Setup" at bounding box center [347, 81] width 33 height 11
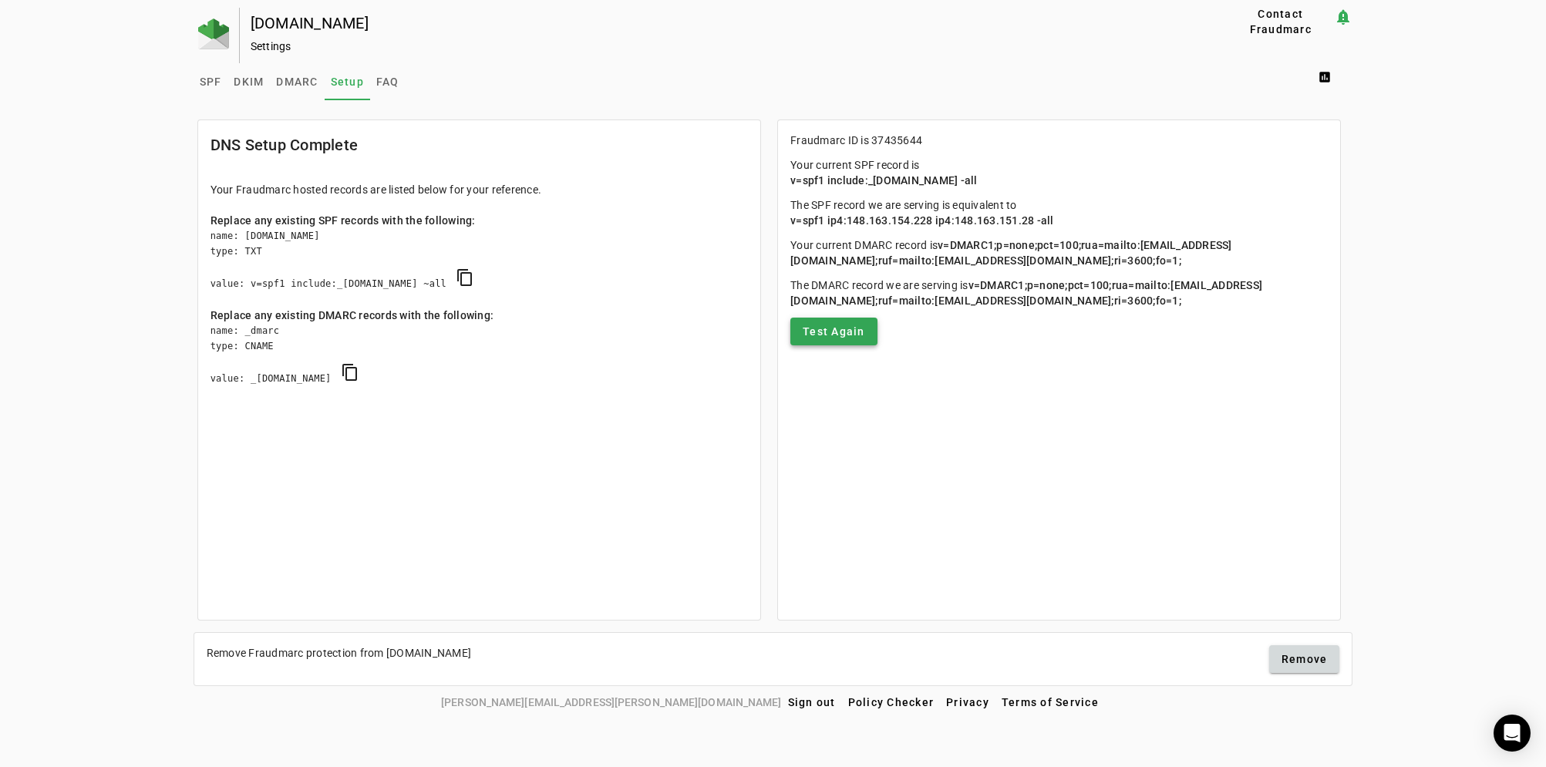
click at [846, 339] on span "Test Again" at bounding box center [834, 331] width 62 height 15
click at [971, 487] on mat-card "Fraudmarc ID is 37435644 Your current SPF record is v=spf1 include:_[DOMAIN_NAM…" at bounding box center [1059, 370] width 564 height 501
click at [766, 50] on div "Settings" at bounding box center [714, 46] width 927 height 15
click at [249, 79] on span "DKIM" at bounding box center [249, 81] width 30 height 11
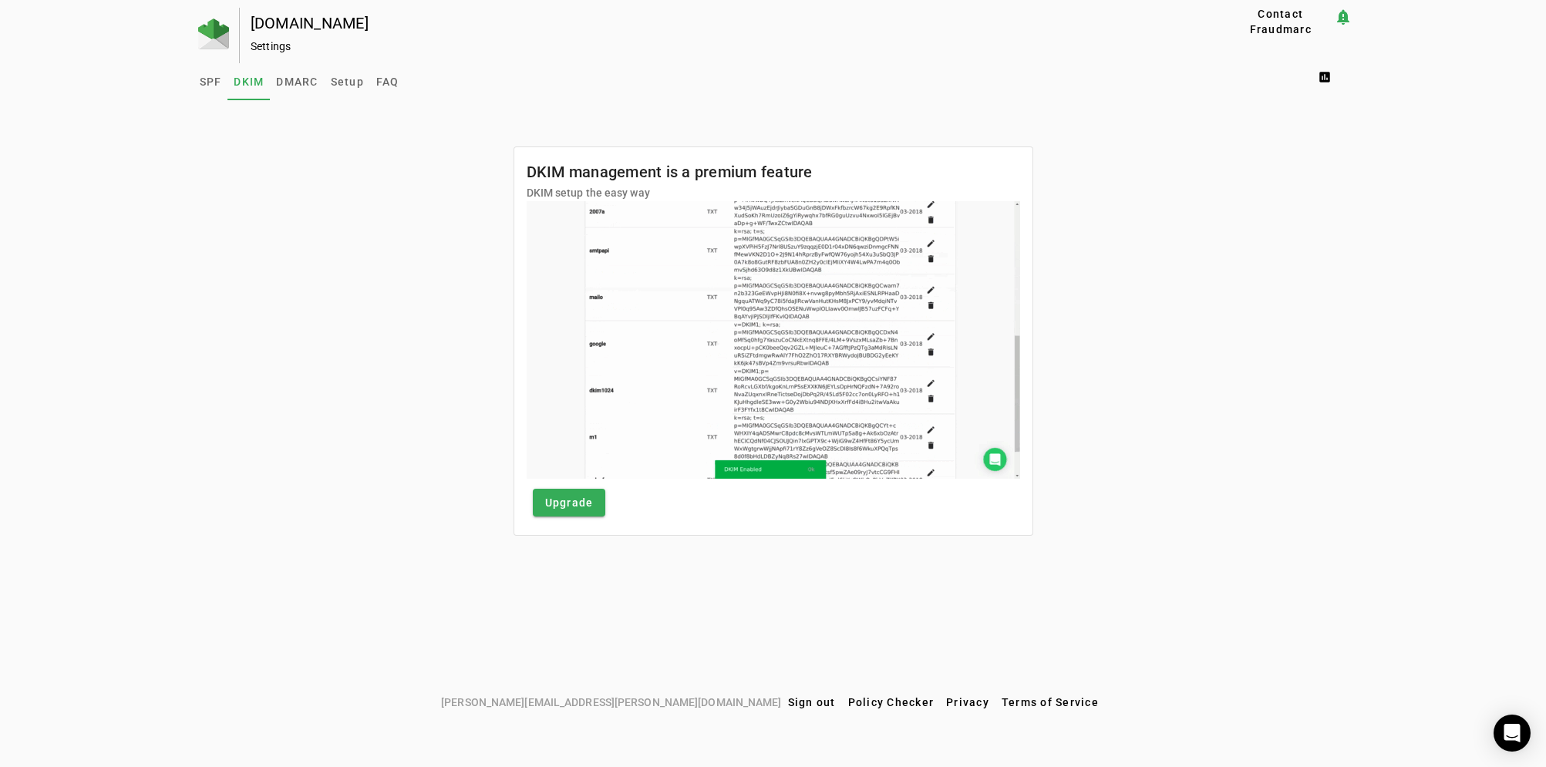
click at [399, 359] on div "DKIM management is a premium feature DKIM setup the easy way Upgrade" at bounding box center [774, 326] width 1160 height 420
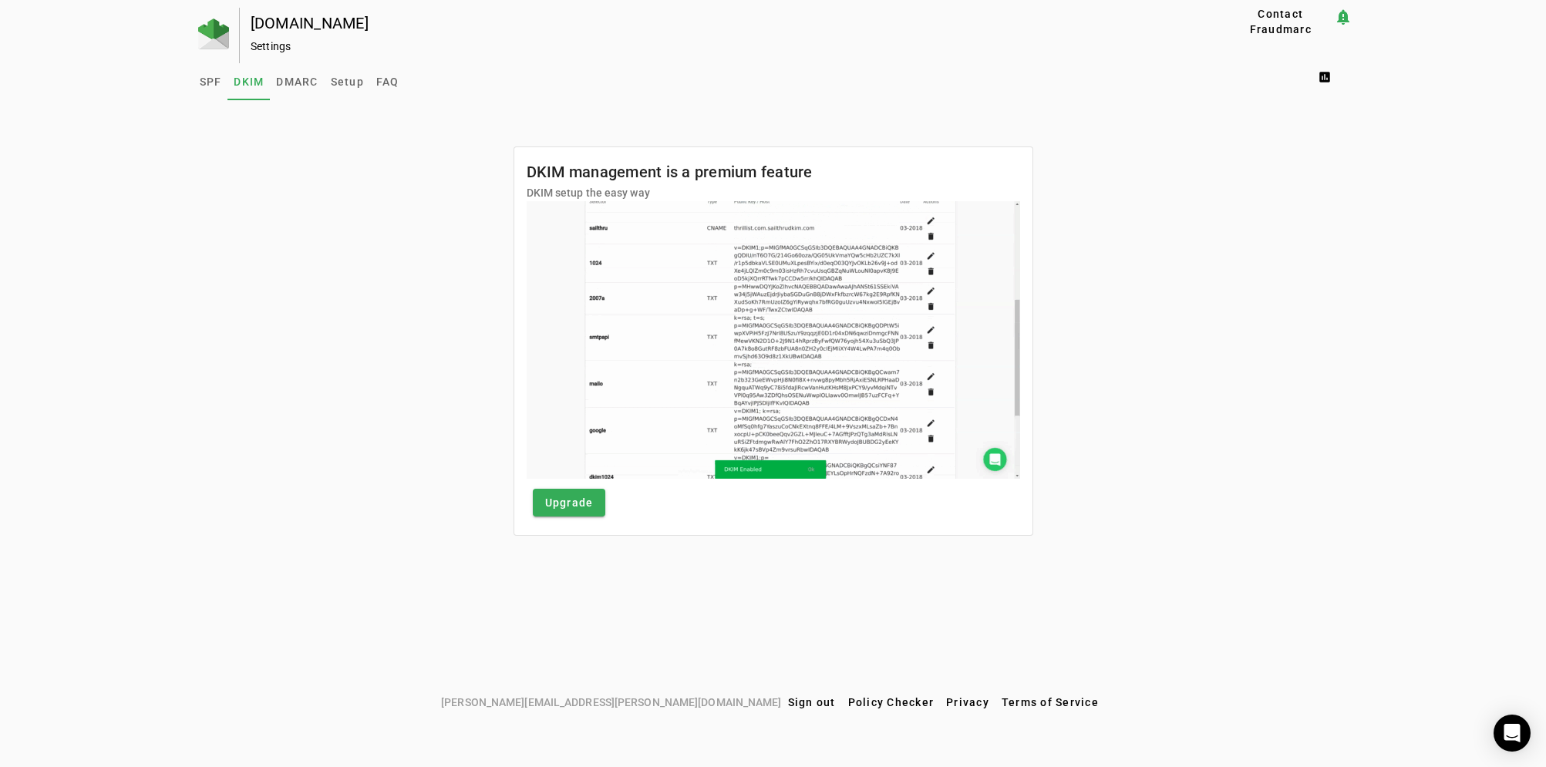
click at [625, 90] on div "SPF DKIM DMARC Setup FAQ assessment" at bounding box center [774, 81] width 1160 height 37
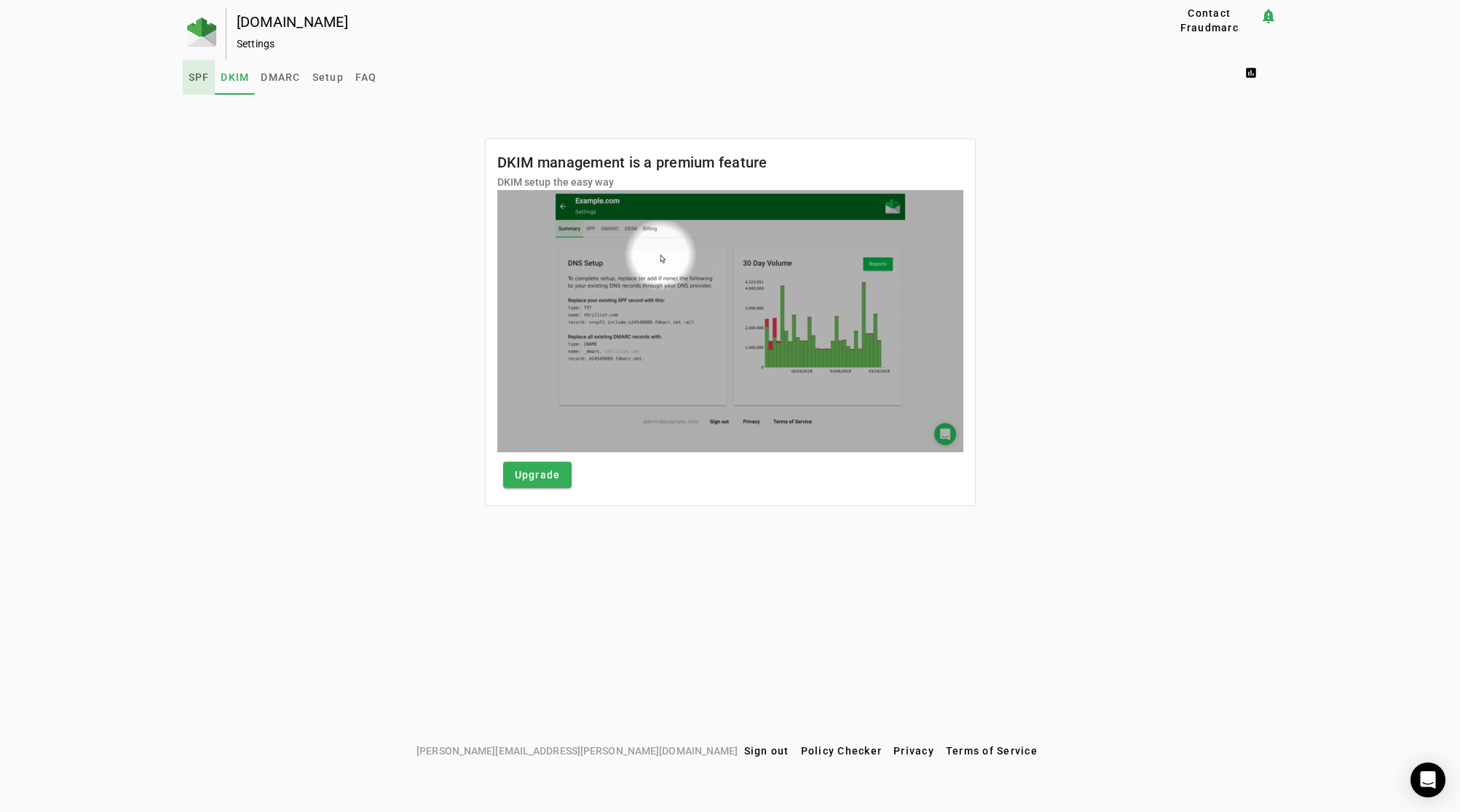
click at [200, 73] on span "SPF" at bounding box center [199, 76] width 21 height 10
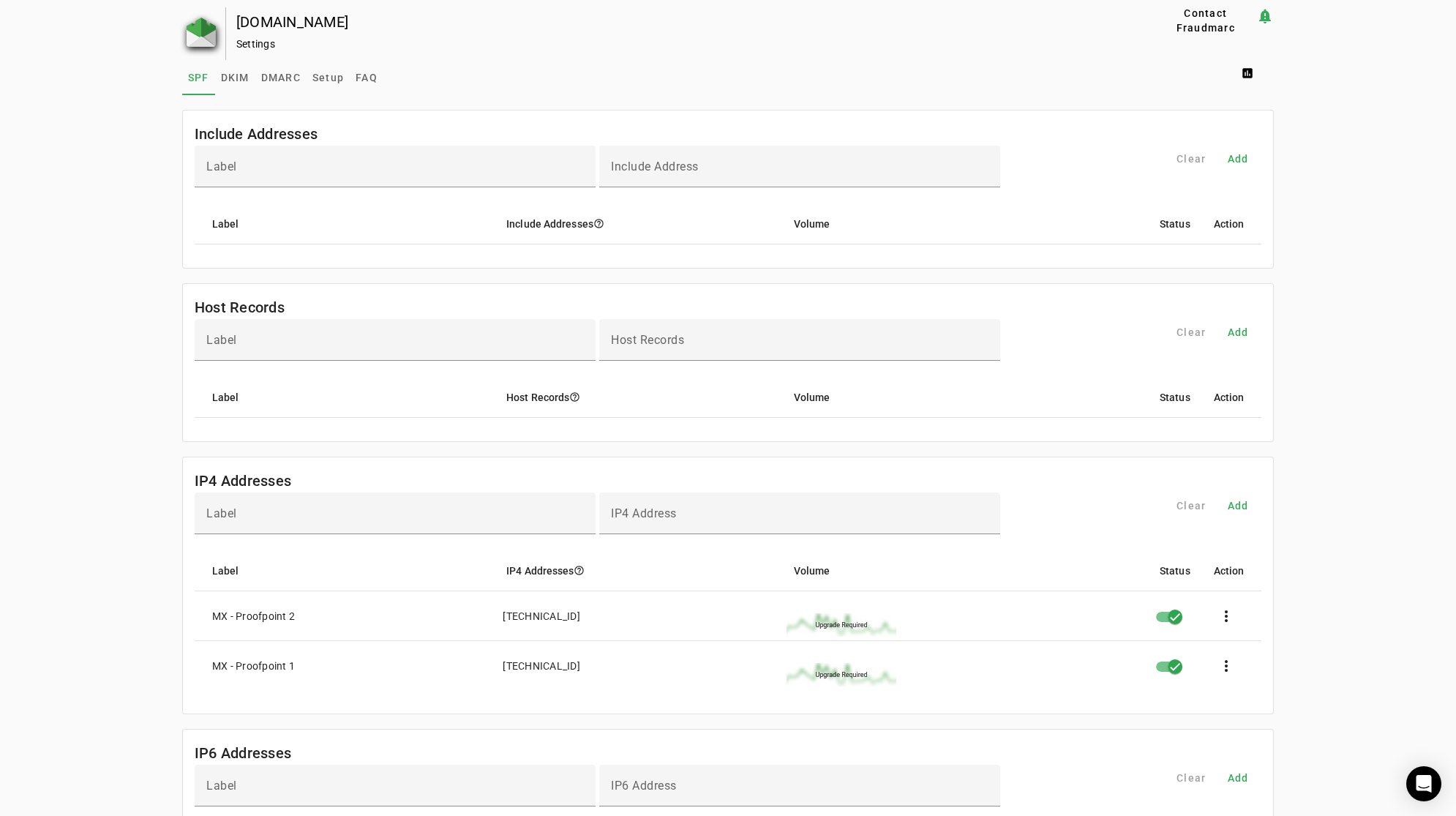
click at [191, 30] on img at bounding box center [201, 32] width 29 height 29
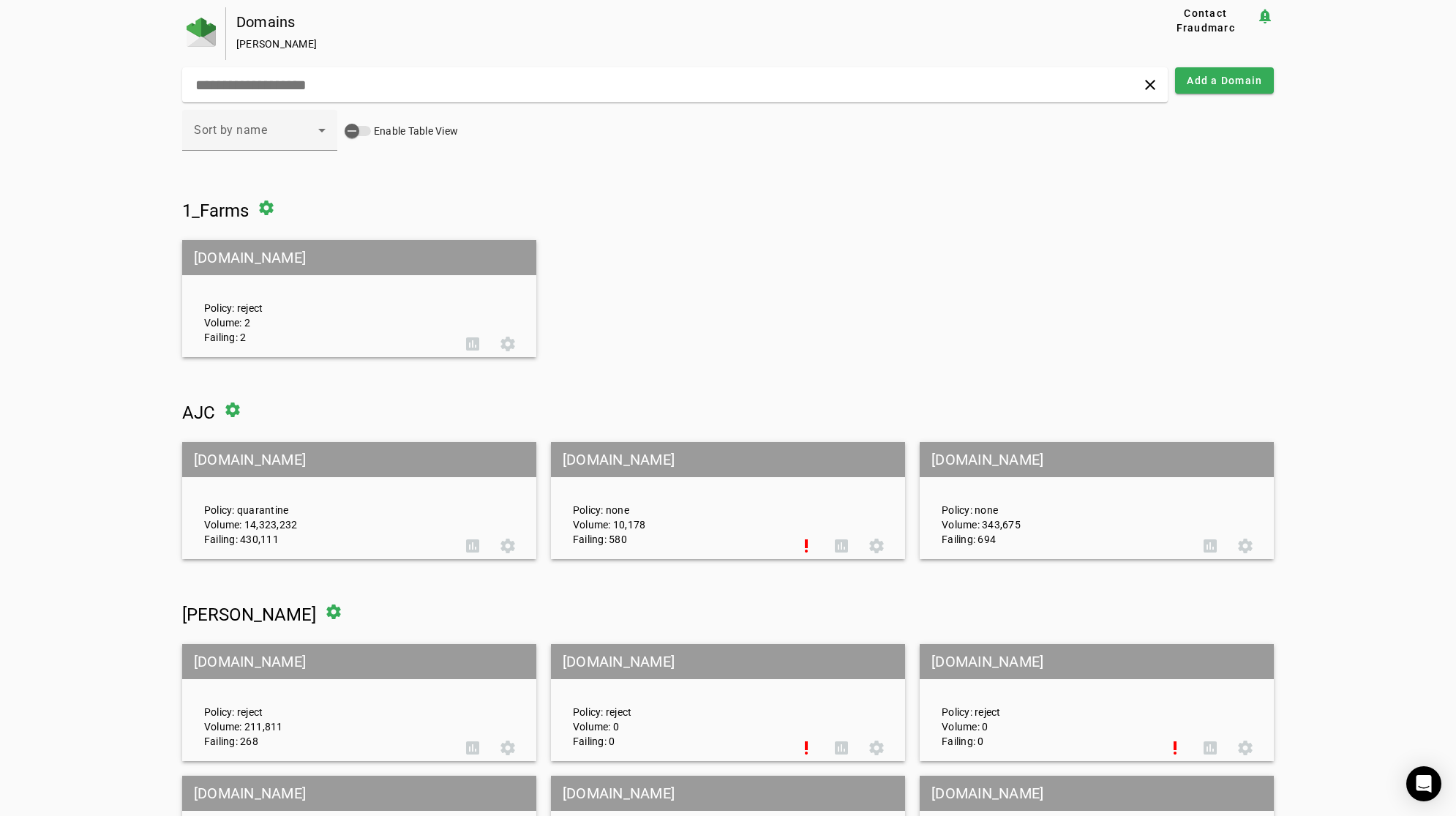
click at [206, 450] on mat-grid-tile-header "[DOMAIN_NAME]" at bounding box center [359, 459] width 354 height 35
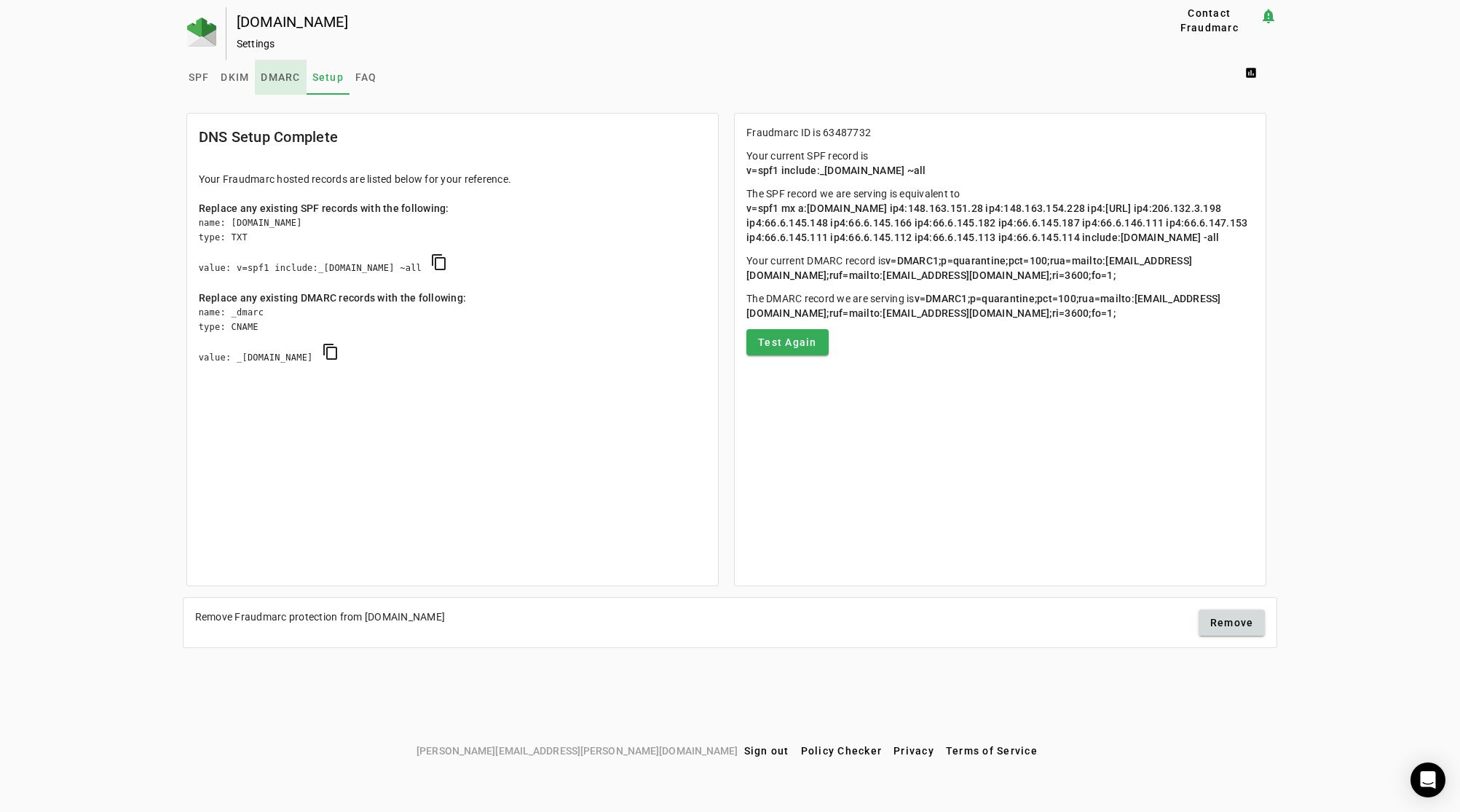
click at [270, 76] on span "DMARC" at bounding box center [280, 76] width 40 height 10
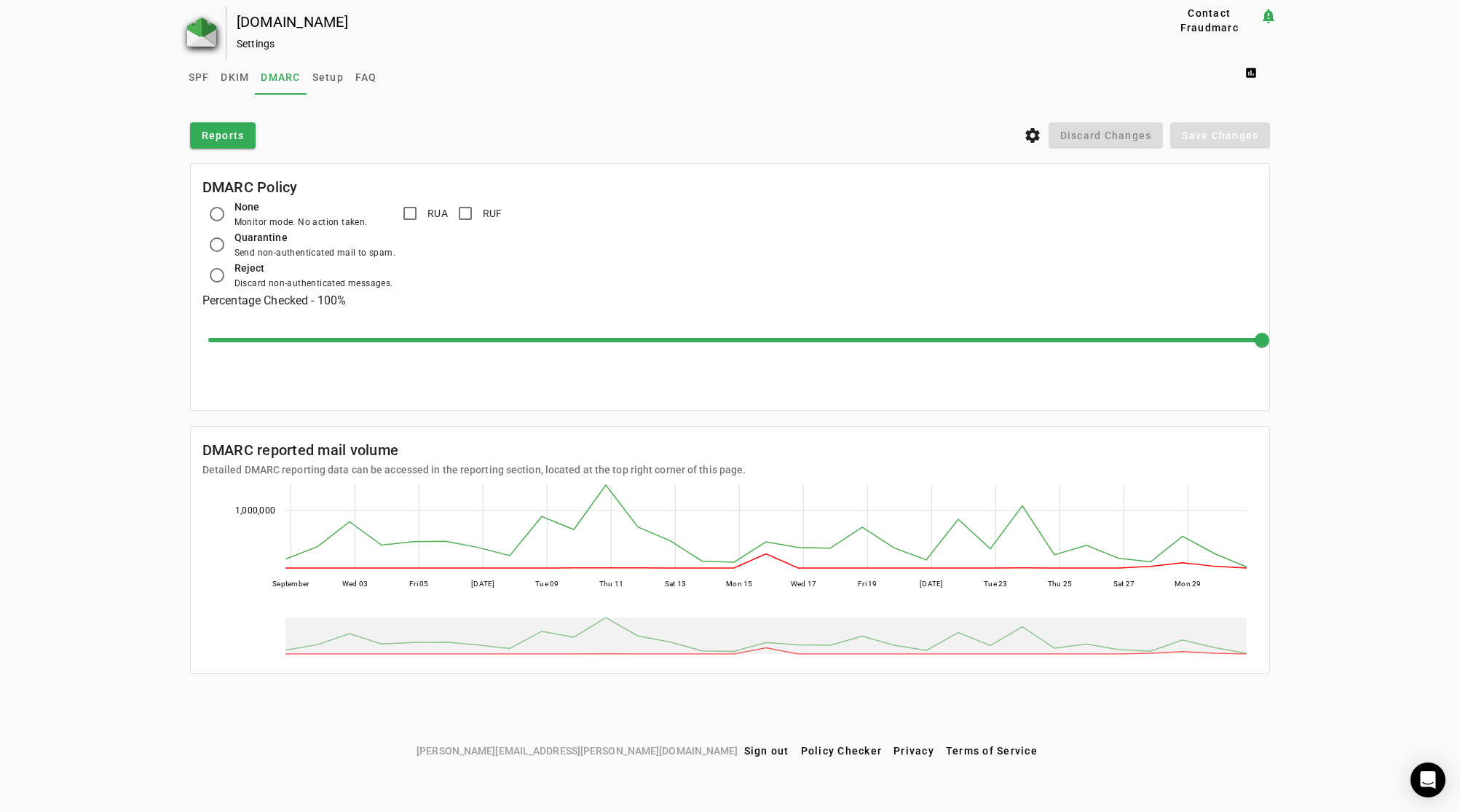
click at [202, 40] on img at bounding box center [201, 32] width 29 height 29
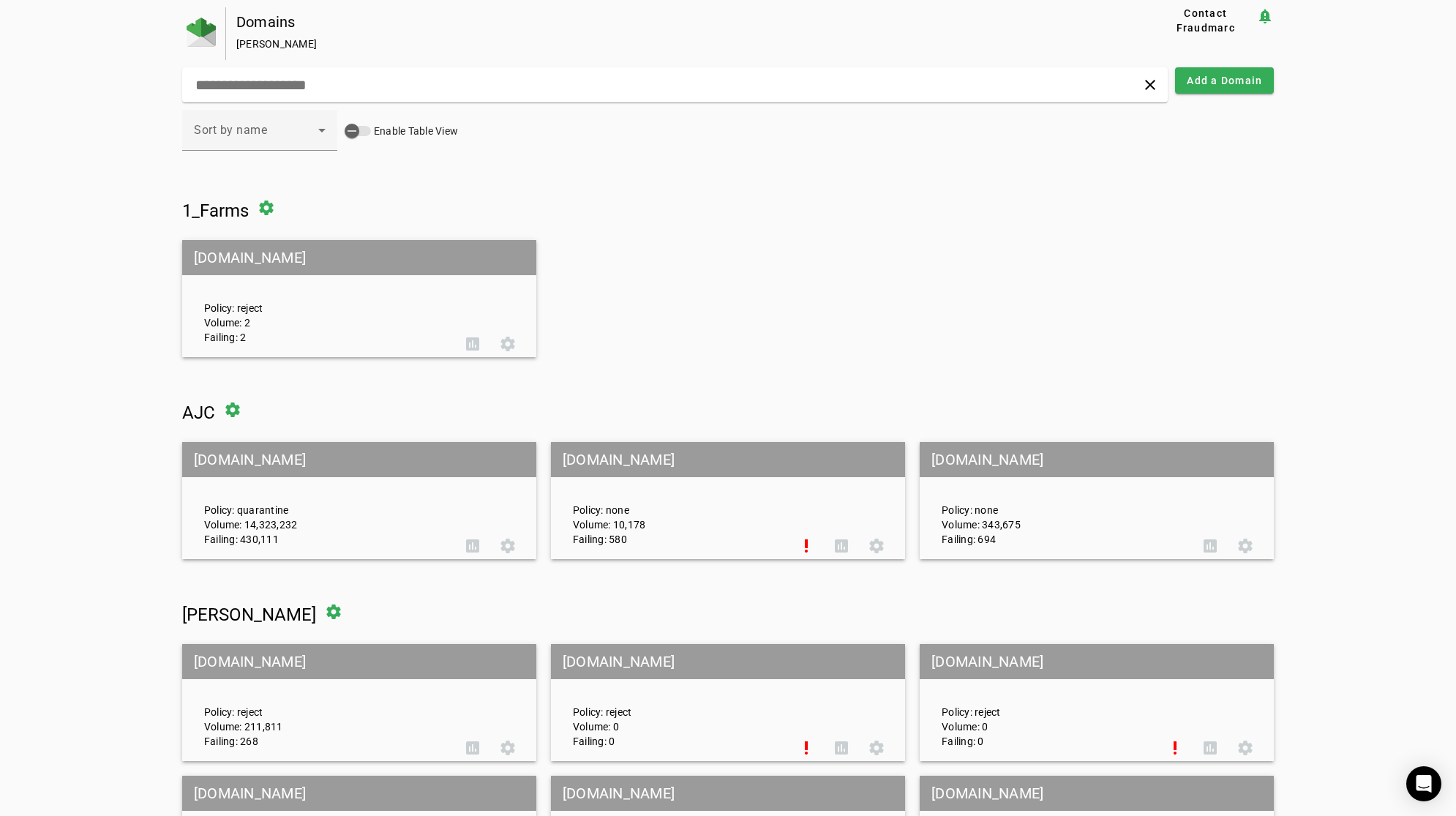
click at [980, 455] on mat-grid-tile-header "[DOMAIN_NAME]" at bounding box center [1096, 459] width 354 height 35
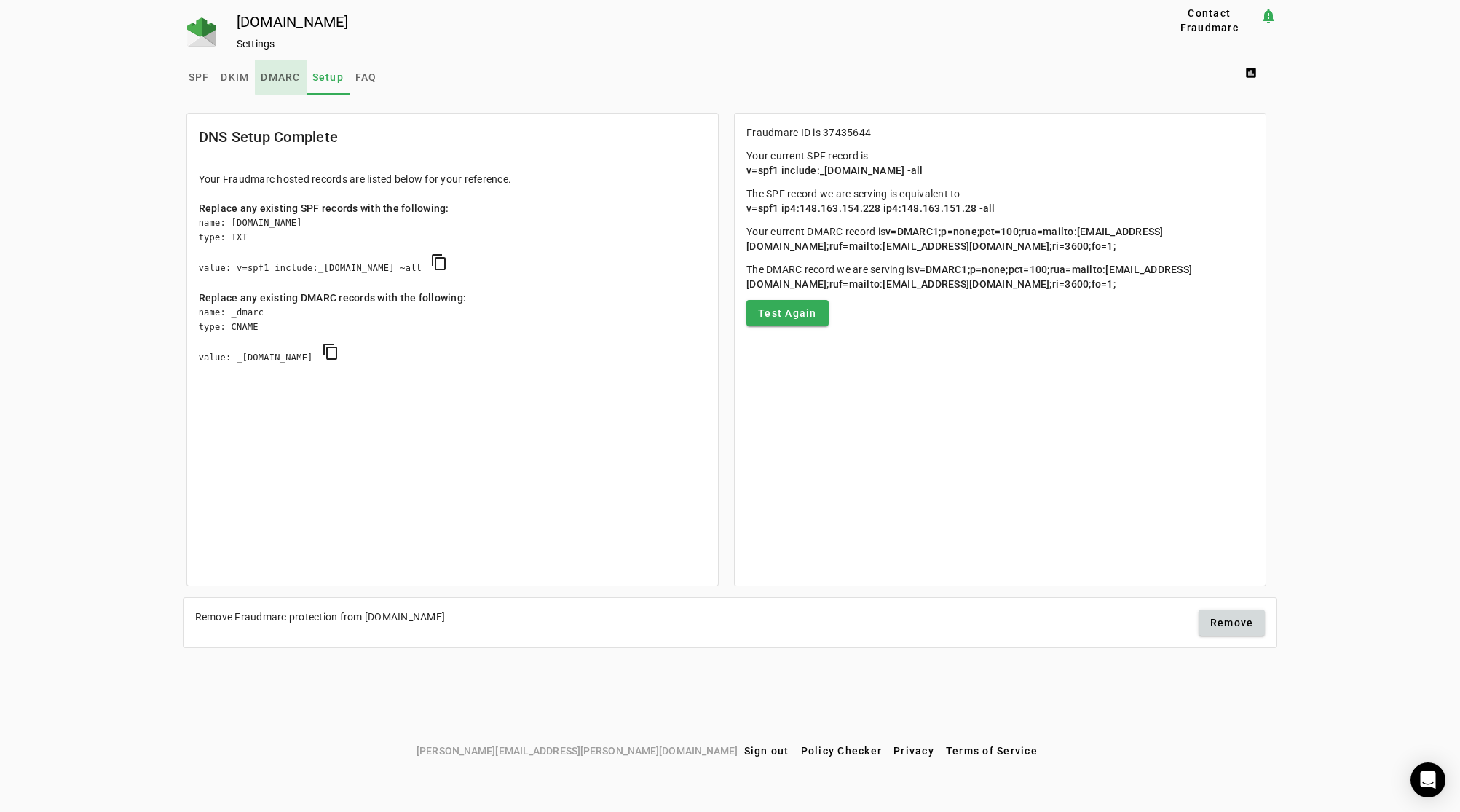
click at [288, 76] on span "DMARC" at bounding box center [280, 76] width 40 height 10
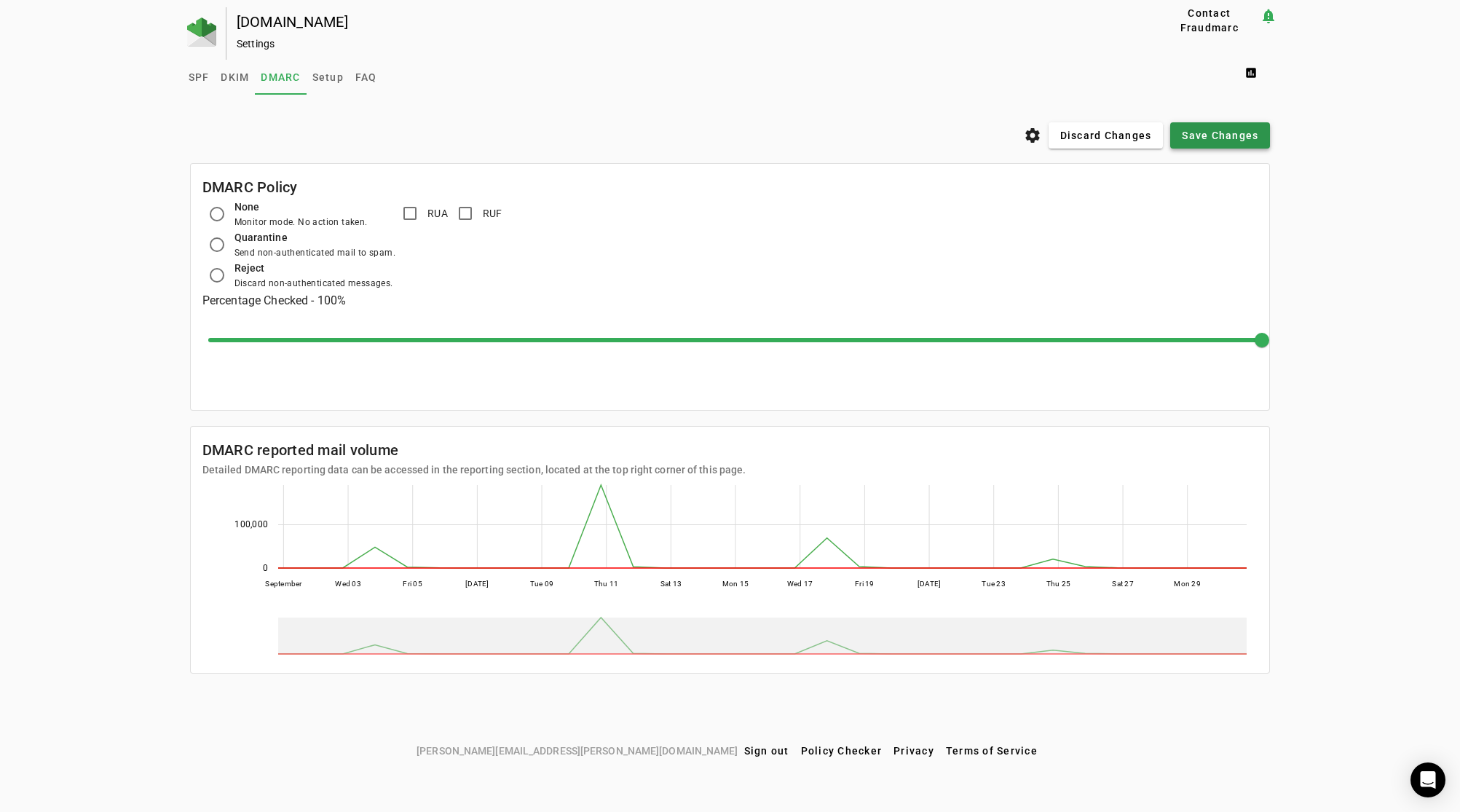
click at [1253, 136] on span "Save Changes" at bounding box center [1219, 135] width 76 height 14
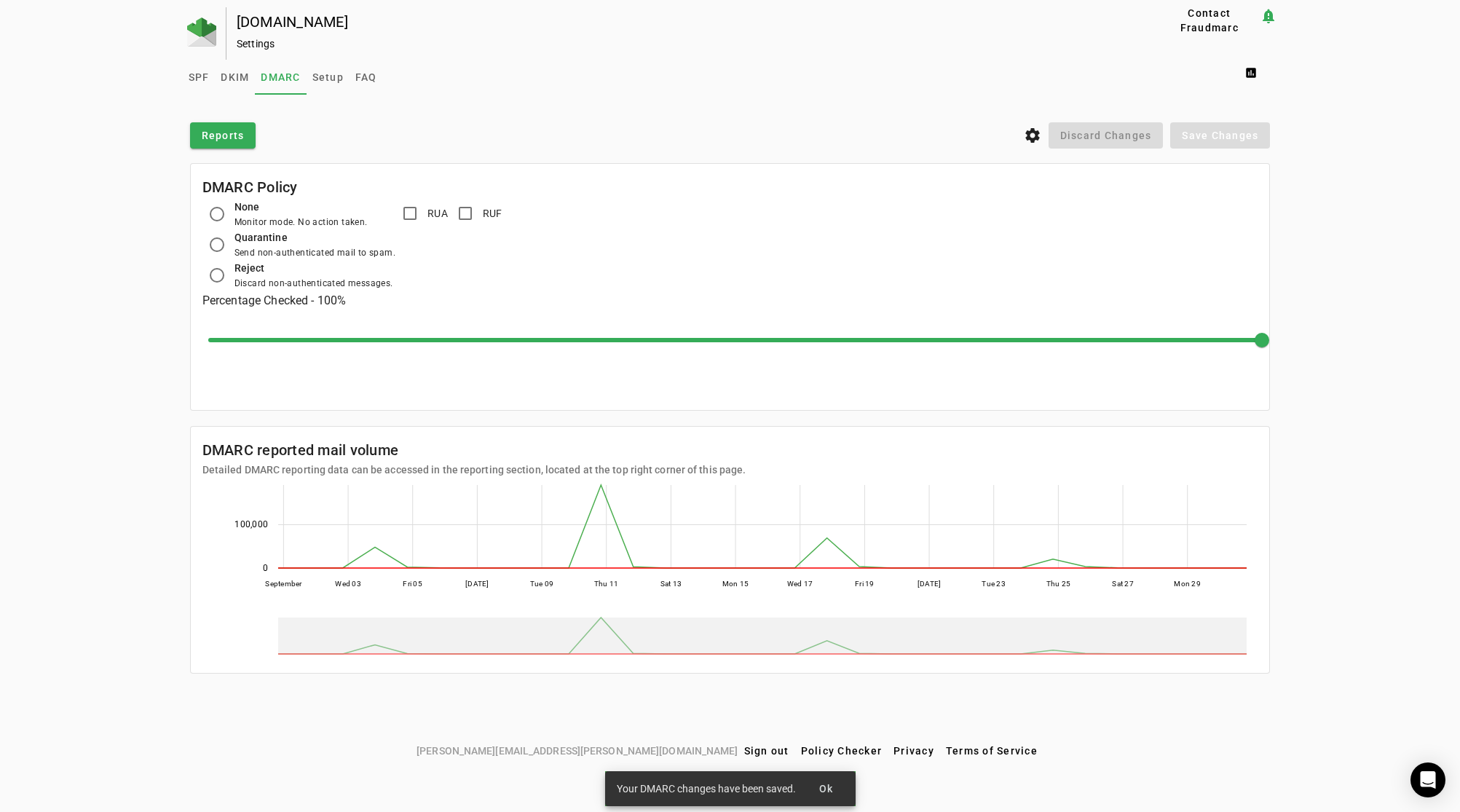
click at [134, 372] on div "[DOMAIN_NAME] Settings Contact Fraudmarc notification_important Settings SPF DK…" at bounding box center [730, 372] width 1460 height 730
click at [628, 70] on div "SPF DKIM DMARC Setup FAQ assessment" at bounding box center [731, 76] width 1095 height 35
click at [229, 75] on span "DKIM" at bounding box center [235, 76] width 28 height 10
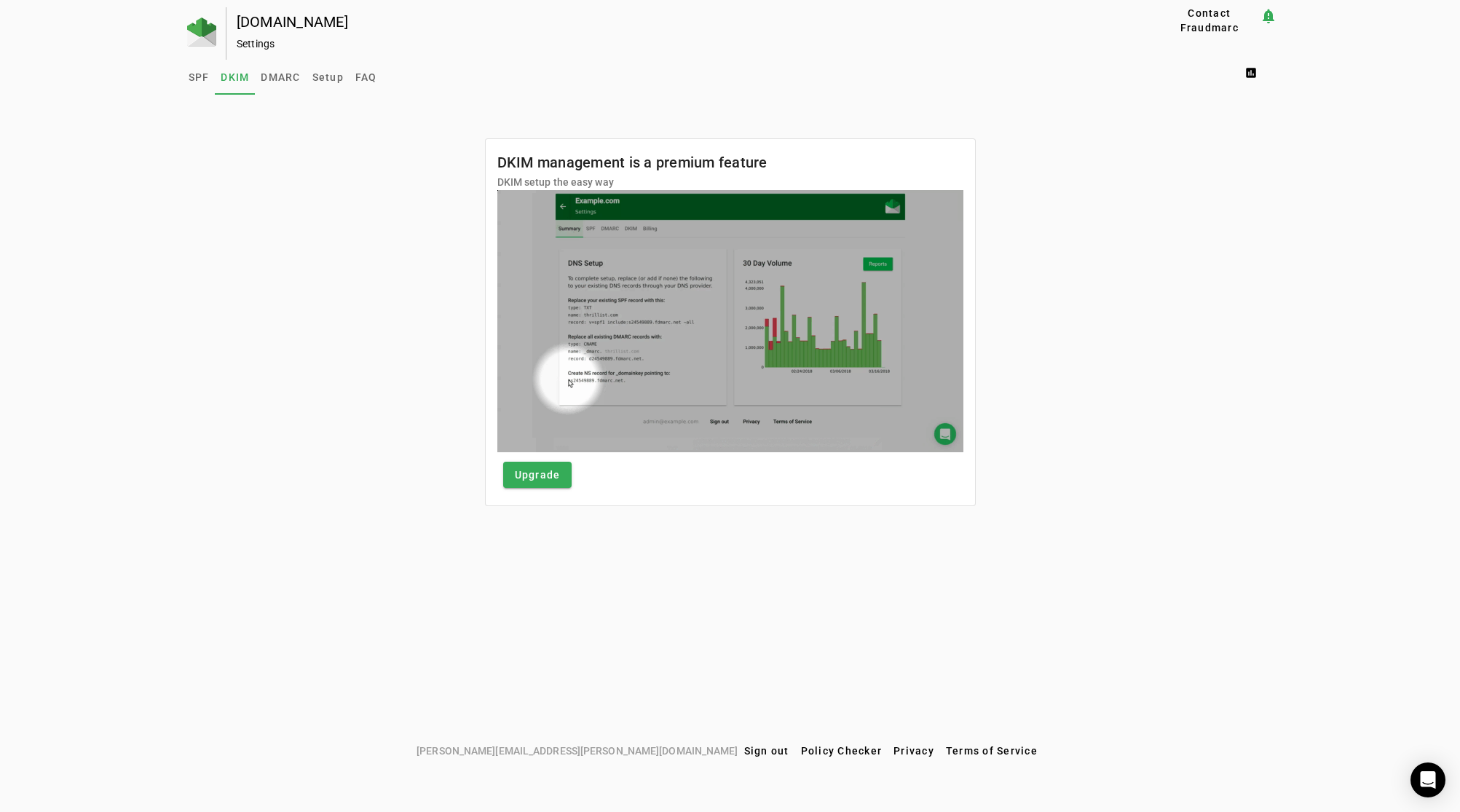
click at [399, 512] on mat-sidenav-content "SPF DKIM DMARC Setup FAQ assessment DKIM management is a premium feature DKIM s…" at bounding box center [731, 290] width 1095 height 461
click at [680, 61] on div "SPF DKIM DMARC Setup FAQ assessment" at bounding box center [731, 76] width 1095 height 35
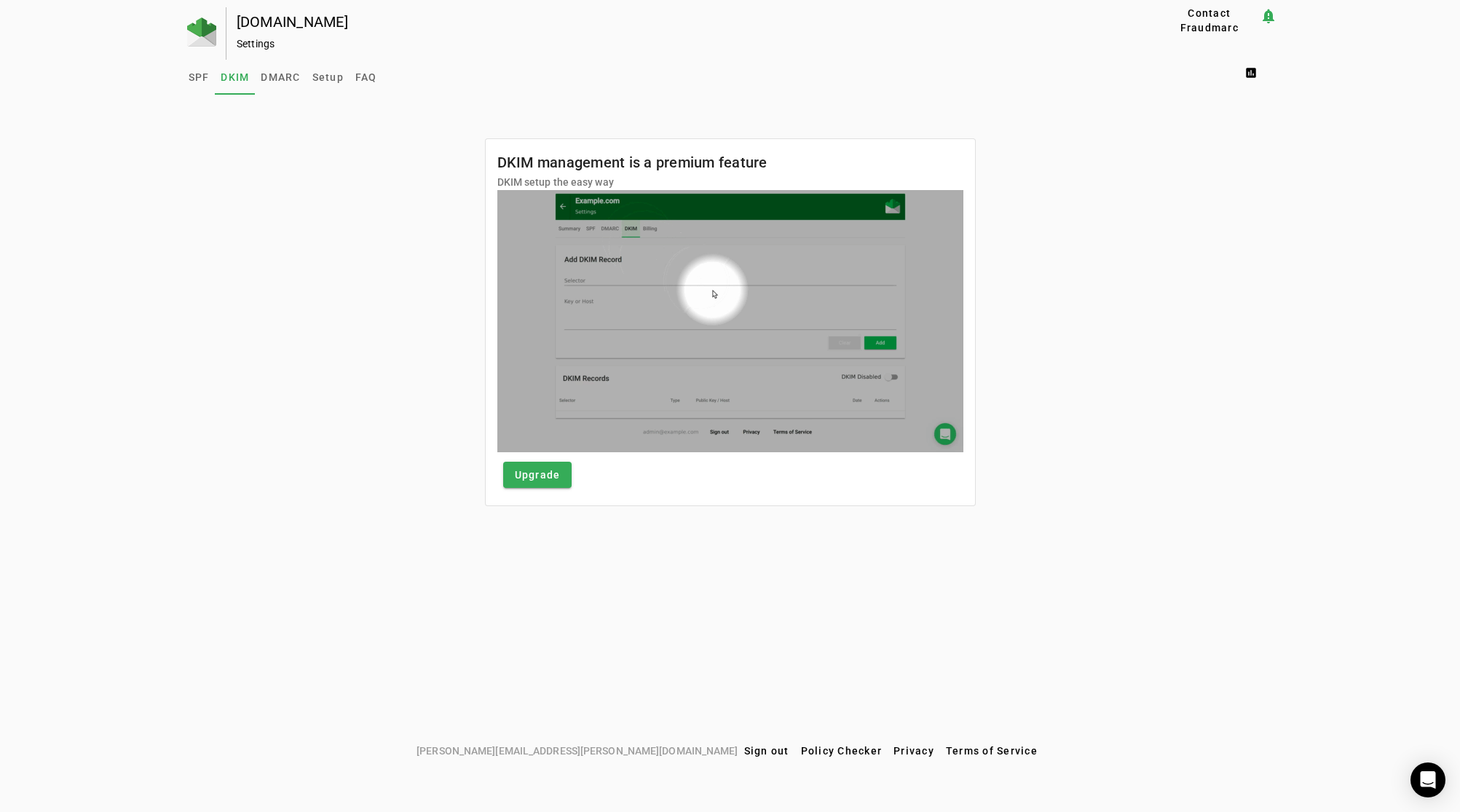
click at [246, 308] on div "DKIM management is a premium feature DKIM setup the easy way Upgrade" at bounding box center [731, 308] width 1095 height 397
click at [840, 640] on div "[DOMAIN_NAME] Settings Contact Fraudmarc notification_important Settings SPF DK…" at bounding box center [730, 372] width 1460 height 730
